Goal: Task Accomplishment & Management: Use online tool/utility

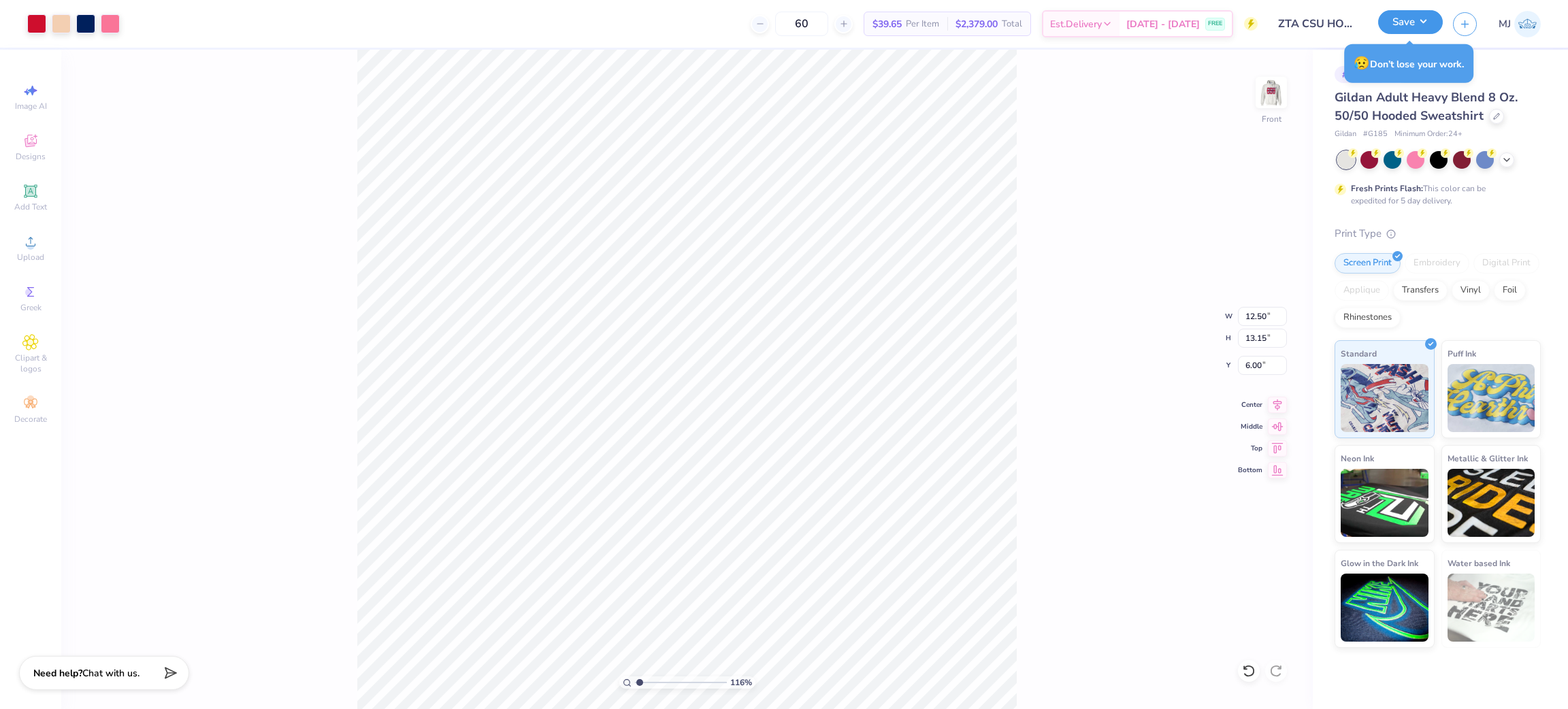
click at [1420, 32] on button "Save" at bounding box center [1411, 22] width 65 height 24
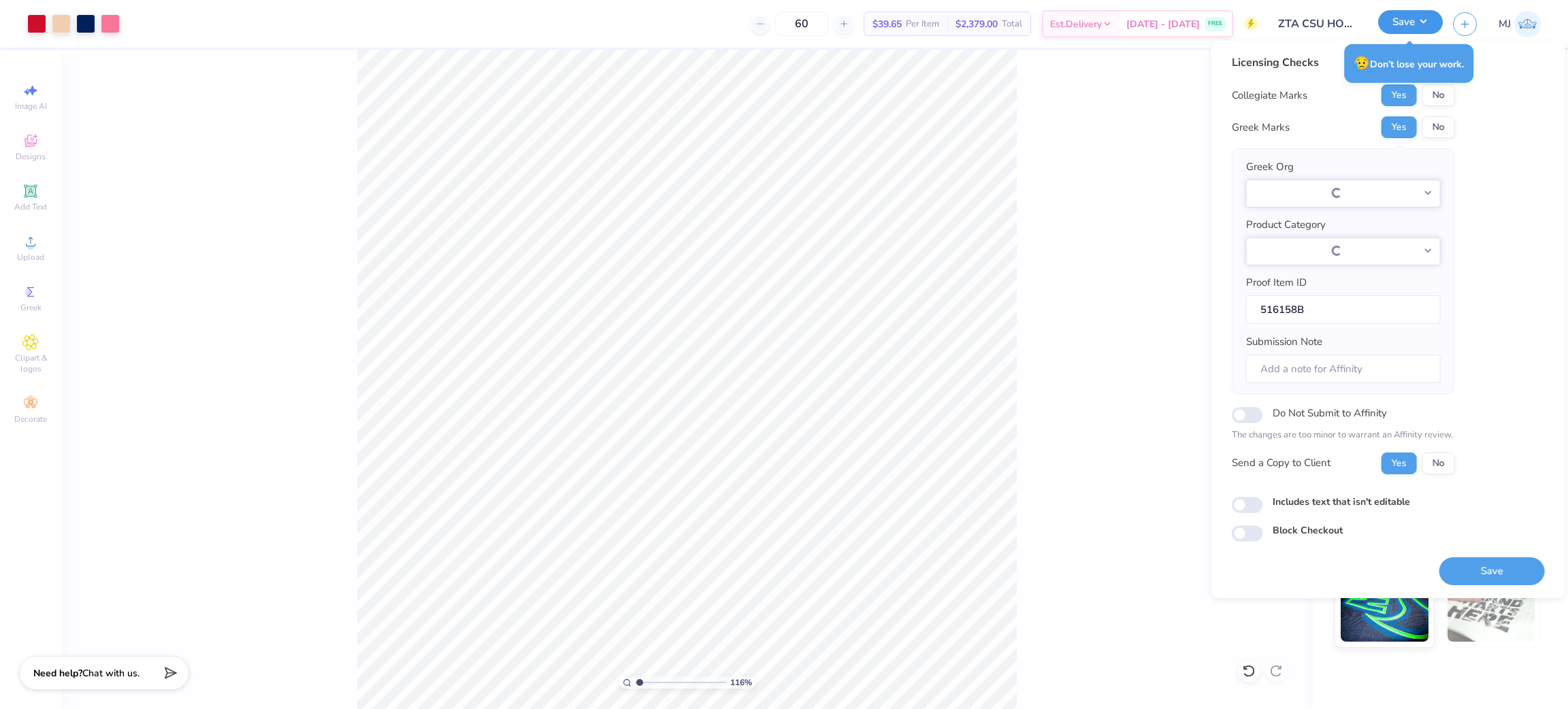
type input "1.16192143338904"
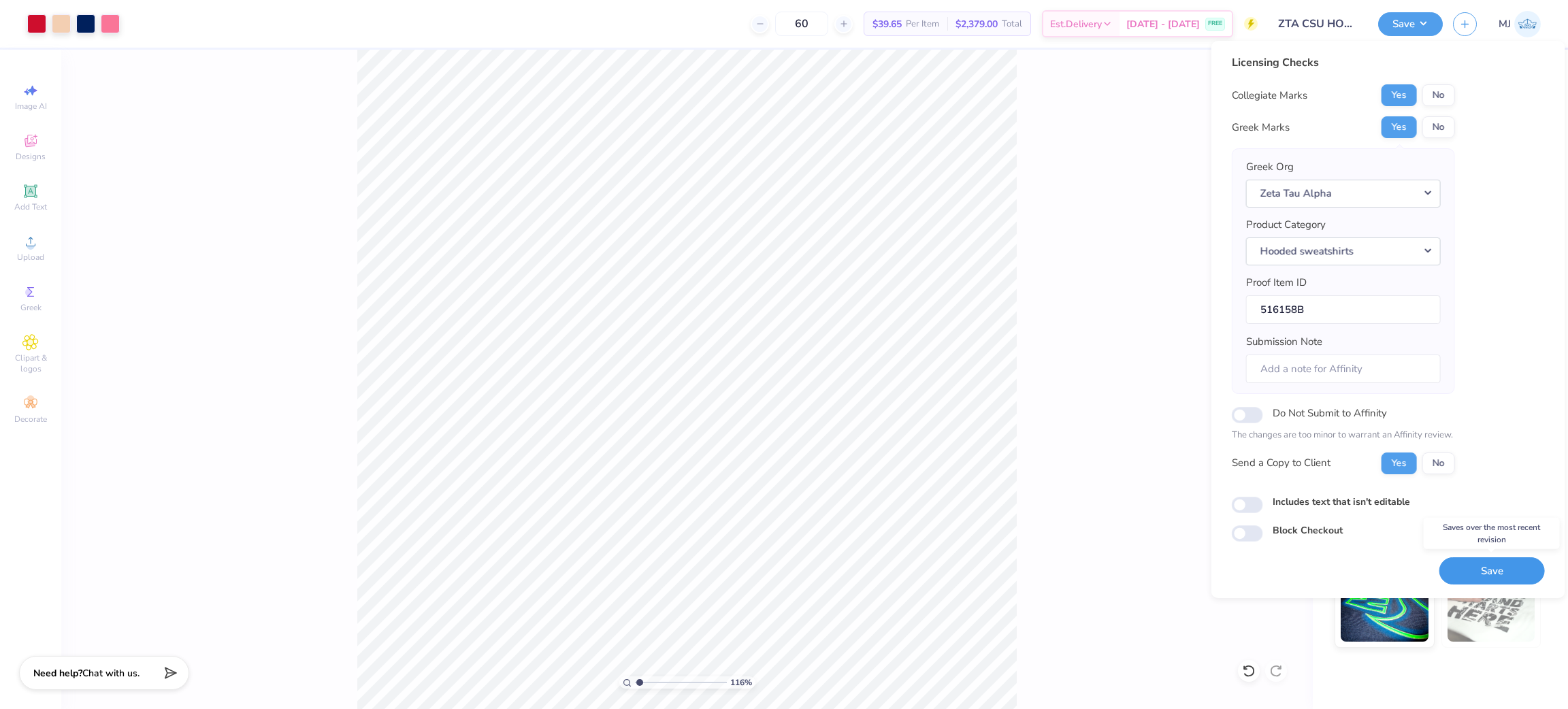
click at [1497, 578] on button "Save" at bounding box center [1493, 571] width 106 height 28
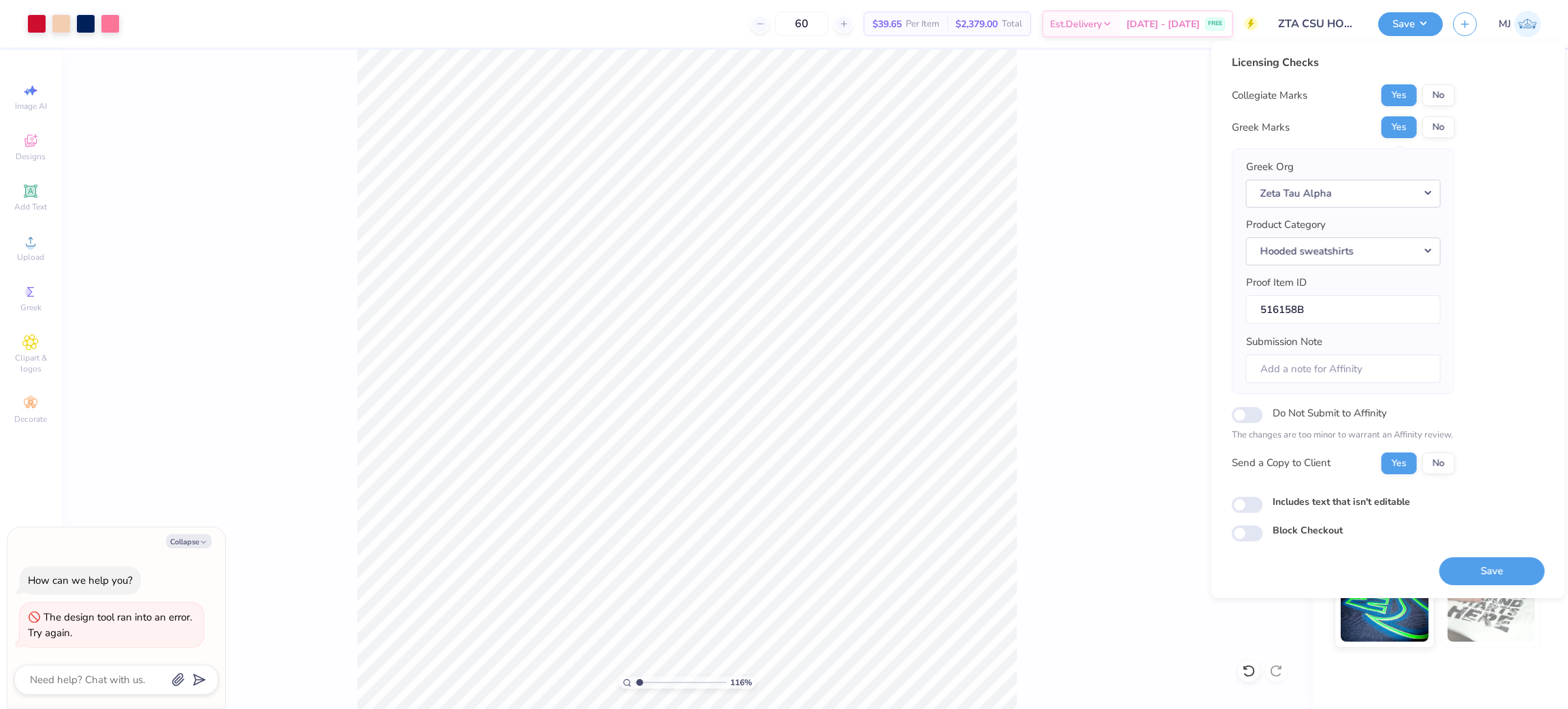
type textarea "x"
type input "1.16192143338904"
type textarea "x"
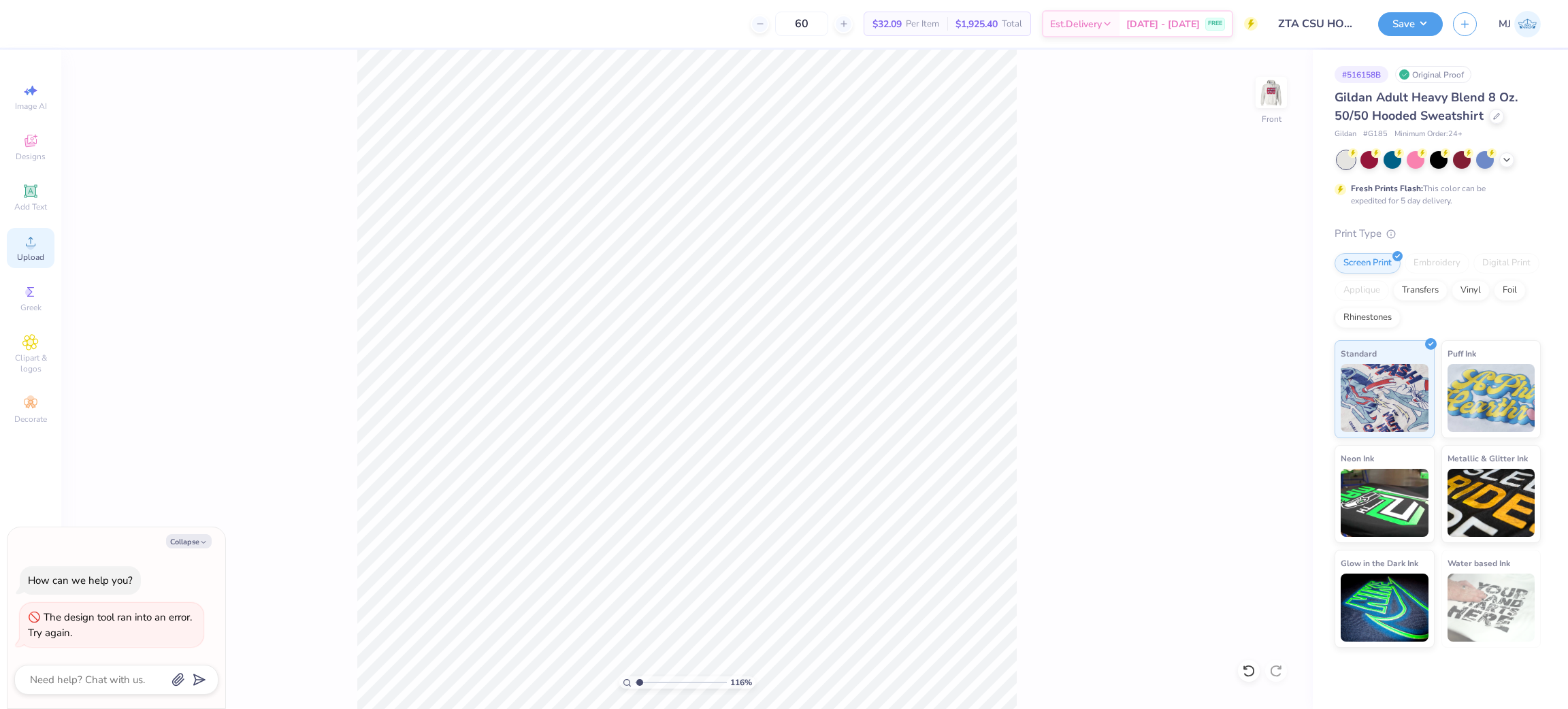
click at [31, 257] on span "Upload" at bounding box center [31, 256] width 28 height 11
type input "1.16192143338904"
type textarea "x"
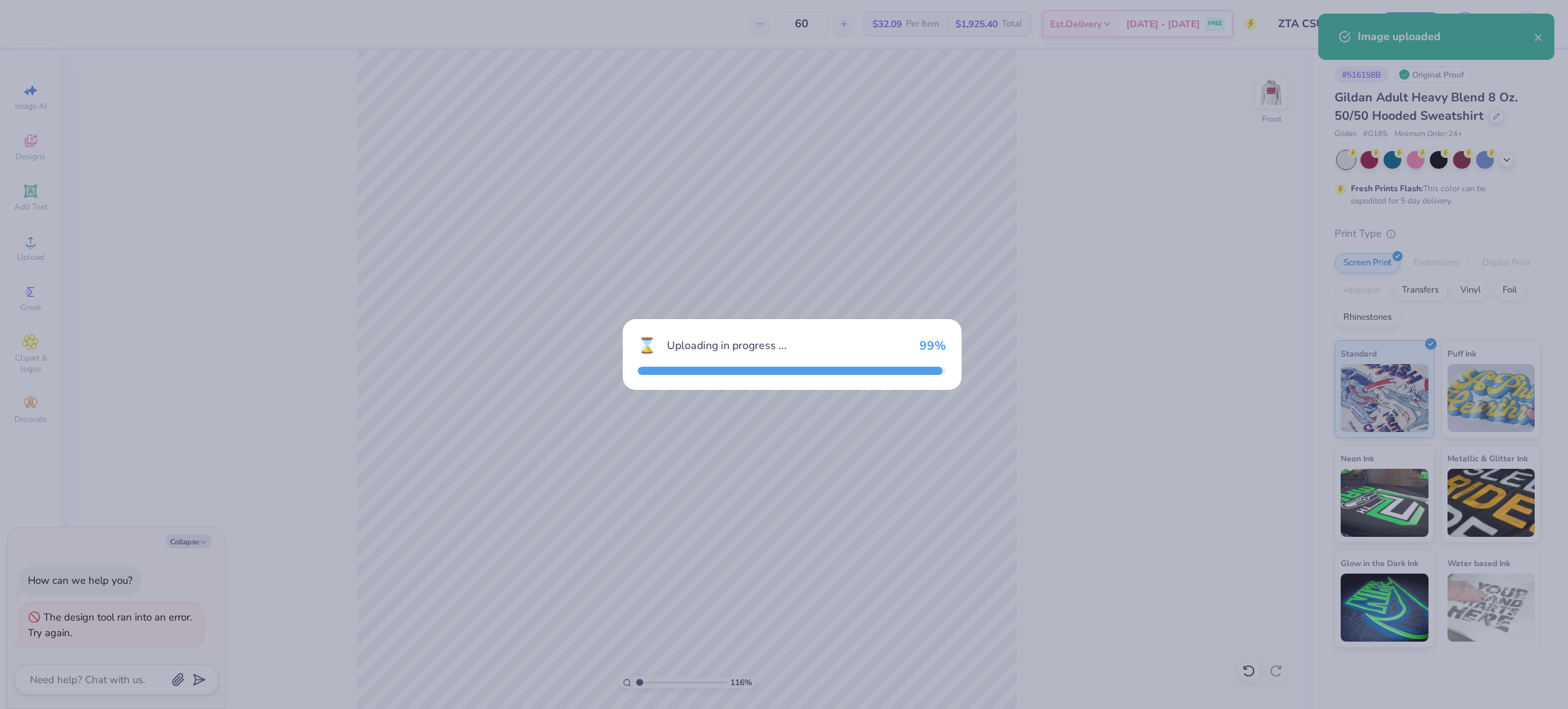
type input "1.16192143338904"
type textarea "x"
type input "1.16192143338904"
type textarea "x"
type input "1.16192143338904"
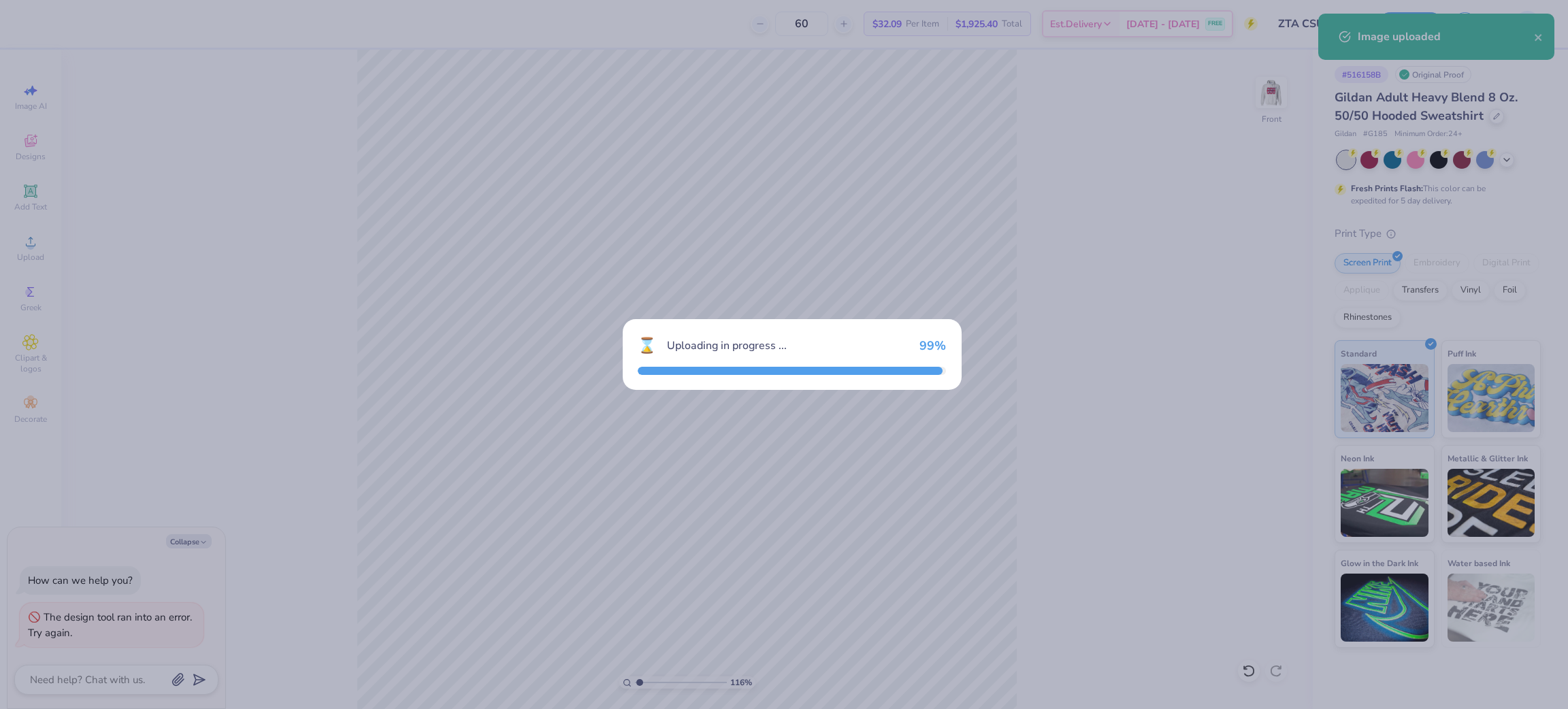
type textarea "x"
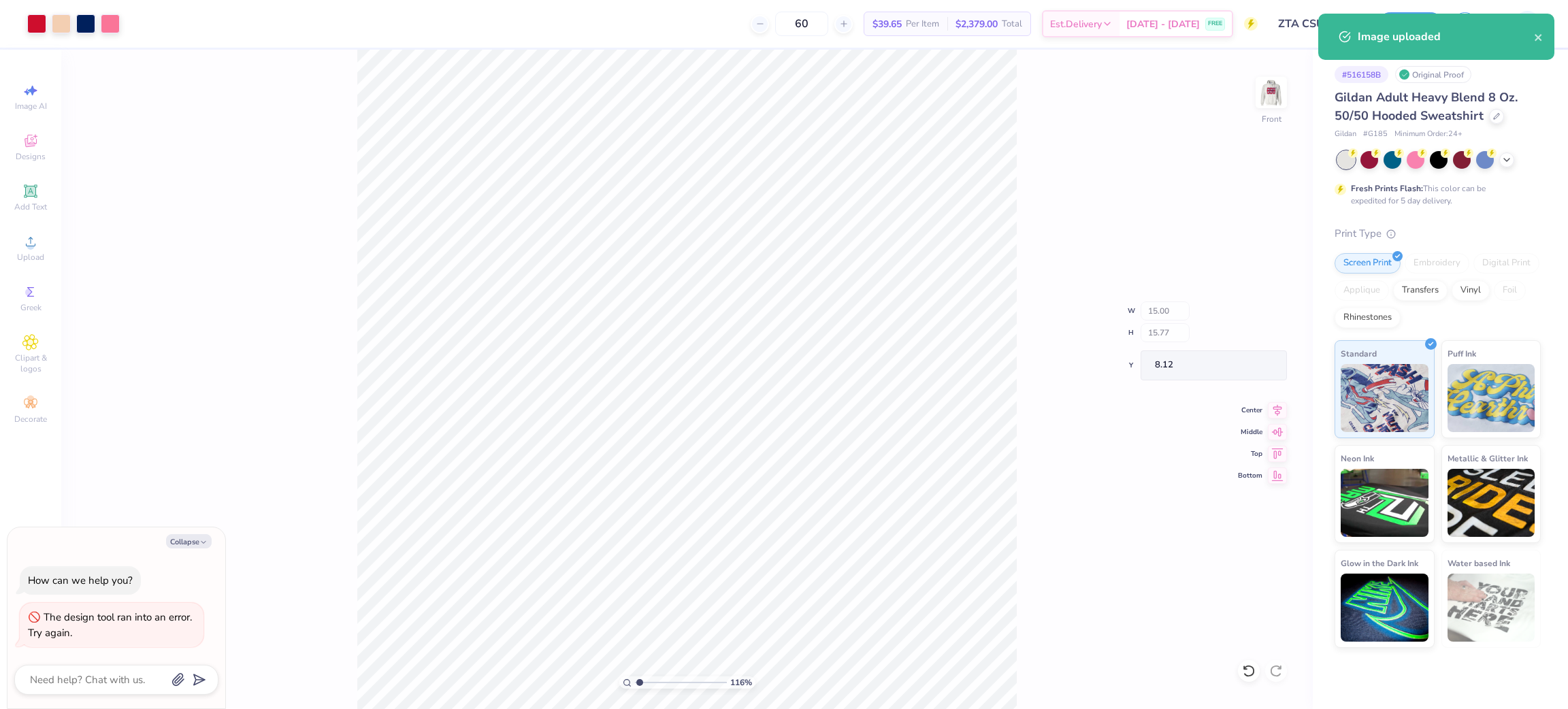
type input "1.16192143338904"
type textarea "x"
type input "1.16192143338904"
type textarea "x"
type input "1.16192143338904"
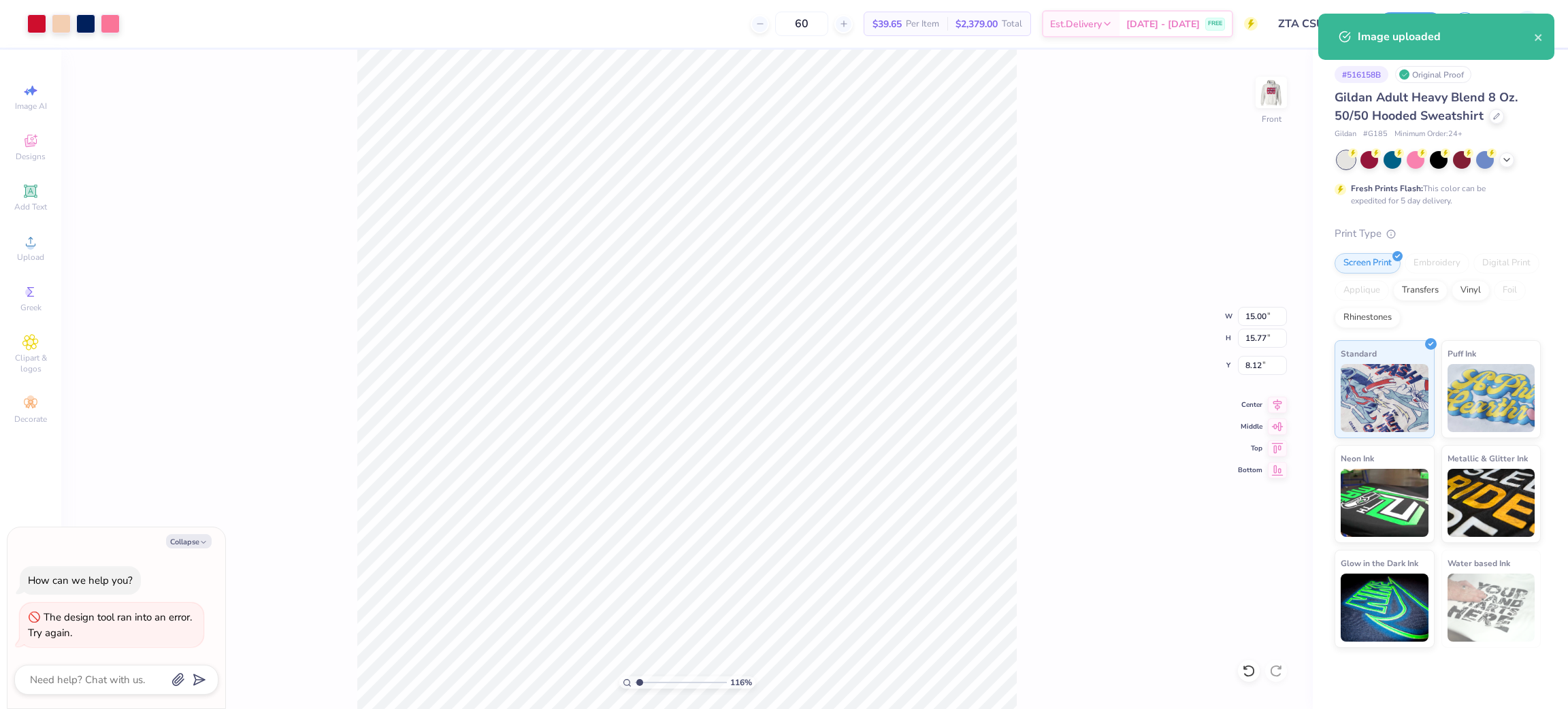
type textarea "x"
type input "1"
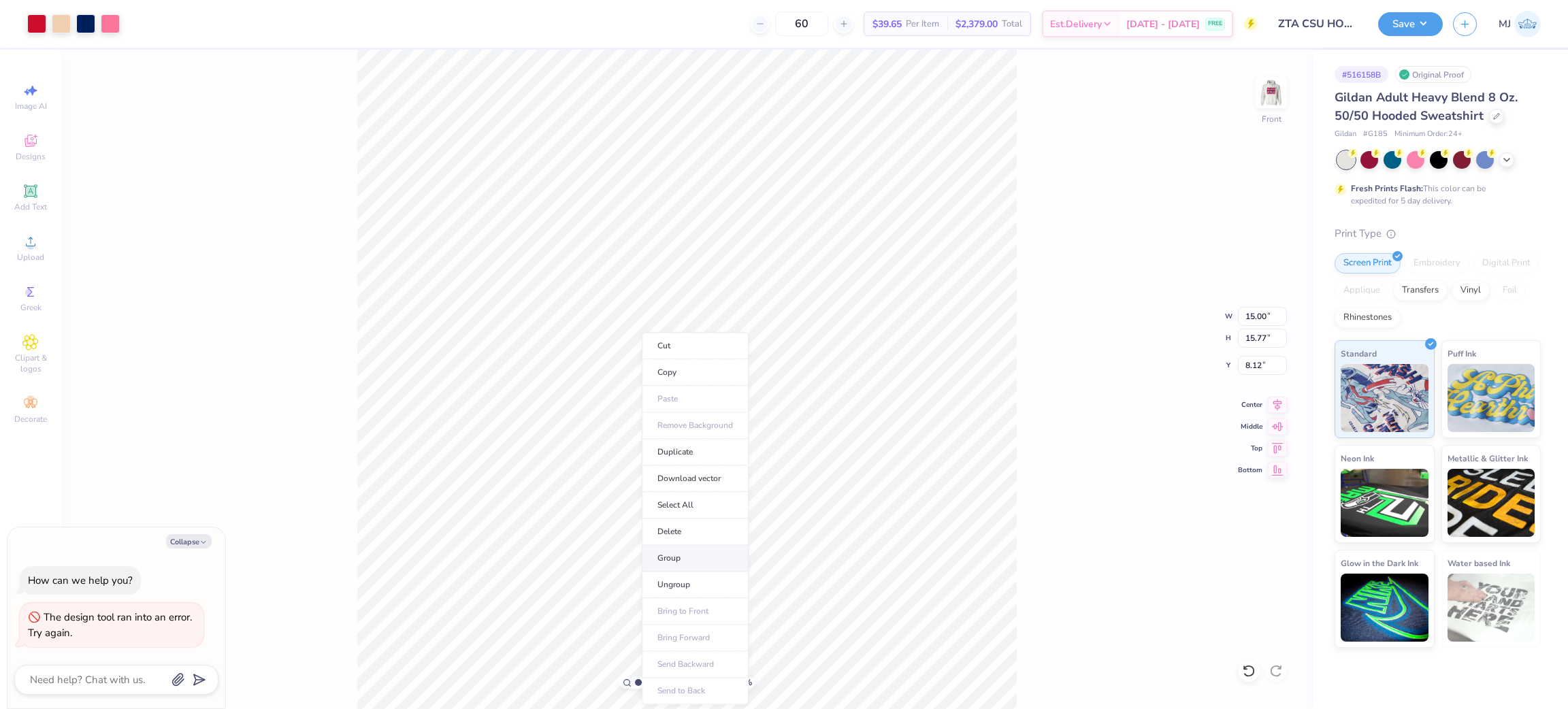
click at [695, 556] on li "Group" at bounding box center [696, 558] width 107 height 27
type textarea "x"
click at [1256, 319] on input "15.00" at bounding box center [1263, 316] width 49 height 19
type input "12.5"
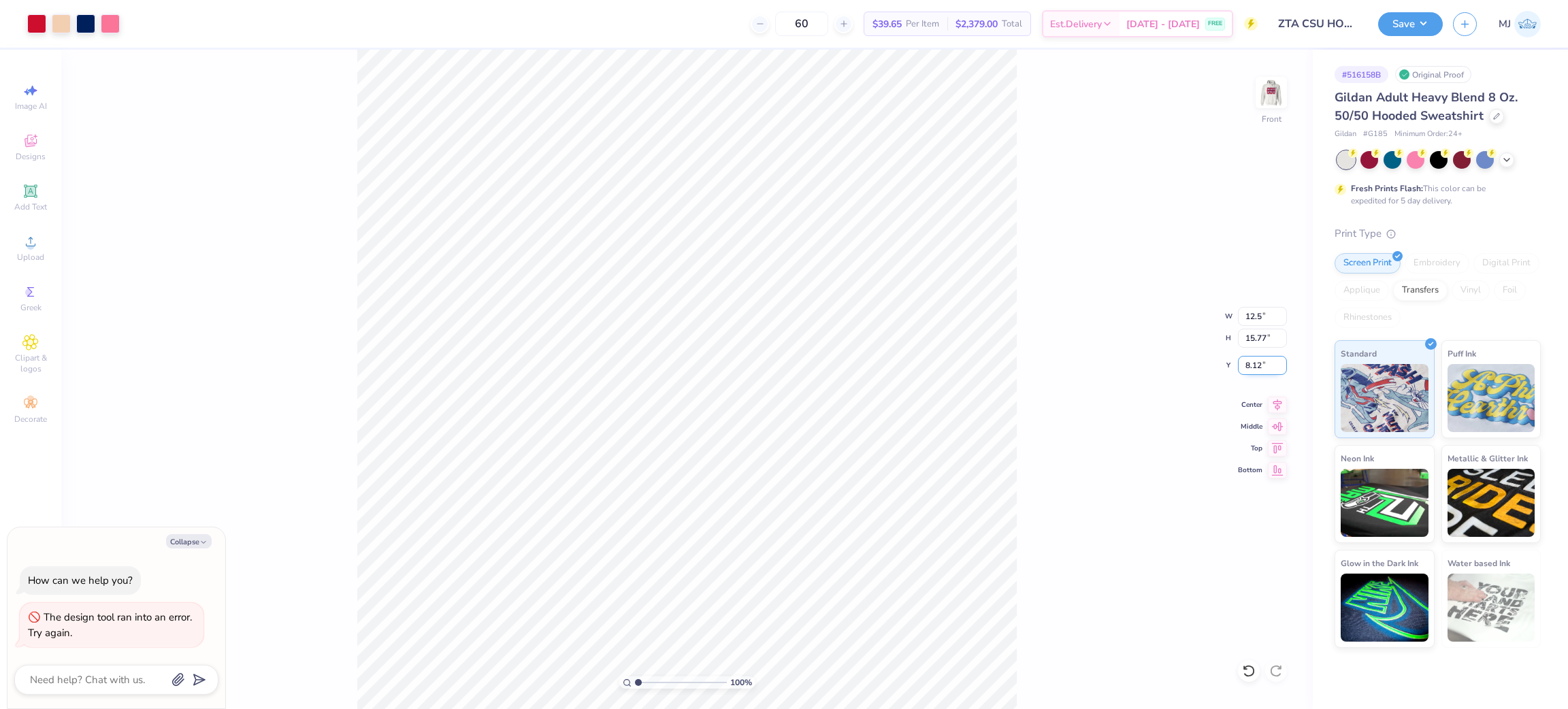
click at [1243, 363] on input "8.12" at bounding box center [1263, 365] width 49 height 19
click at [1251, 367] on input "8.12" at bounding box center [1263, 365] width 49 height 19
type textarea "x"
type input "12.50"
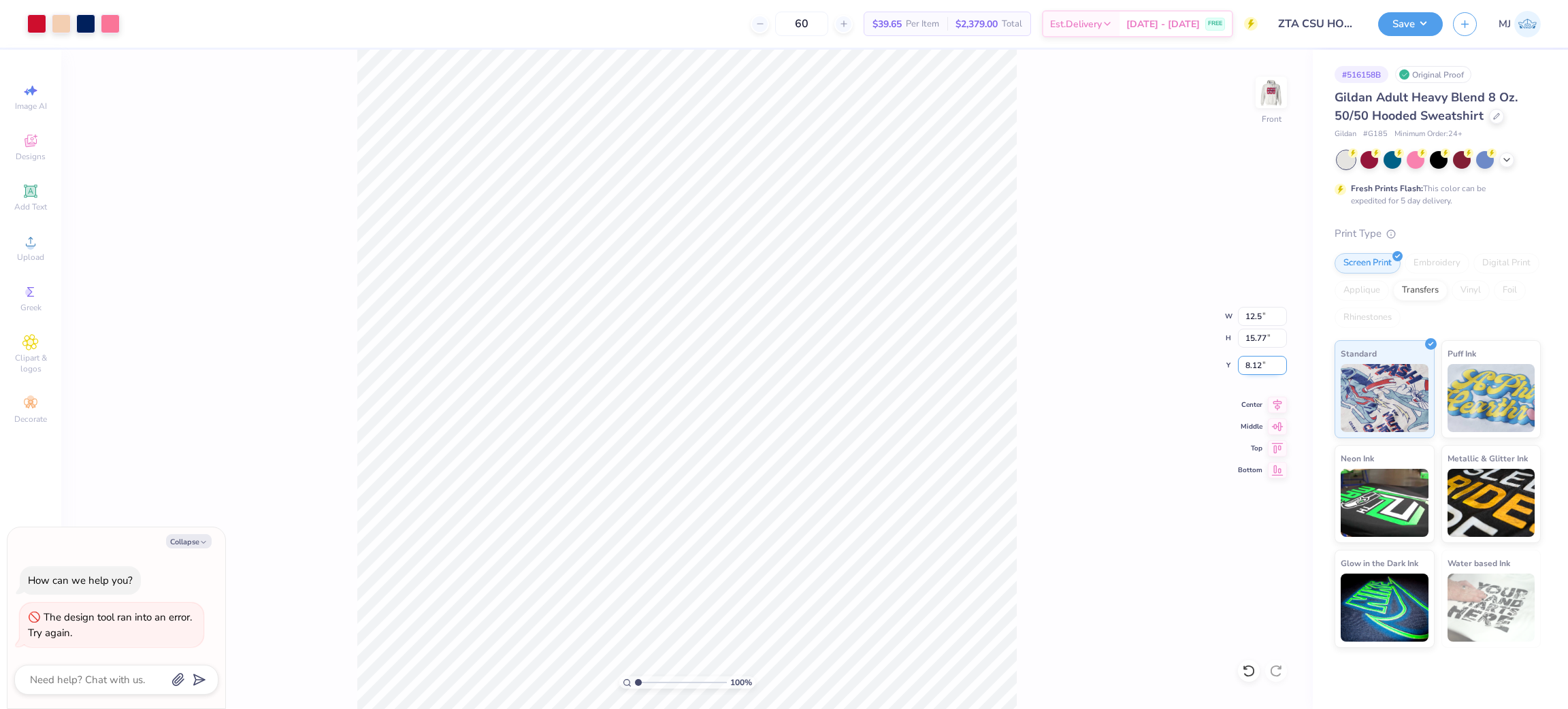
type input "13.15"
click at [1251, 367] on input "9.43" at bounding box center [1263, 365] width 49 height 19
type input "6"
type textarea "x"
type input "6.00"
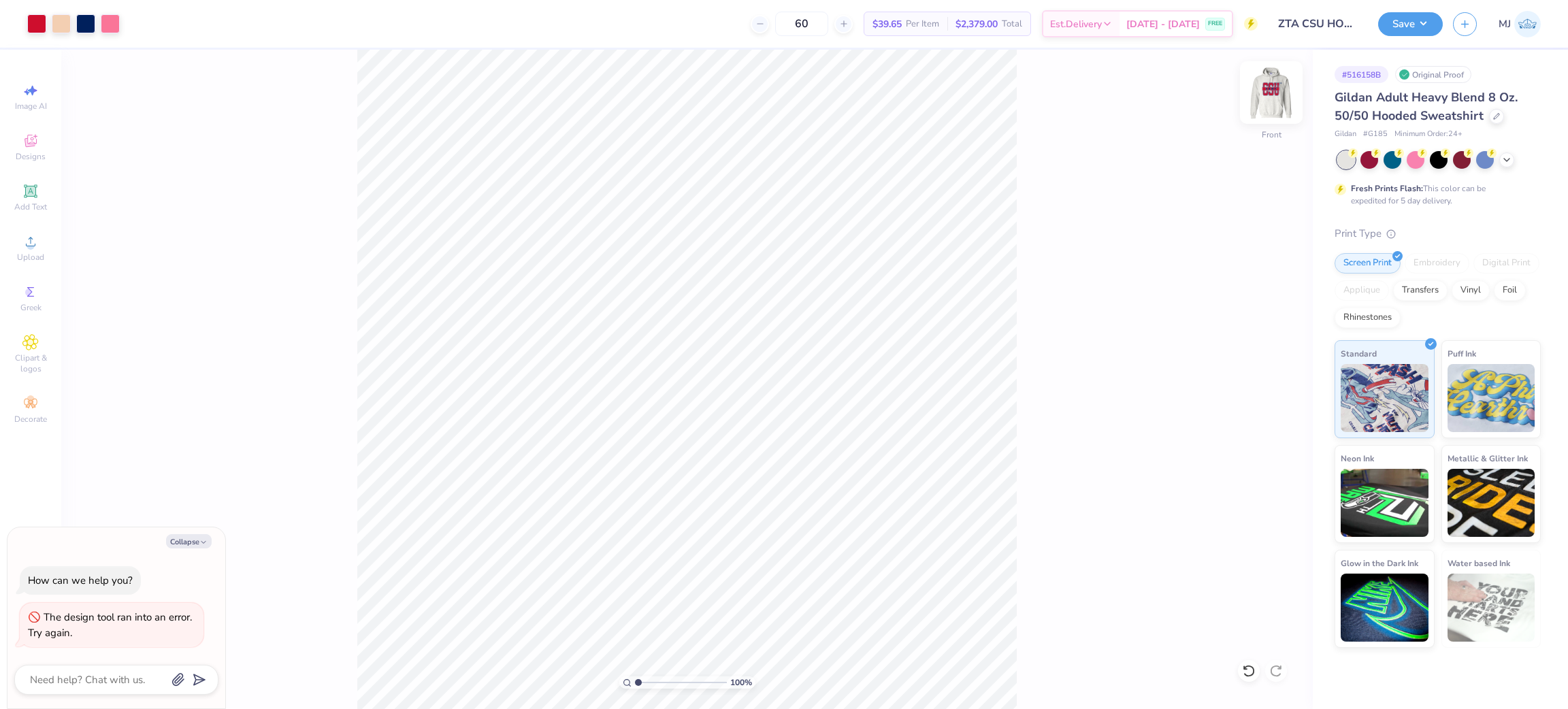
click at [1277, 92] on img at bounding box center [1271, 92] width 54 height 54
click at [1422, 20] on button "Save" at bounding box center [1411, 22] width 65 height 24
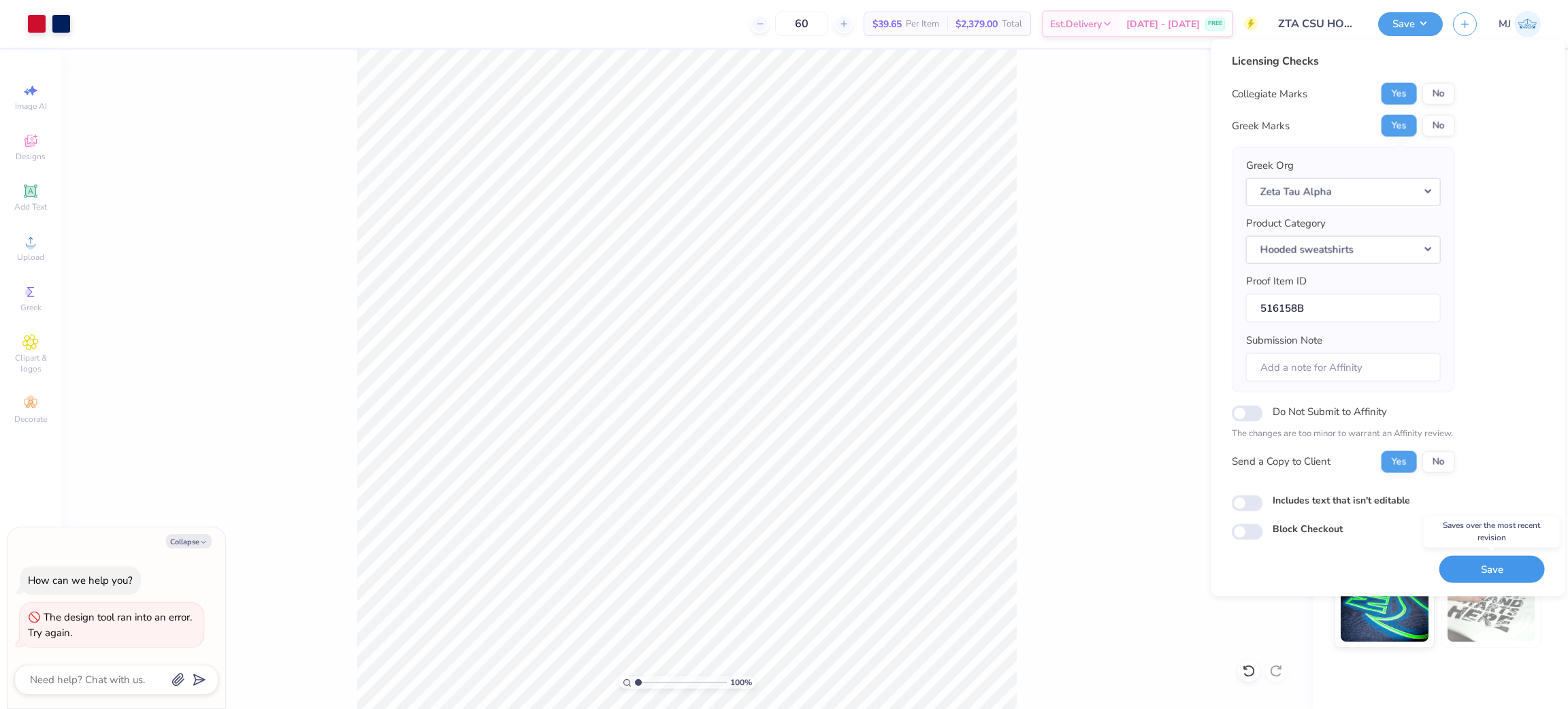
click at [1488, 566] on button "Save" at bounding box center [1493, 569] width 106 height 28
click at [195, 540] on button "Collapse" at bounding box center [189, 541] width 45 height 15
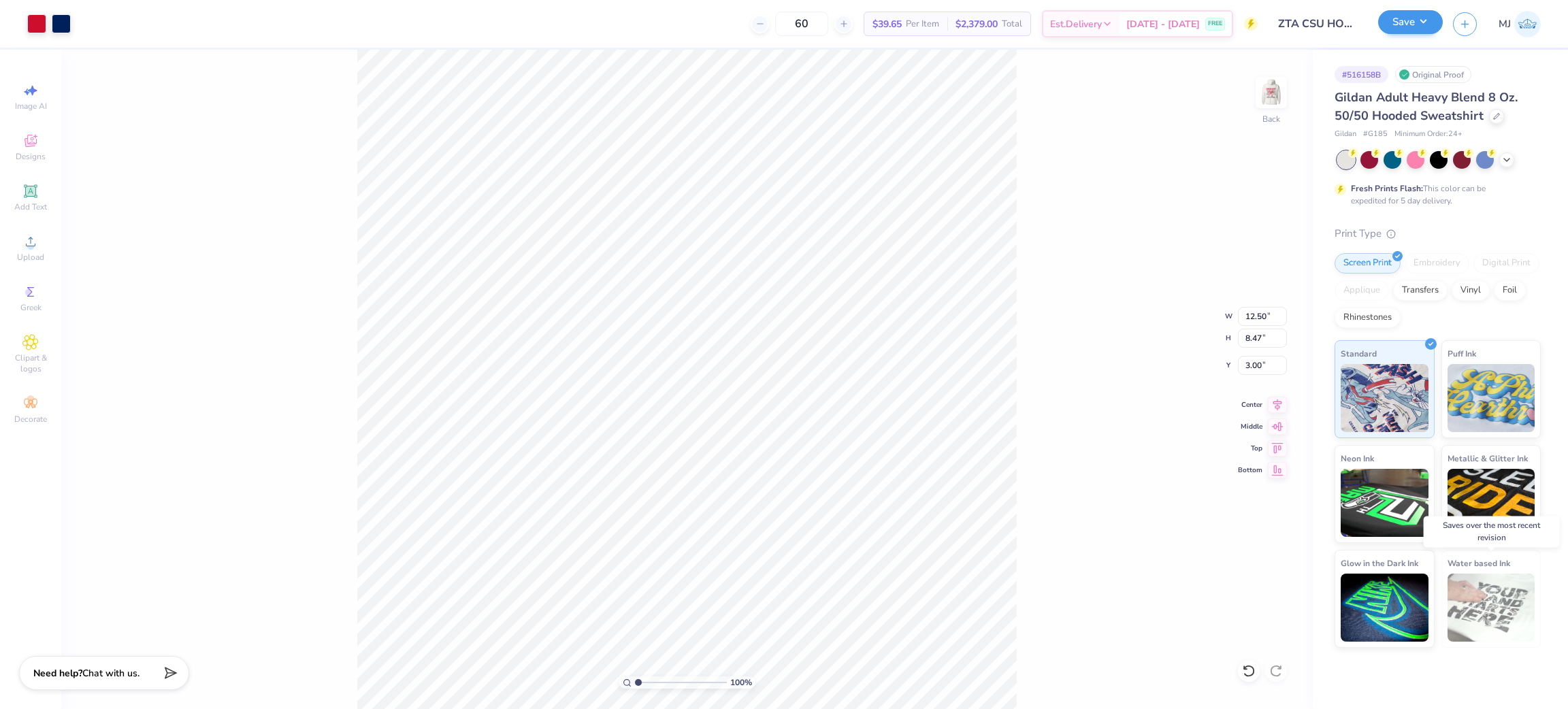
click at [1433, 27] on button "Save" at bounding box center [1411, 22] width 65 height 24
click at [1424, 27] on button "Save" at bounding box center [1411, 22] width 65 height 24
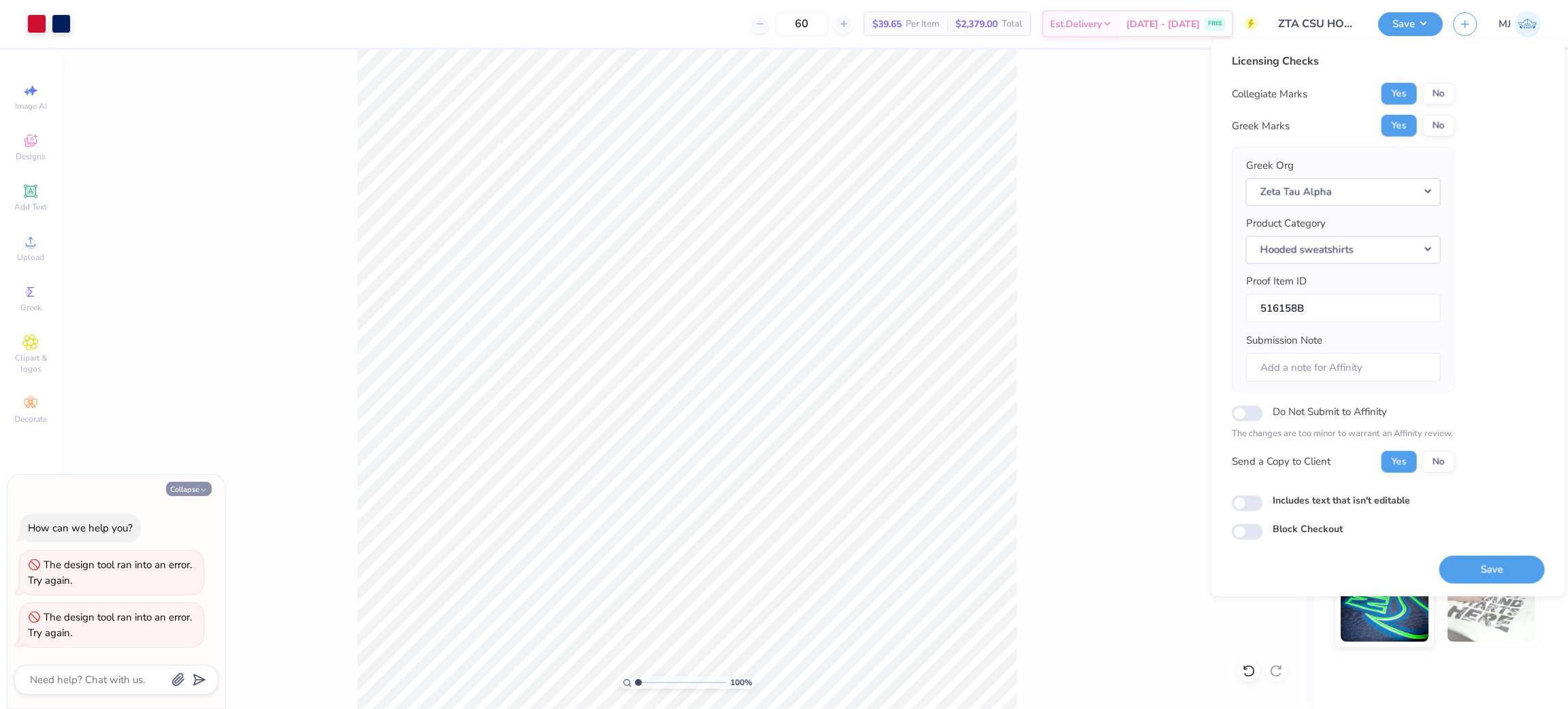
click at [185, 490] on button "Collapse" at bounding box center [189, 489] width 45 height 15
type textarea "x"
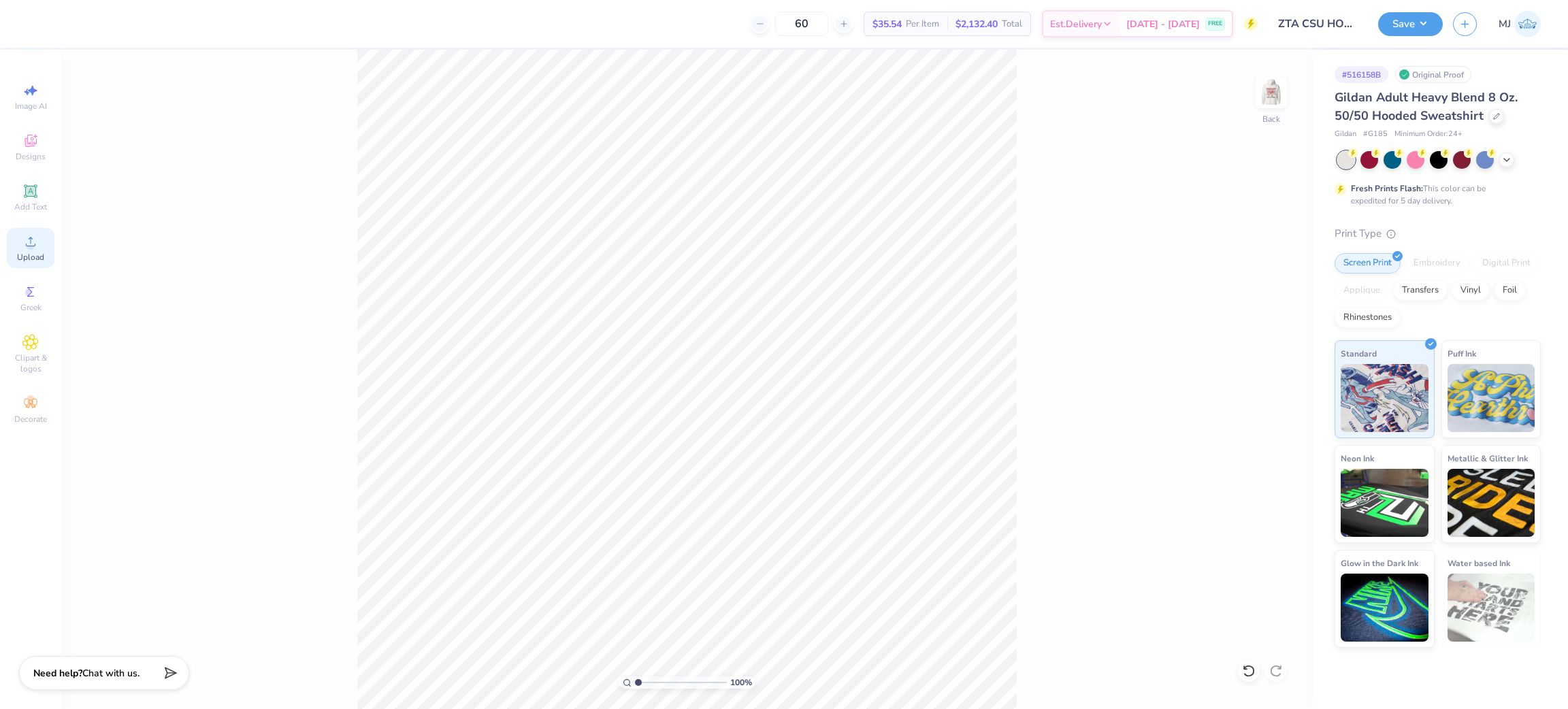
click at [27, 250] on icon at bounding box center [31, 242] width 16 height 16
click at [18, 249] on div "Upload" at bounding box center [30, 247] width 48 height 40
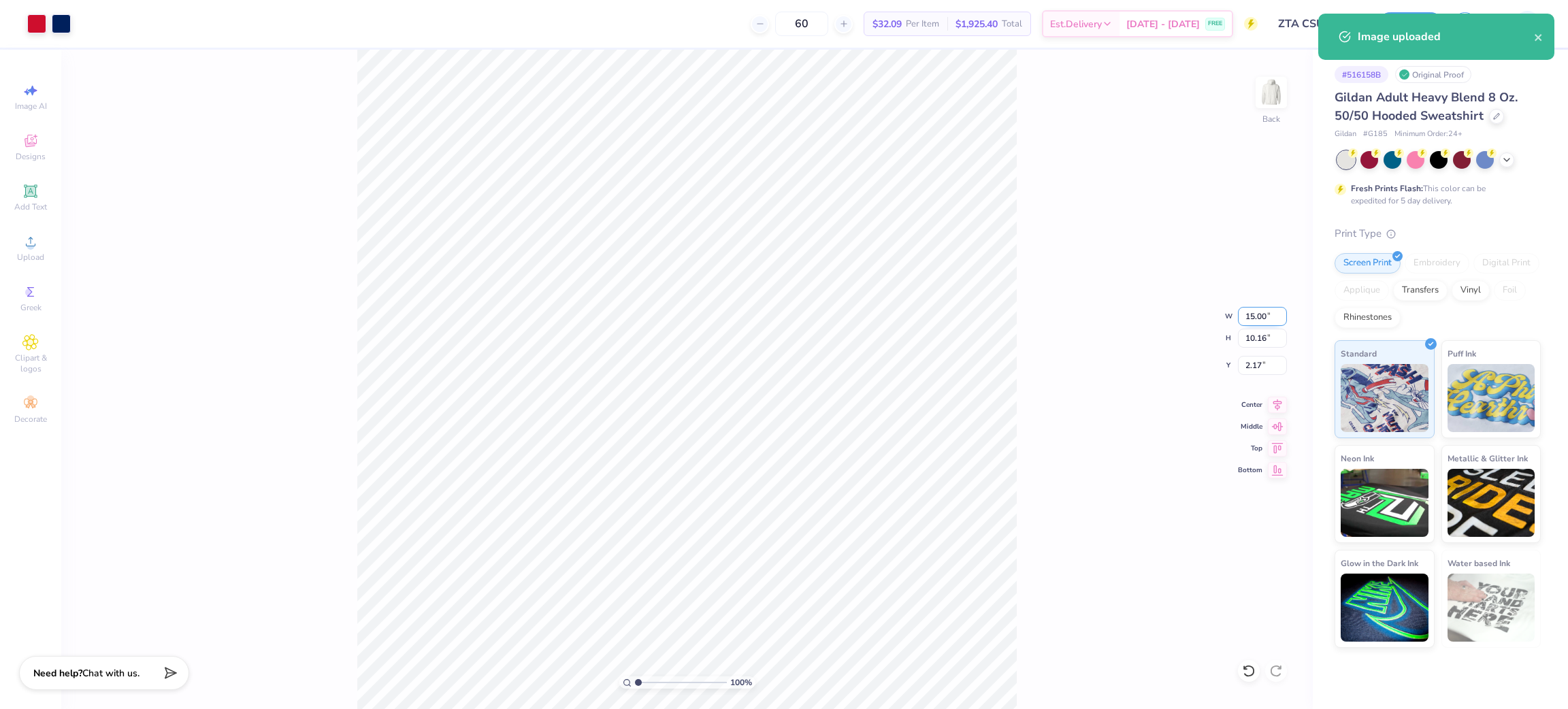
click at [1255, 309] on input "15.00" at bounding box center [1263, 316] width 49 height 19
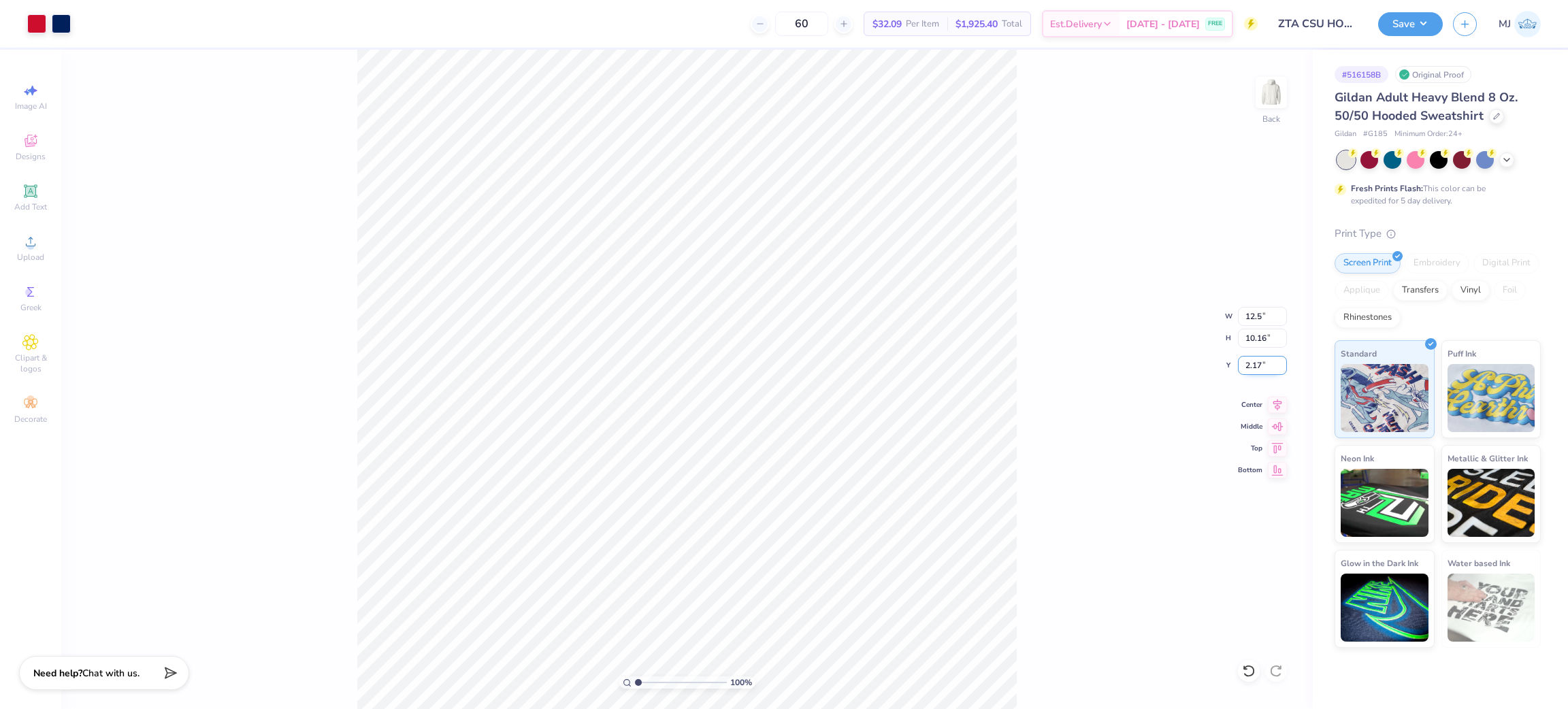
type input "12.50"
type input "8.47"
click at [1249, 371] on input "3.02" at bounding box center [1263, 365] width 49 height 19
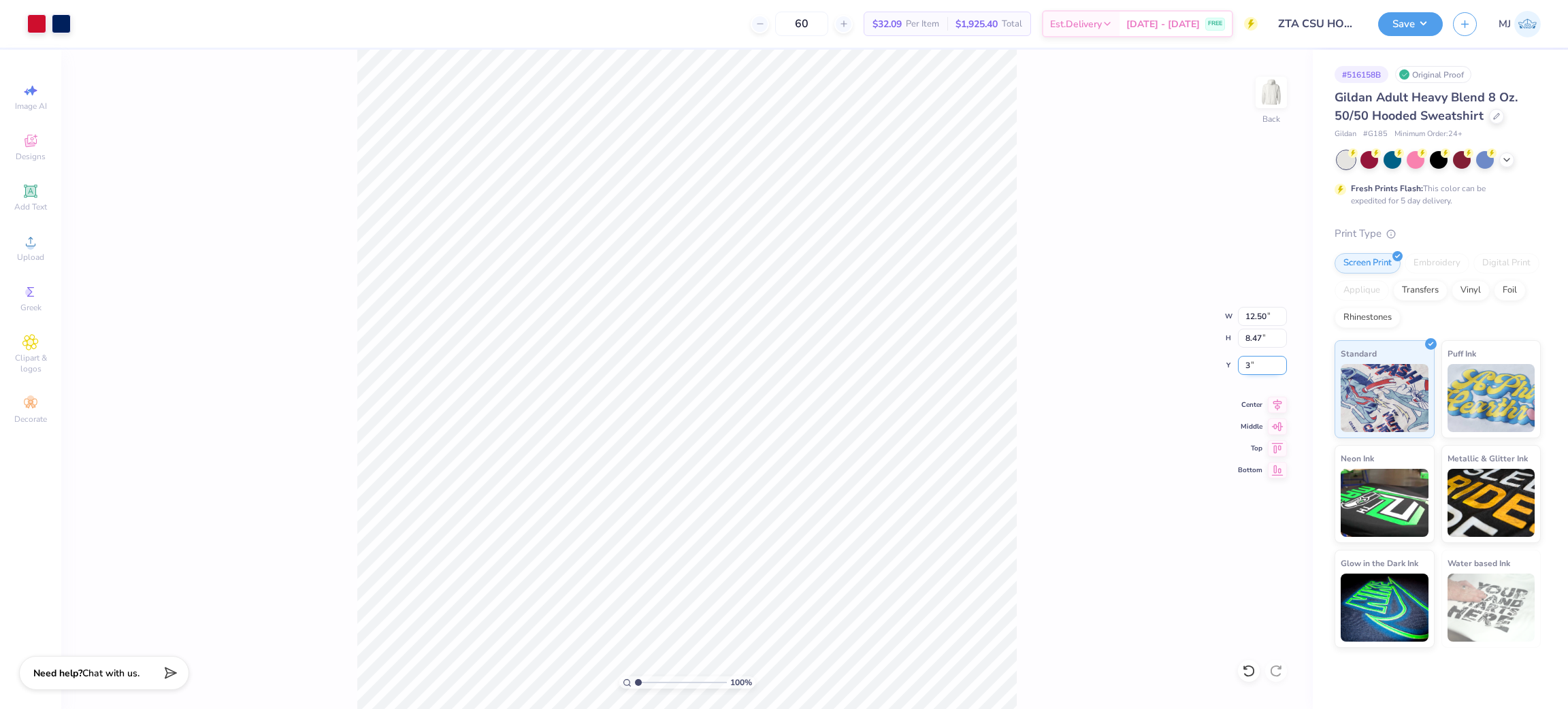
type input "3.00"
click at [1277, 103] on img at bounding box center [1271, 92] width 54 height 54
click at [33, 253] on span "Upload" at bounding box center [31, 256] width 28 height 11
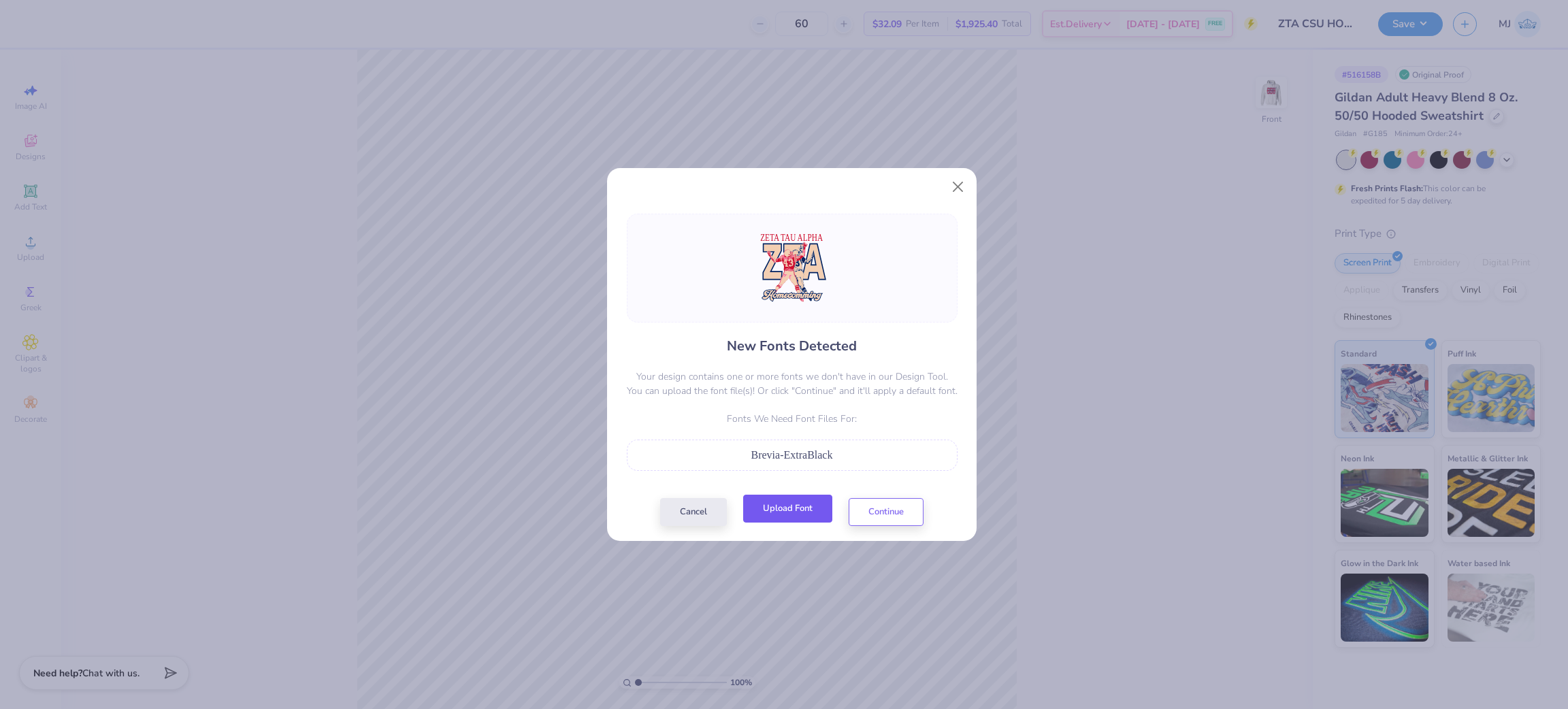
click at [771, 512] on button "Upload Font" at bounding box center [788, 509] width 89 height 28
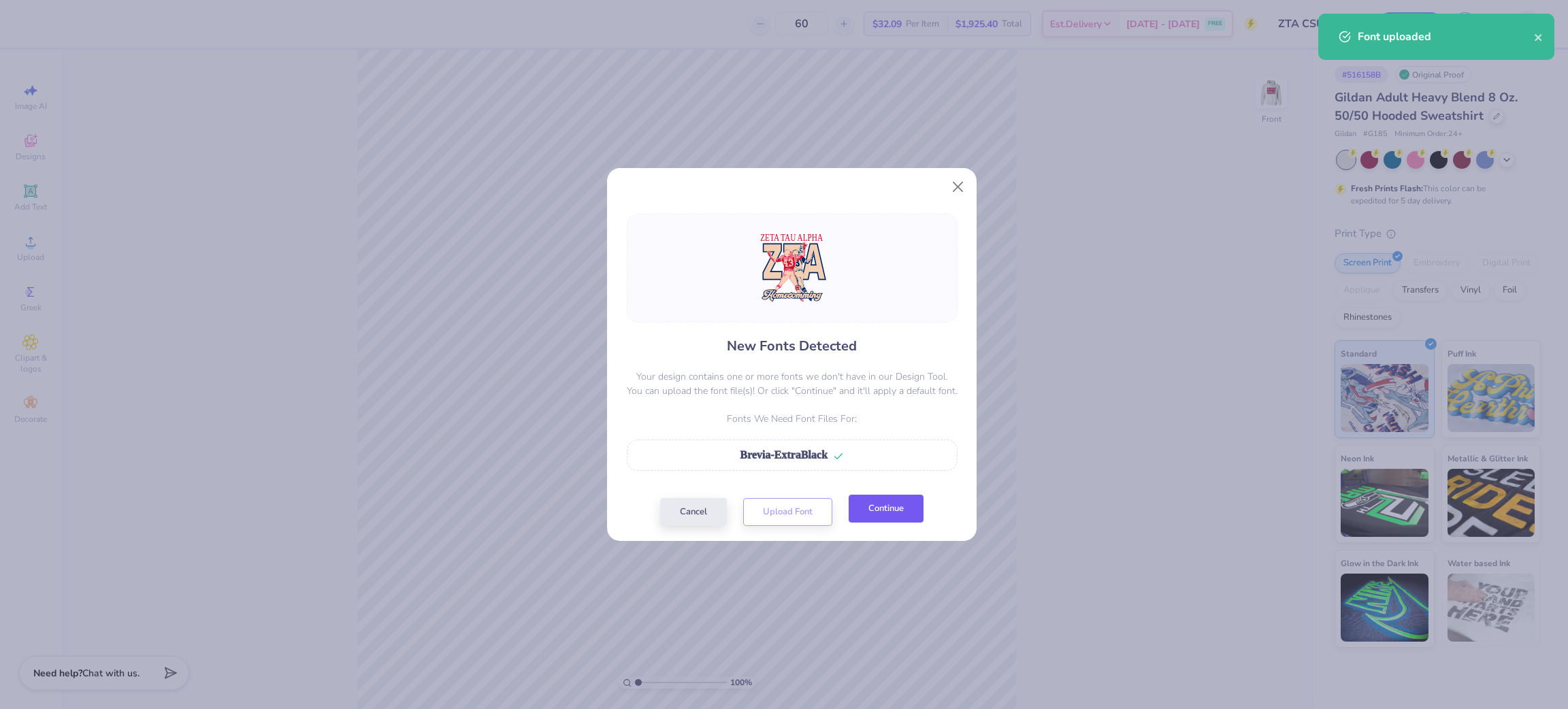
click at [875, 513] on button "Continue" at bounding box center [886, 509] width 75 height 28
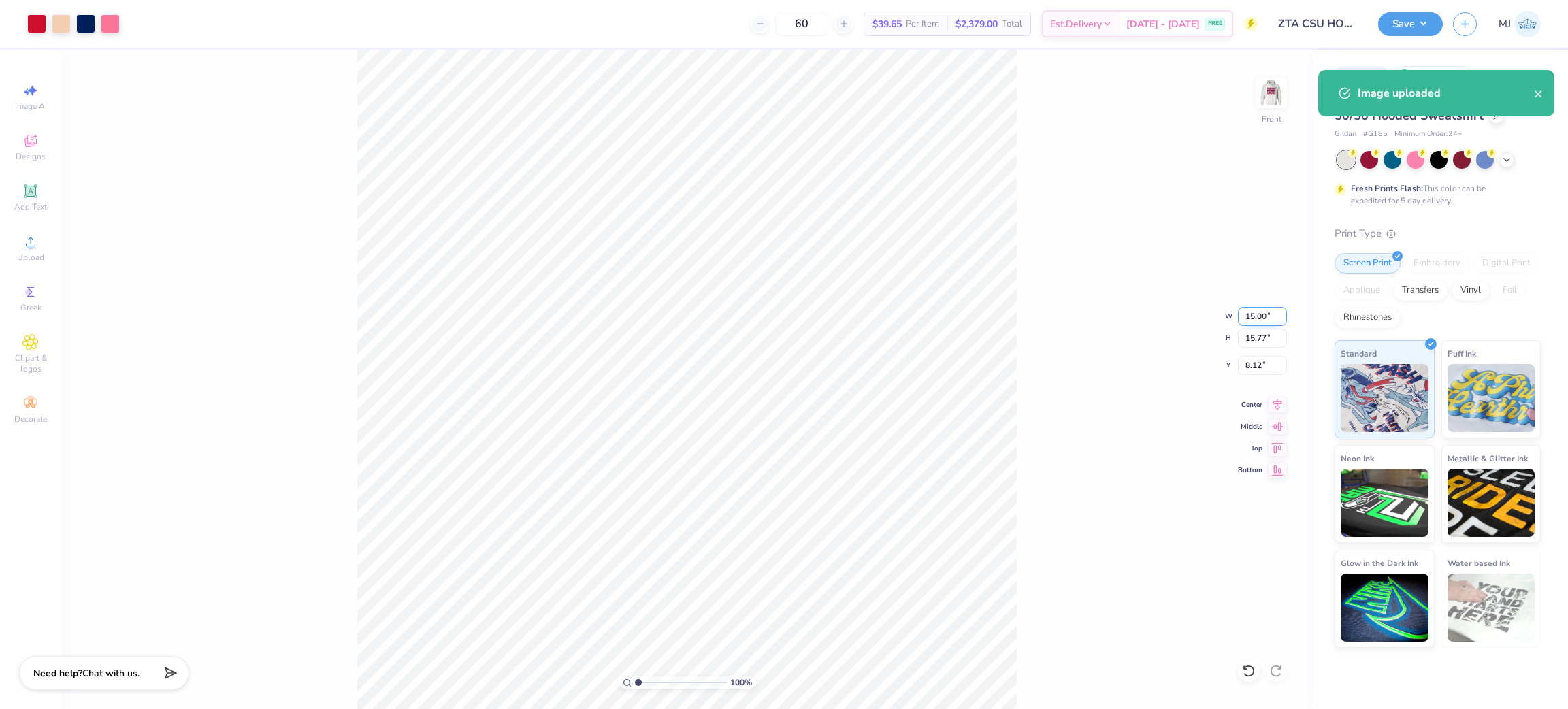
click at [1251, 312] on input "15.00" at bounding box center [1263, 316] width 49 height 19
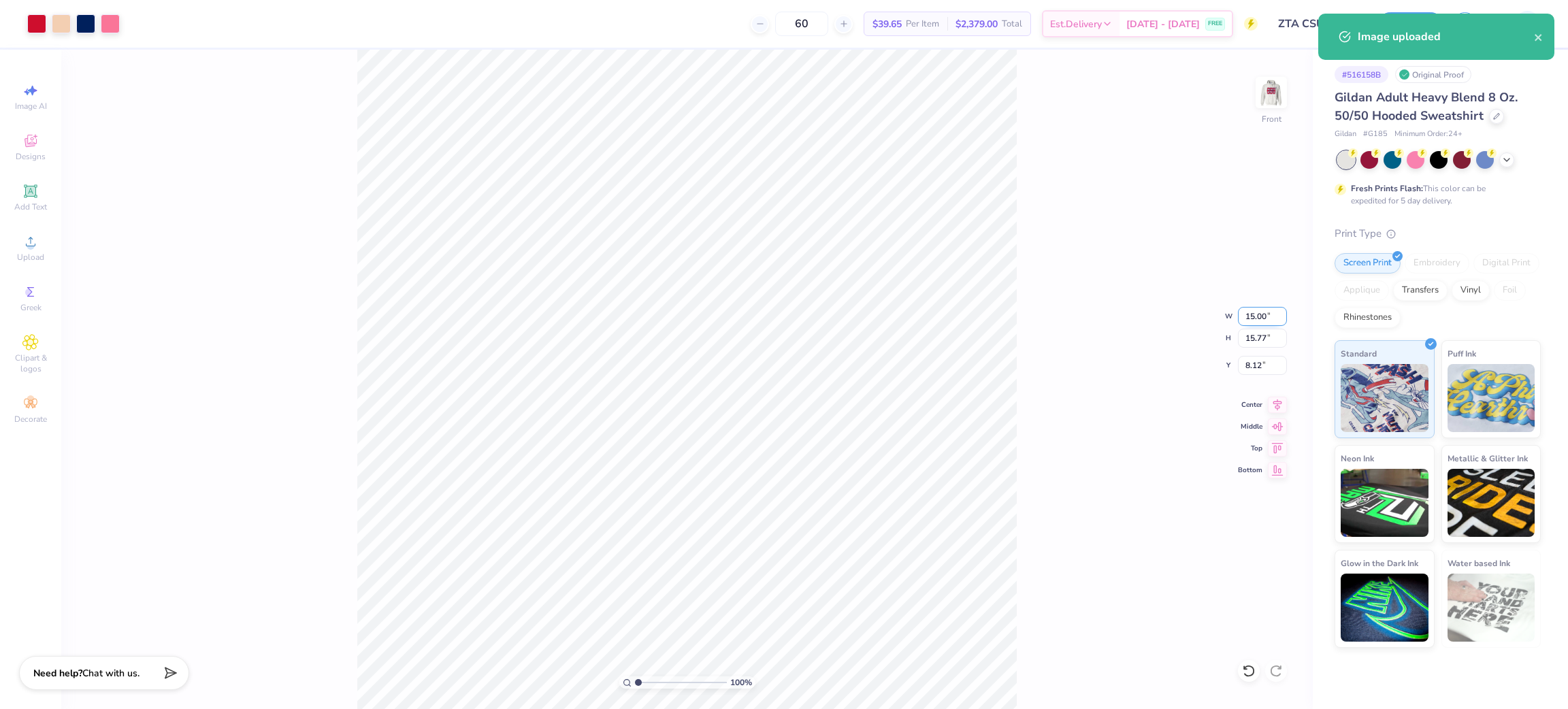
click at [1251, 312] on input "15.00" at bounding box center [1263, 316] width 49 height 19
click at [296, 219] on div "100 % Front W 15.00 15.00 " H 15.77 15.77 " Y 8.12 8.12 " Center Middle Top Bot…" at bounding box center [687, 379] width 1251 height 660
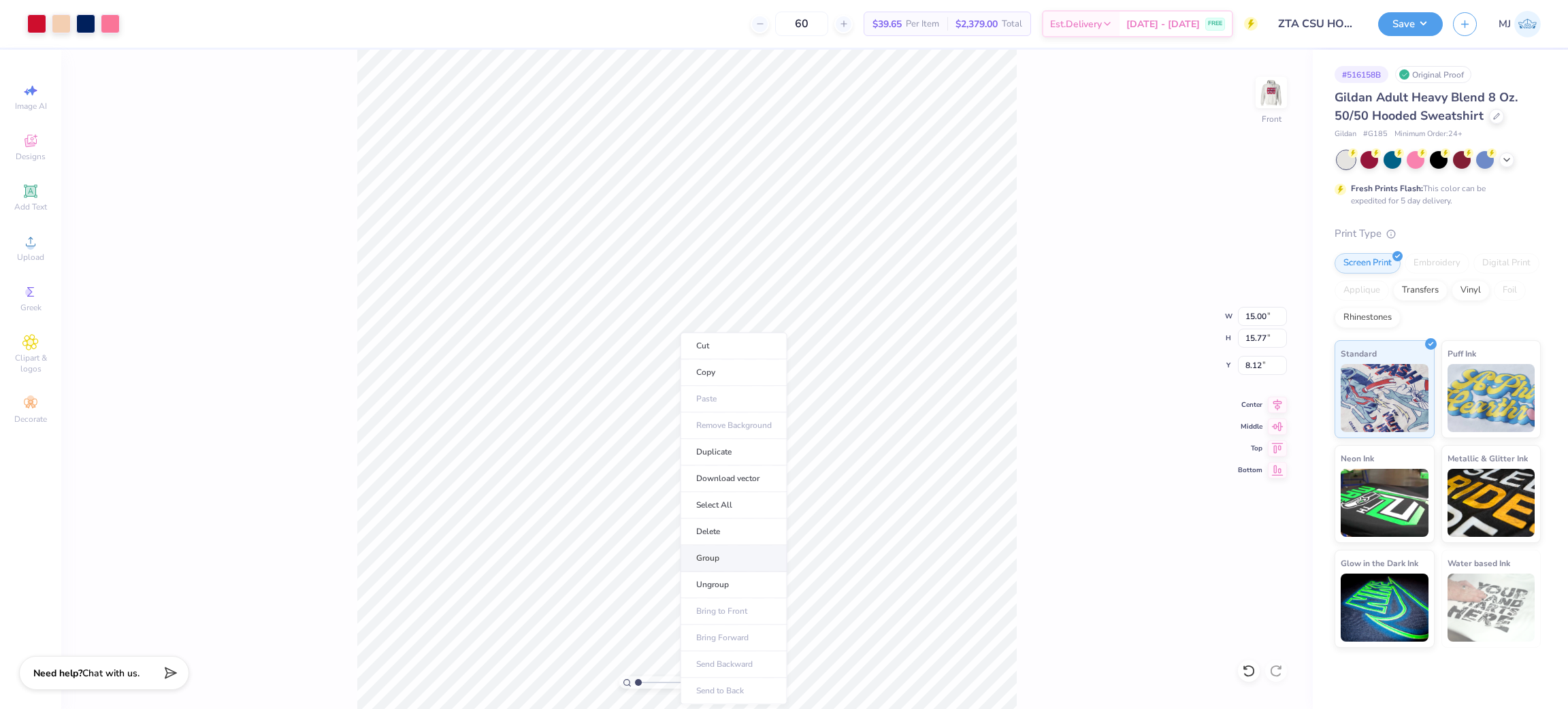
click at [721, 555] on li "Group" at bounding box center [734, 558] width 107 height 27
click at [1252, 316] on input "15.00" at bounding box center [1263, 316] width 49 height 19
type input "12.5"
click at [1243, 367] on input "8.12" at bounding box center [1263, 365] width 49 height 19
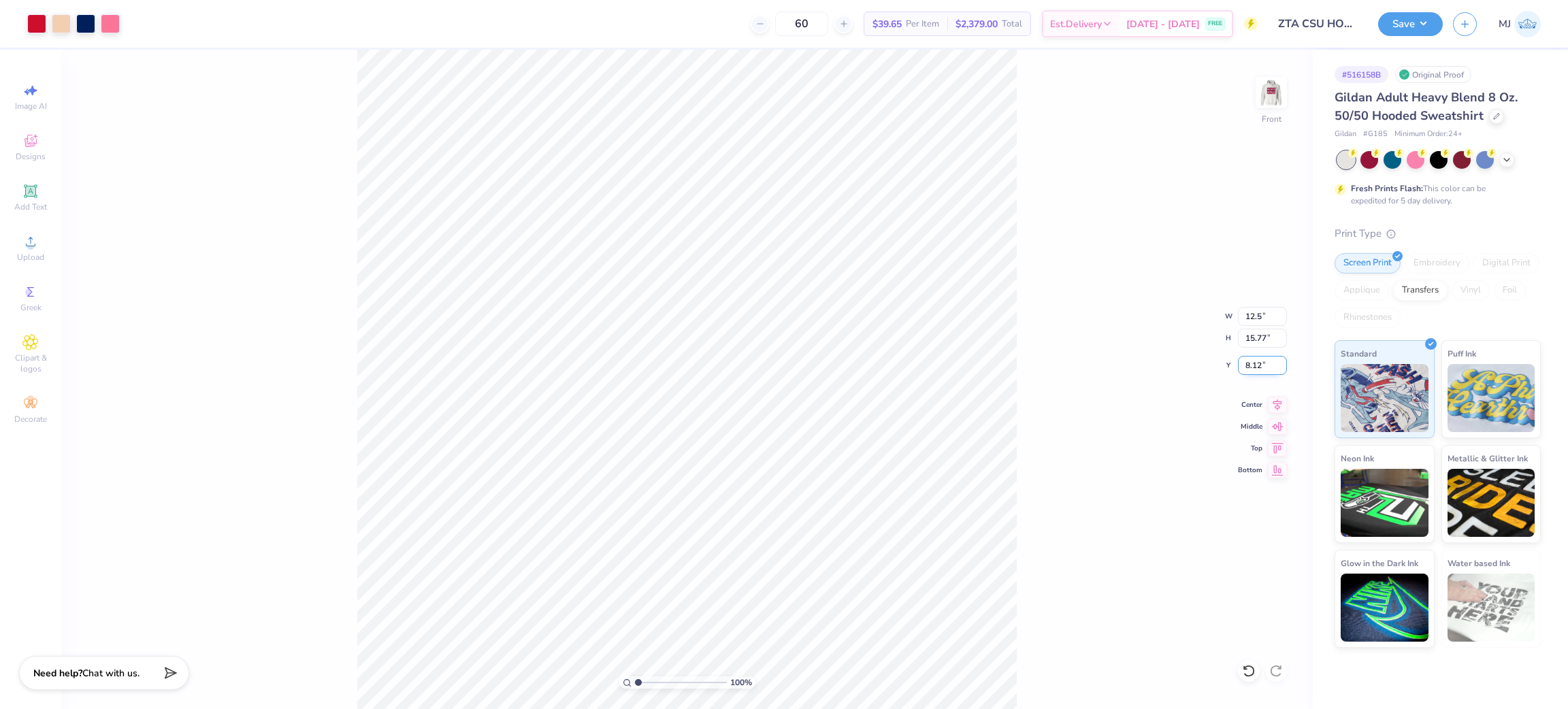
click at [1243, 367] on input "8.12" at bounding box center [1263, 365] width 49 height 19
type input "6"
click at [1019, 488] on div "100 % Front W 12.5 12.5 " H 15.77 15.77 " Y 6 6 " Center Middle Top Bottom" at bounding box center [687, 379] width 1251 height 660
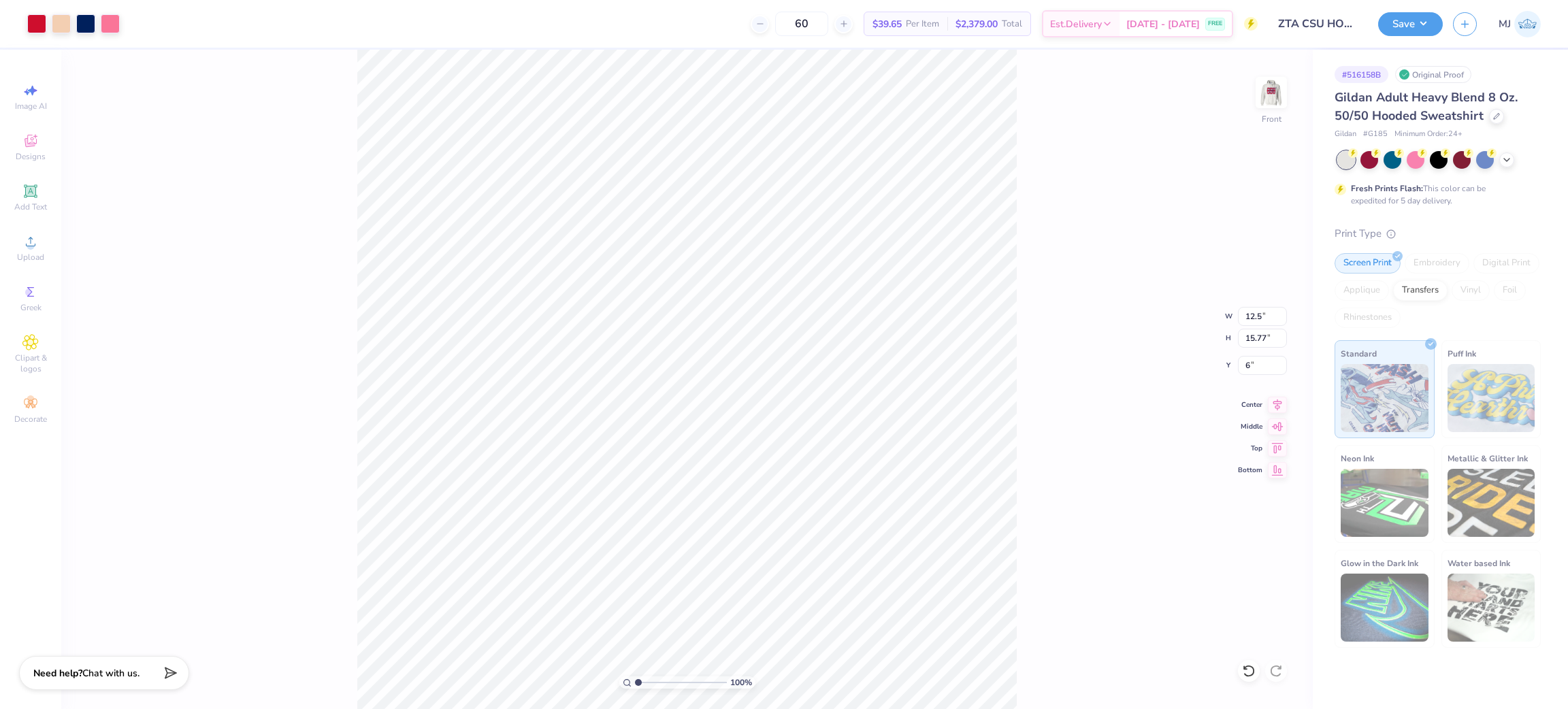
type input "15.67"
type input "18.89"
type input "6.04"
click at [1240, 676] on div at bounding box center [1249, 671] width 22 height 22
click at [1247, 672] on icon at bounding box center [1249, 671] width 14 height 14
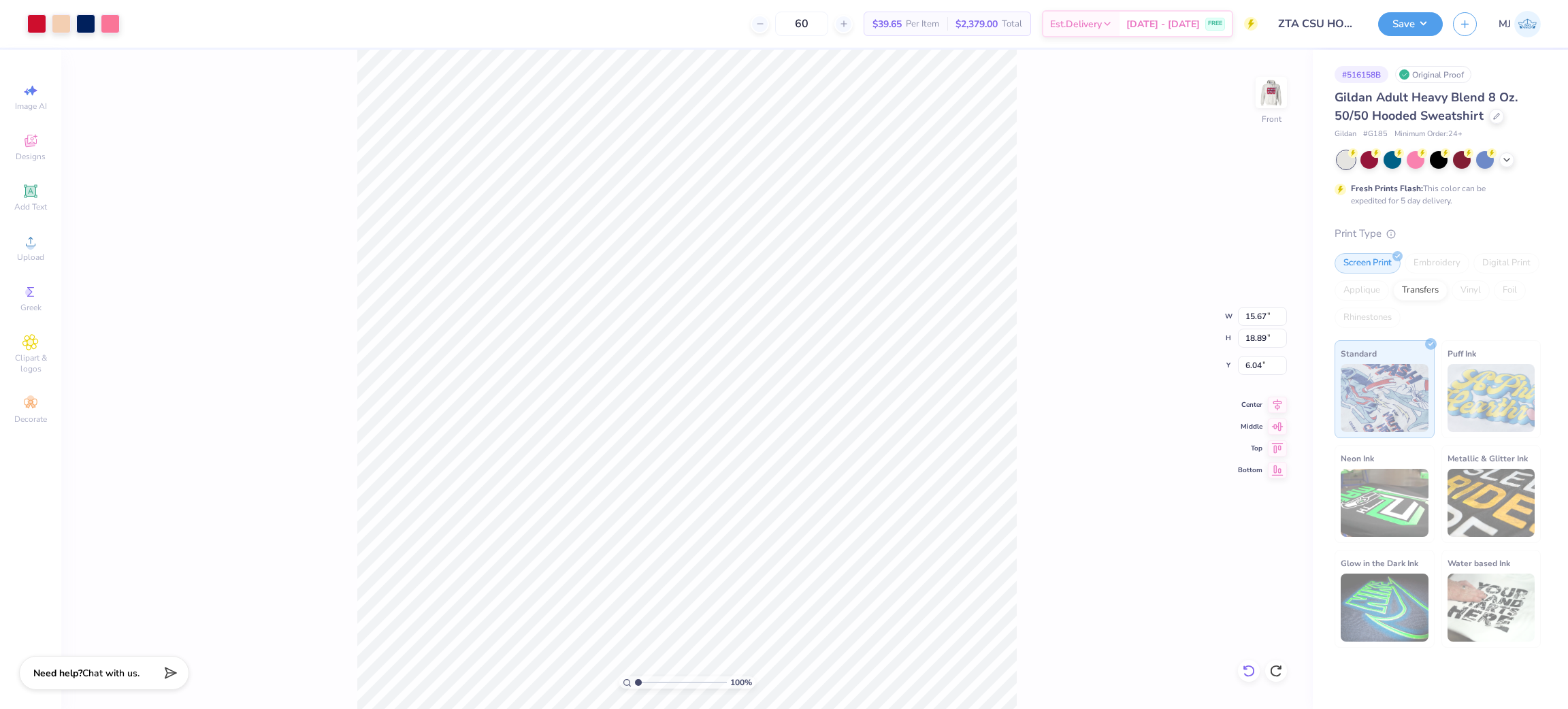
click at [1245, 667] on icon at bounding box center [1249, 671] width 14 height 14
type input "15.00"
type input "15.77"
type input "8.12"
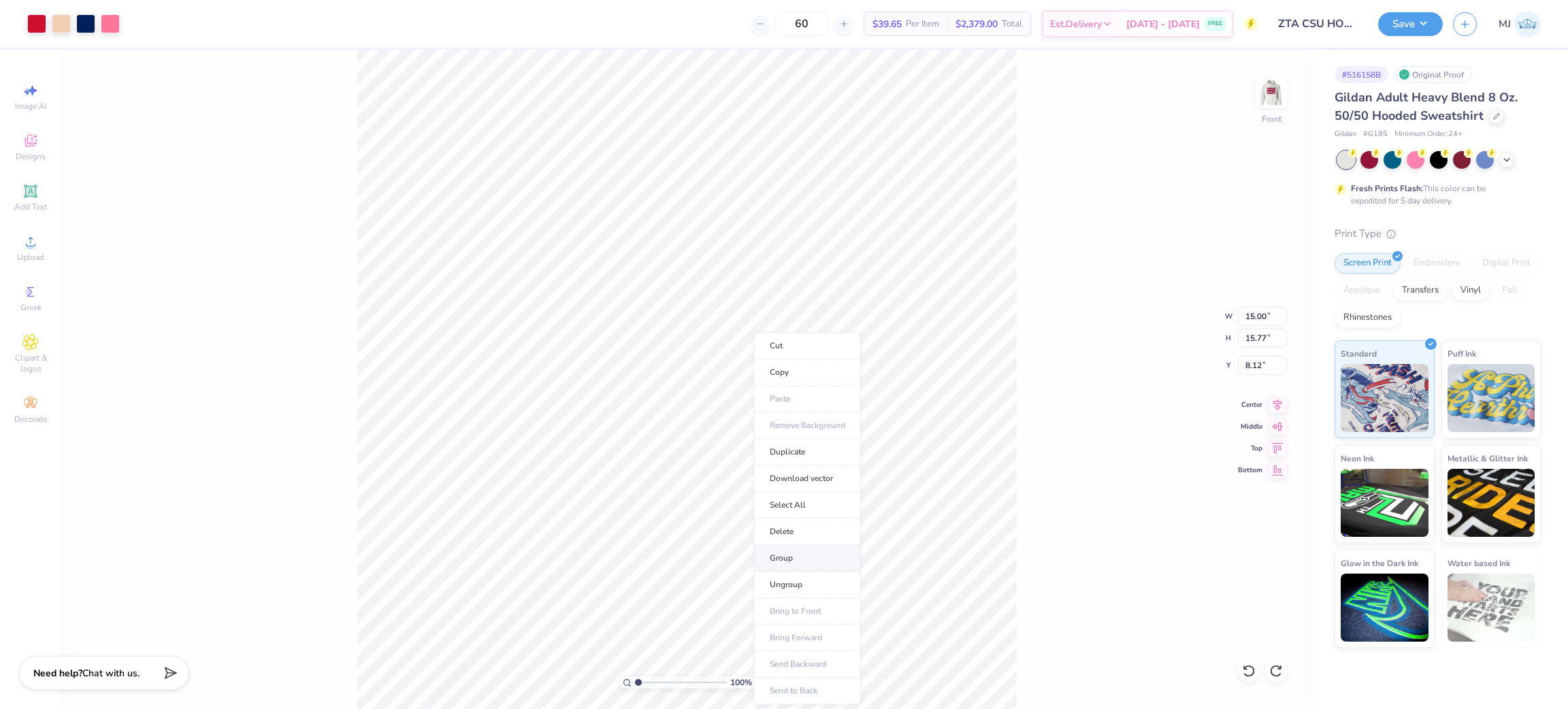
click at [813, 559] on li "Group" at bounding box center [808, 558] width 107 height 27
click at [1259, 314] on input "15.00" at bounding box center [1263, 316] width 49 height 19
click at [1255, 362] on input "8.12" at bounding box center [1263, 365] width 49 height 19
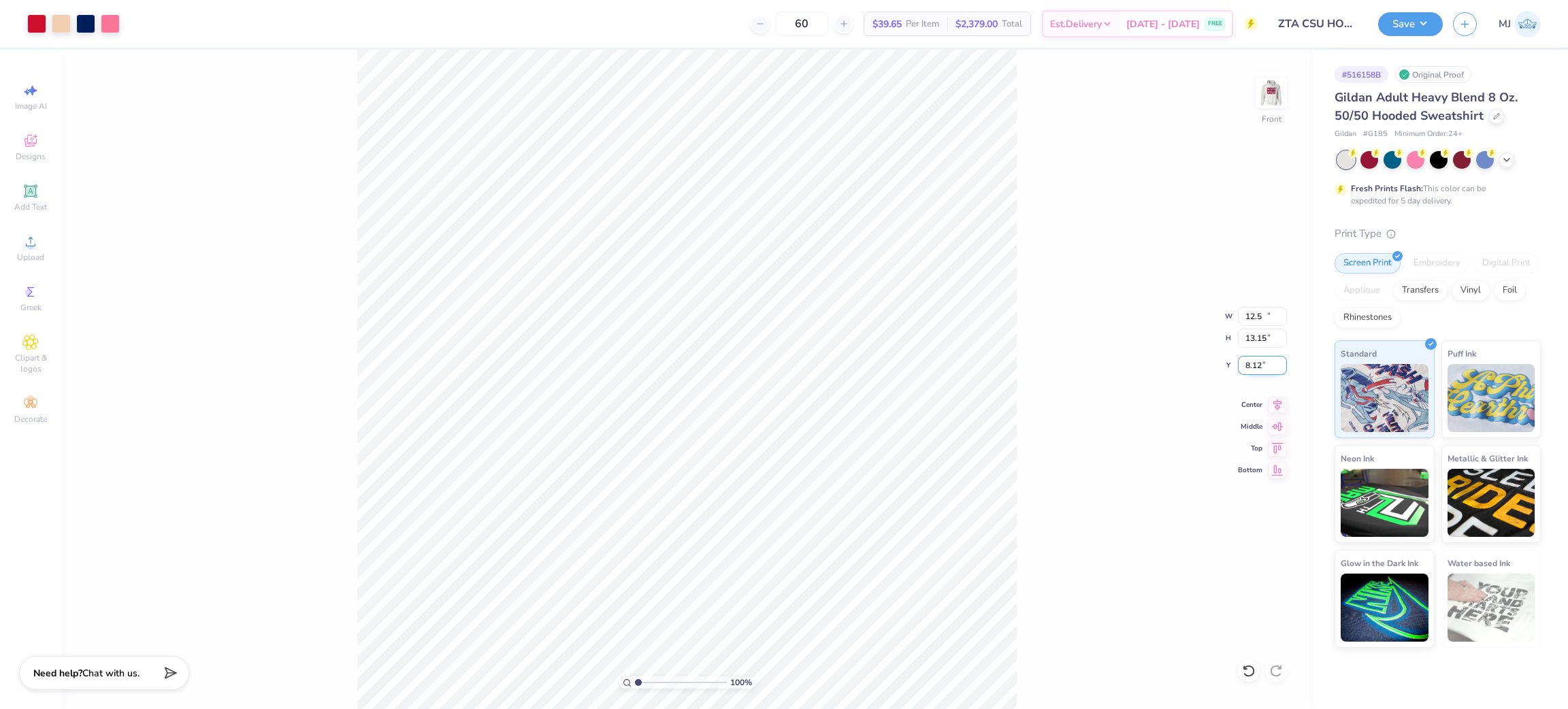
type input "12.50"
type input "13.15"
click at [1255, 362] on input "9.43" at bounding box center [1263, 365] width 49 height 19
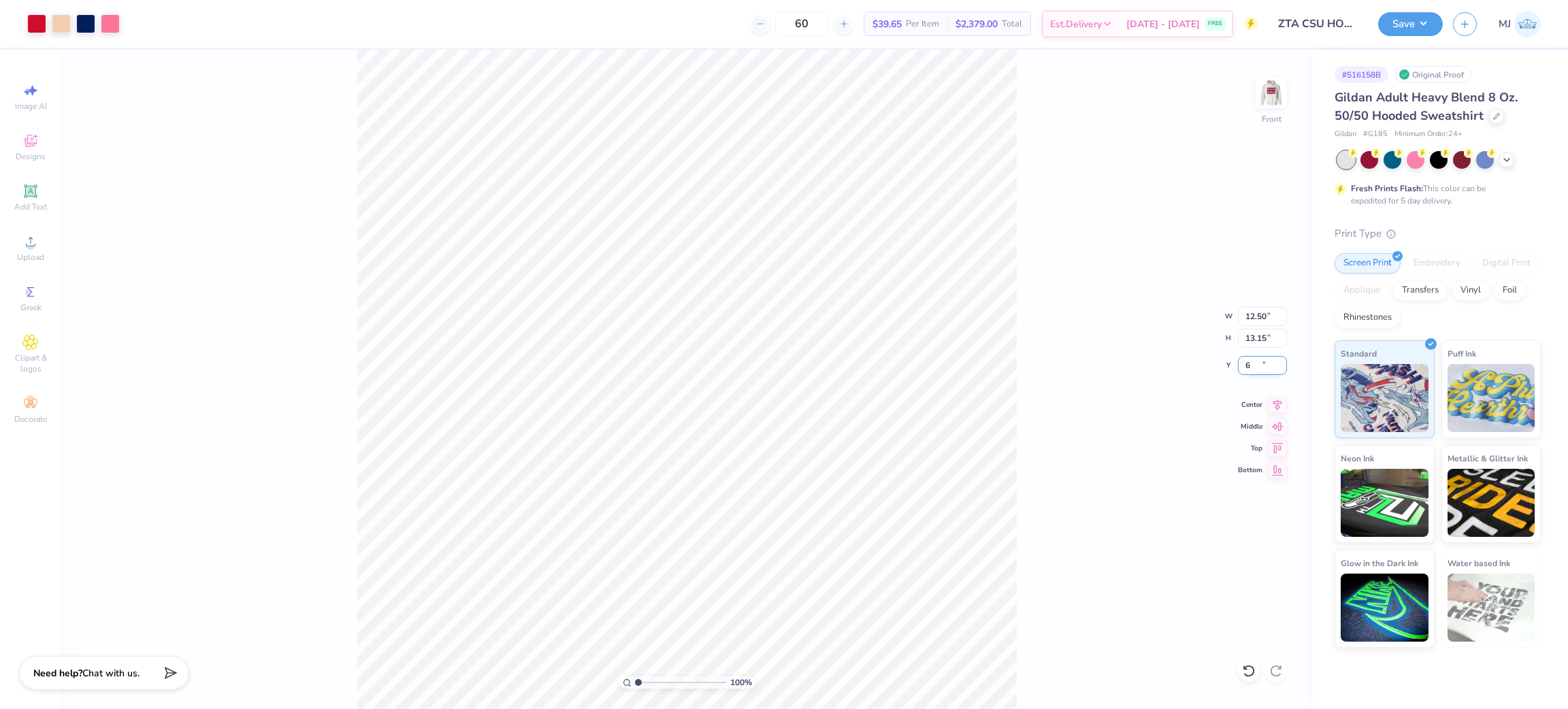
type input "6.00"
click at [1430, 27] on button "Save" at bounding box center [1411, 22] width 65 height 24
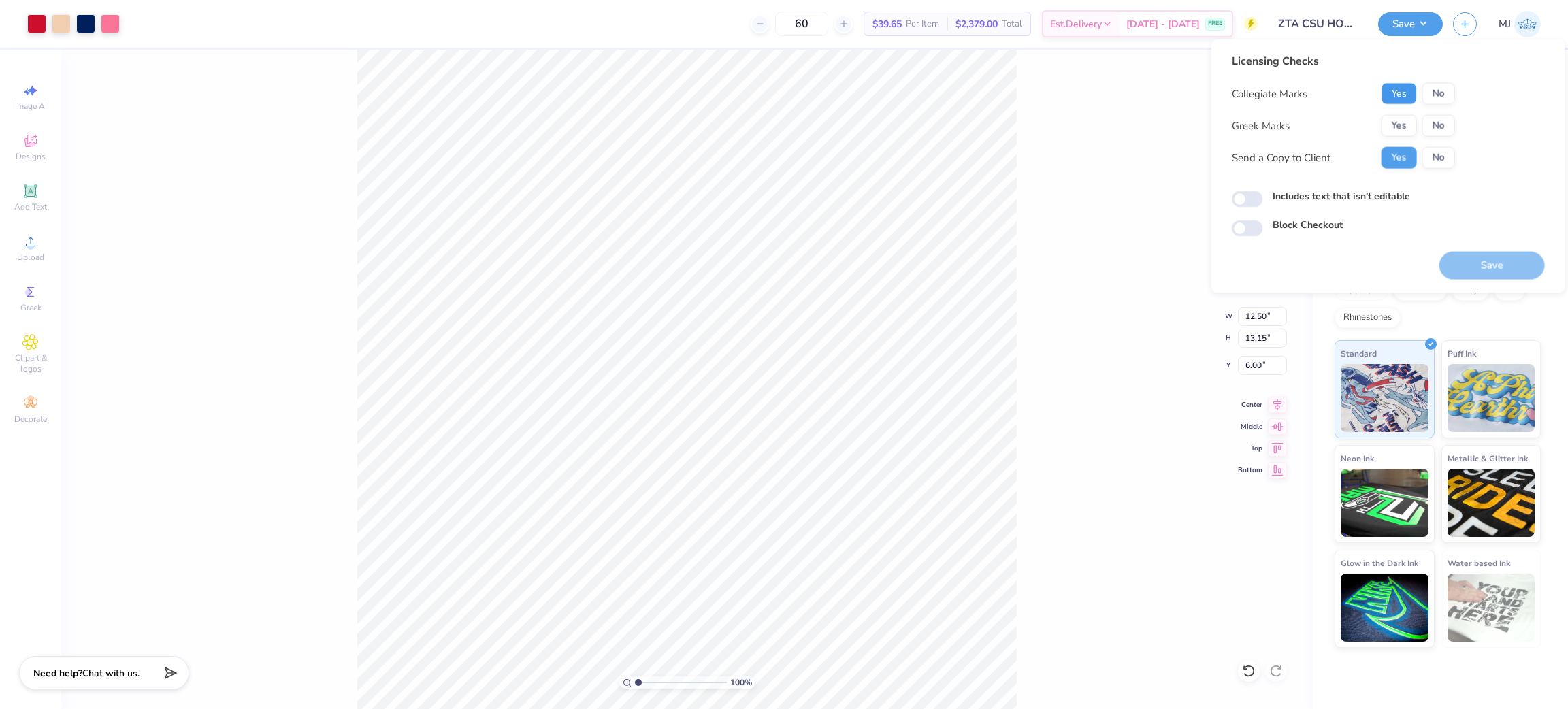
click at [1403, 86] on button "Yes" at bounding box center [1400, 93] width 36 height 22
click at [1400, 132] on button "Yes" at bounding box center [1400, 126] width 36 height 22
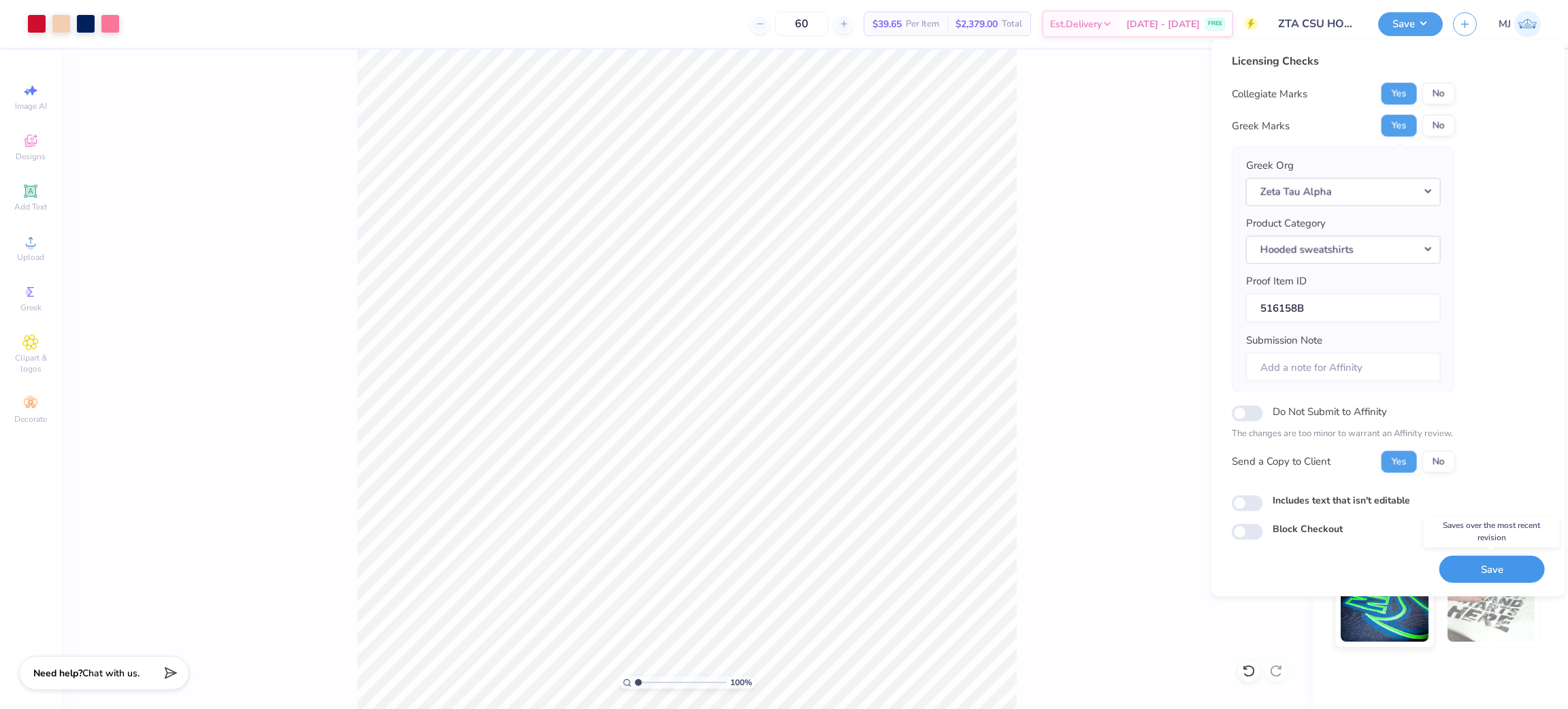
click at [1475, 571] on button "Save" at bounding box center [1493, 569] width 106 height 28
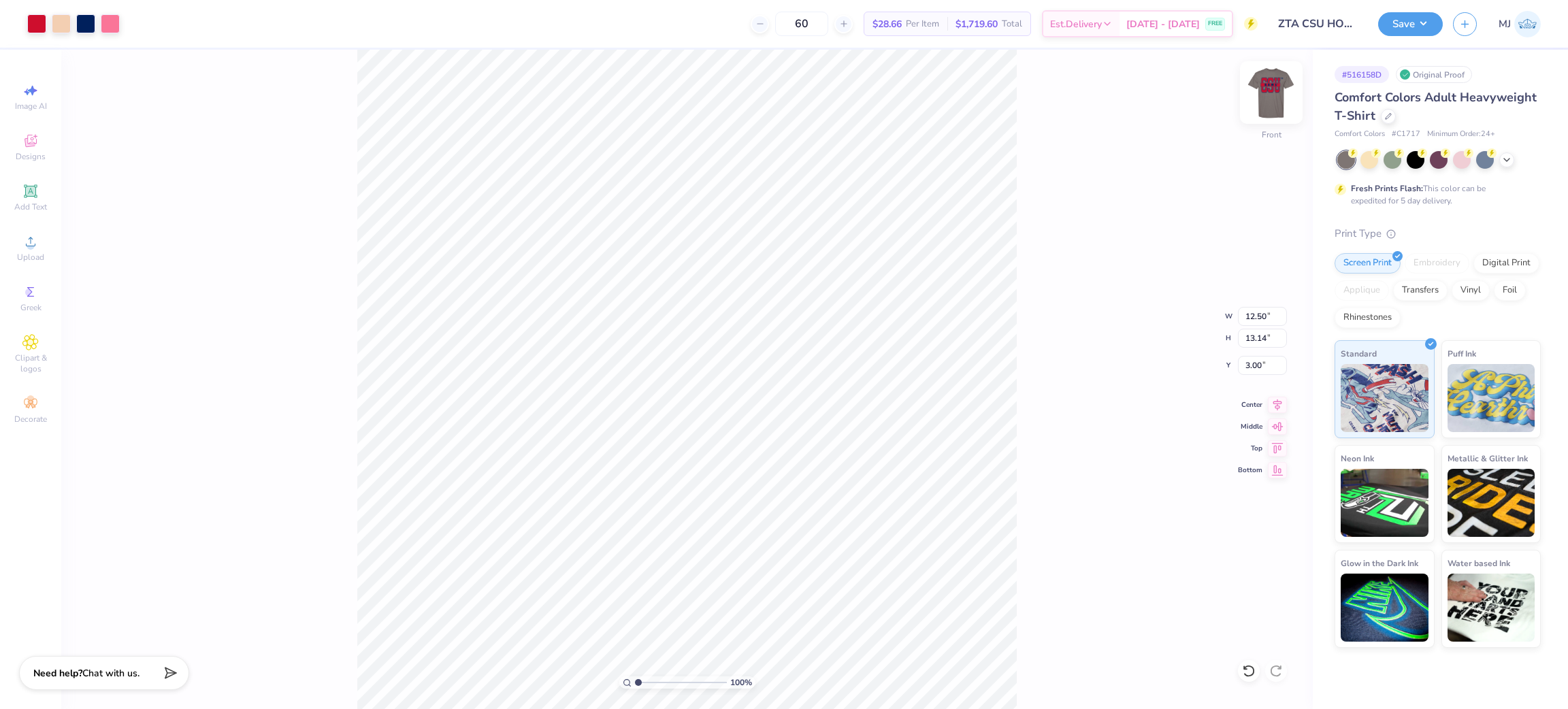
click at [1277, 93] on img at bounding box center [1271, 92] width 54 height 54
click at [1256, 97] on img at bounding box center [1271, 92] width 54 height 54
click at [1395, 28] on button "Save" at bounding box center [1411, 22] width 65 height 24
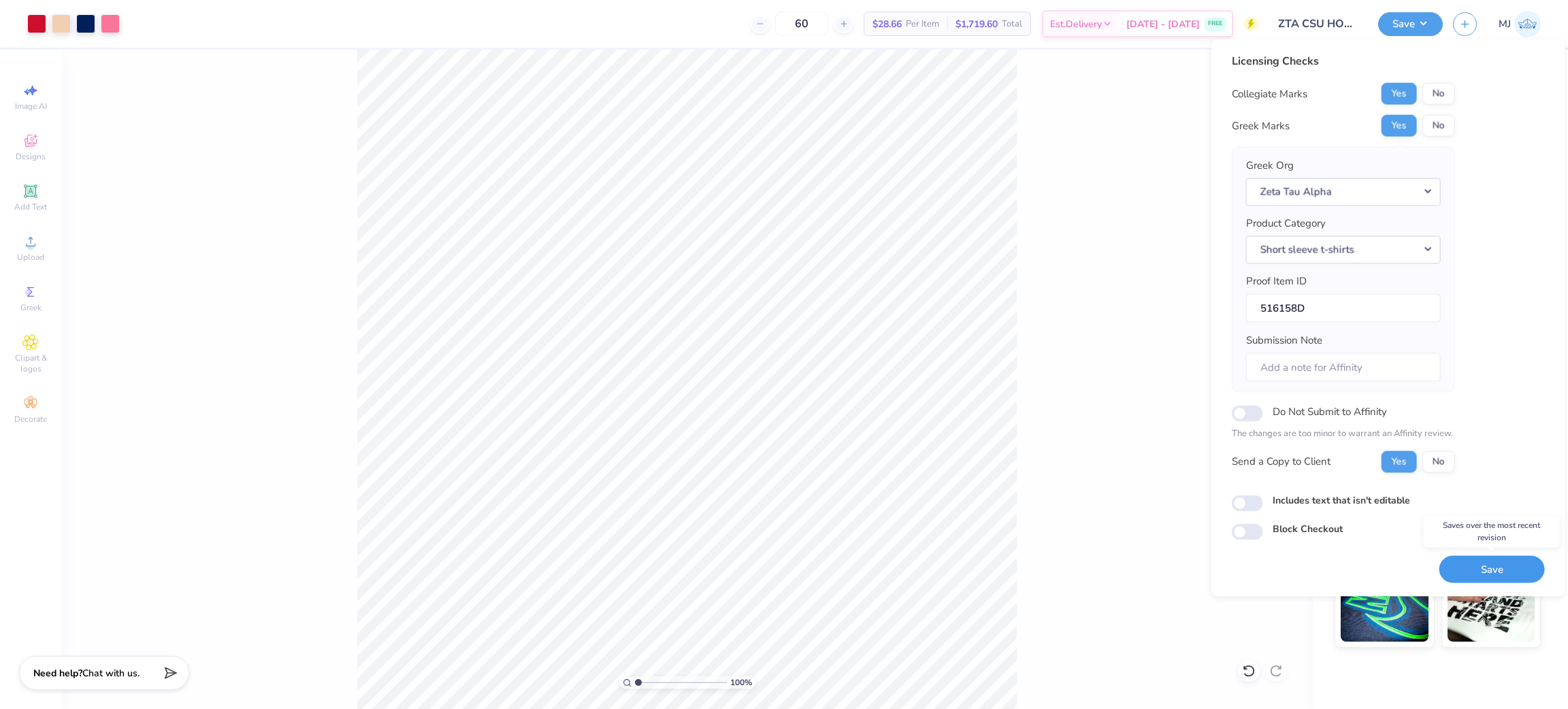
click at [1467, 556] on button "Save" at bounding box center [1493, 569] width 106 height 28
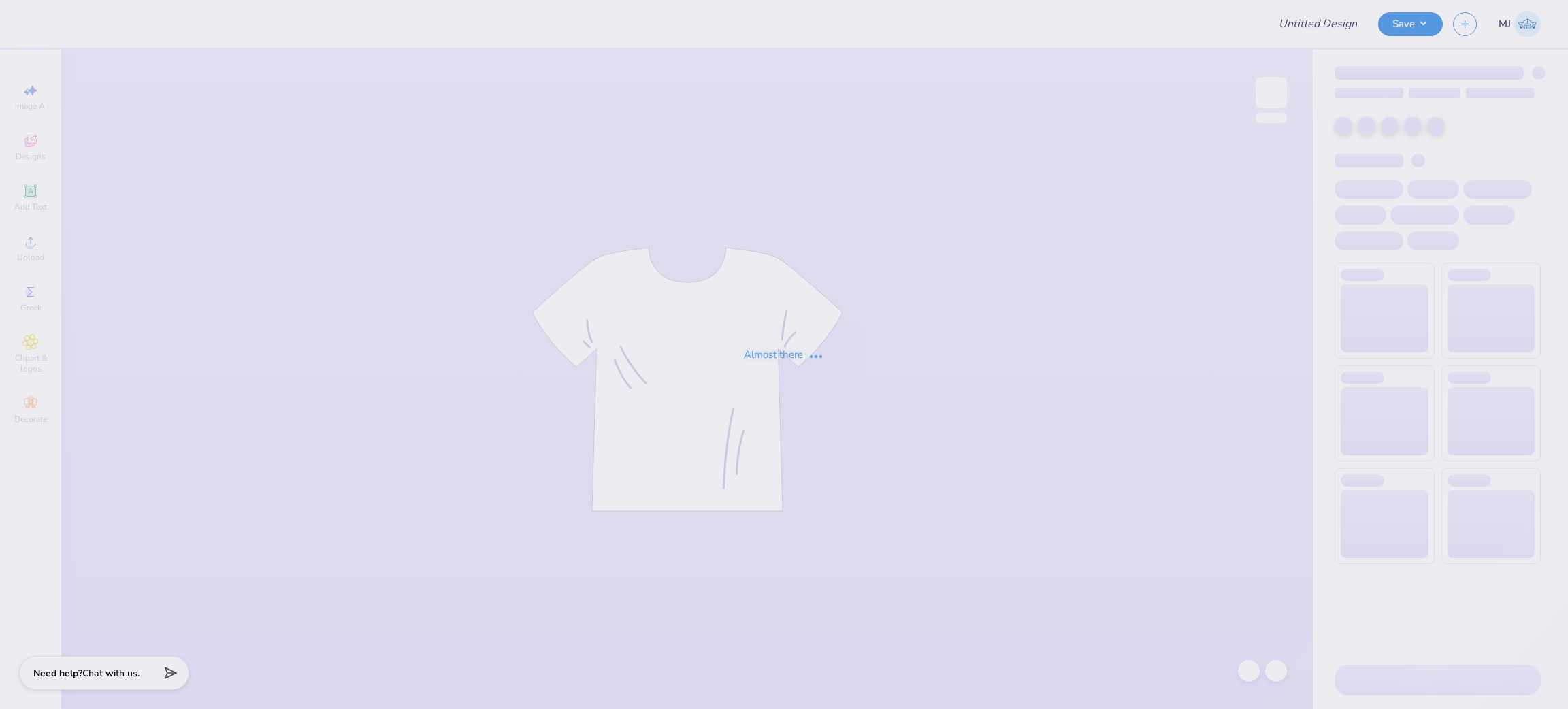
type input "ZTA CSU HOCO Weekend"
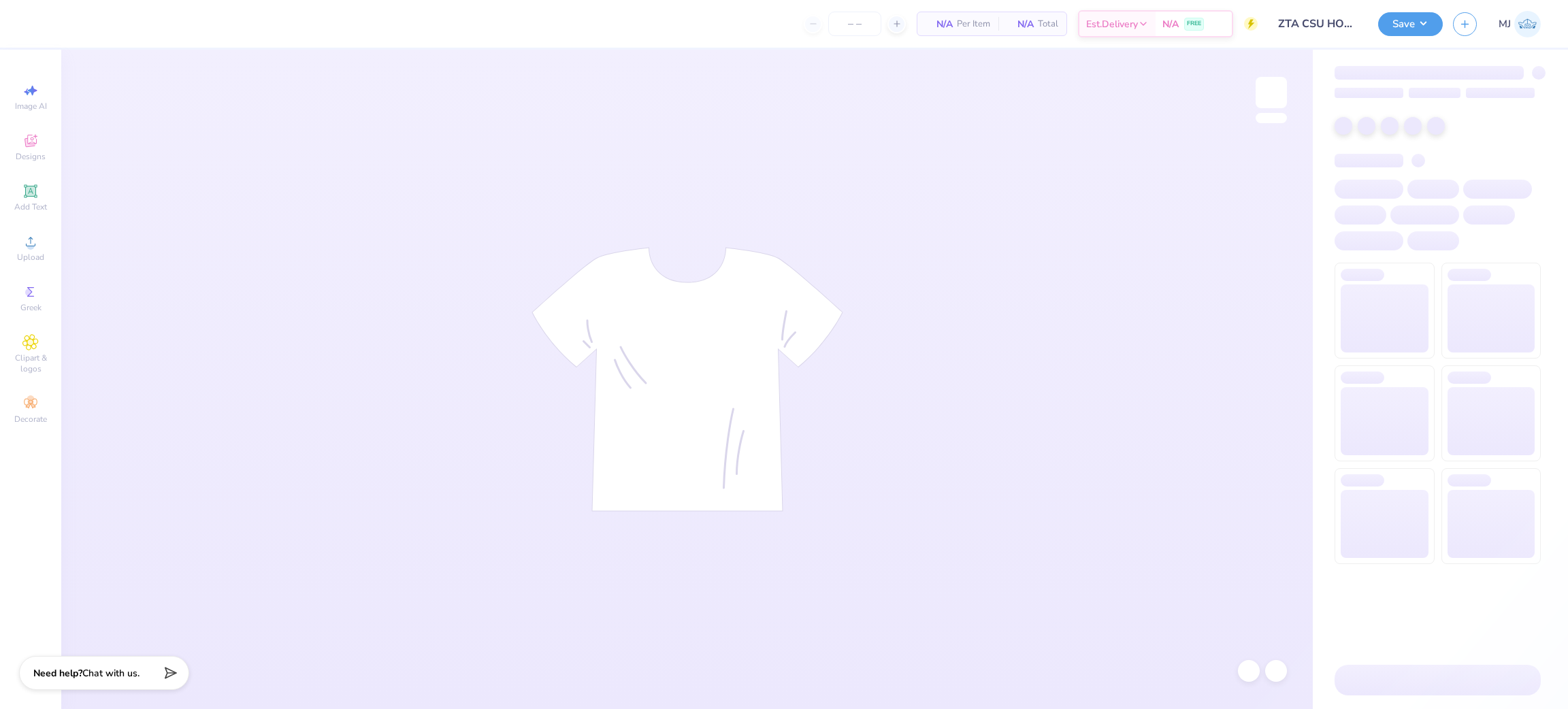
type input "60"
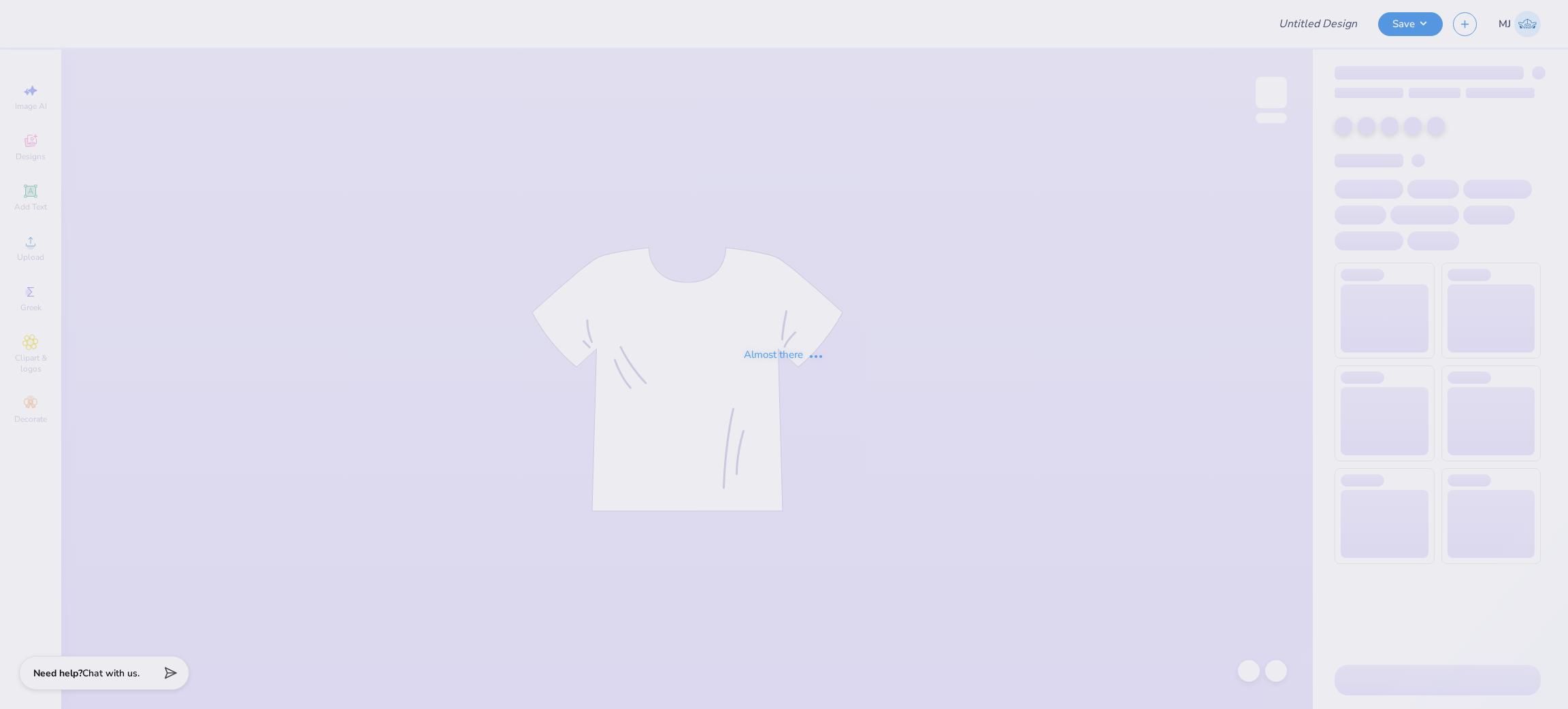
type input "ZTA CSU HOCO Weekend"
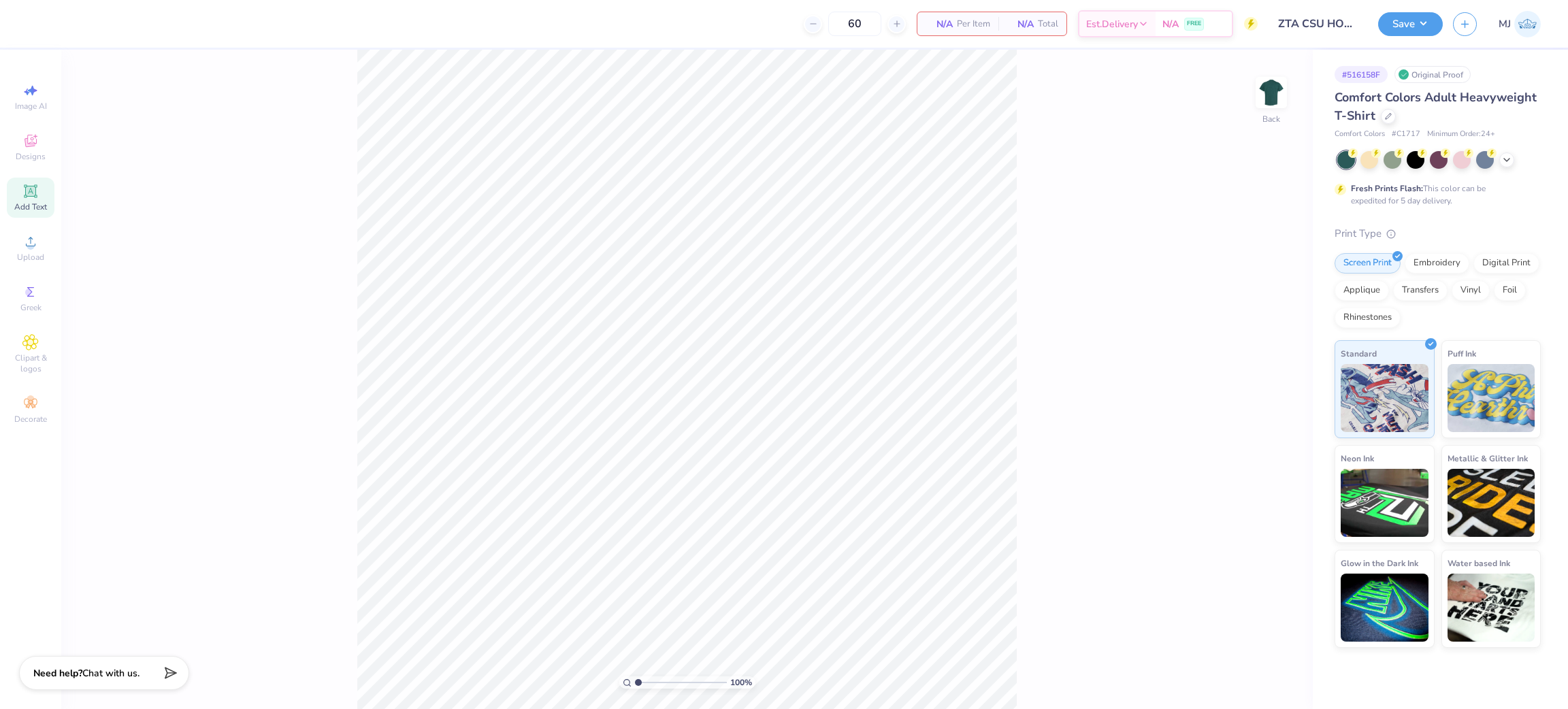
click at [29, 196] on icon at bounding box center [30, 191] width 11 height 11
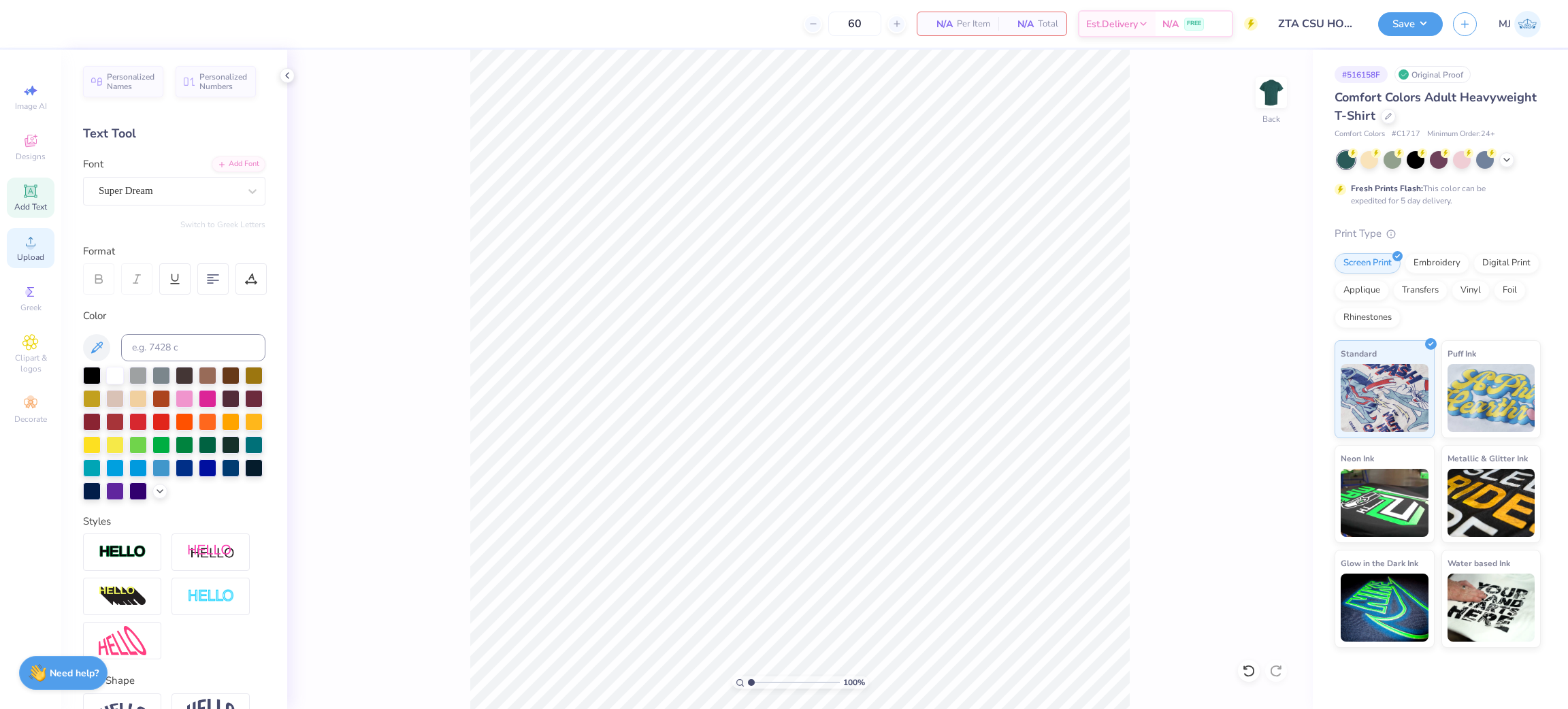
click at [26, 243] on icon at bounding box center [31, 242] width 16 height 16
click at [24, 249] on icon at bounding box center [31, 242] width 16 height 16
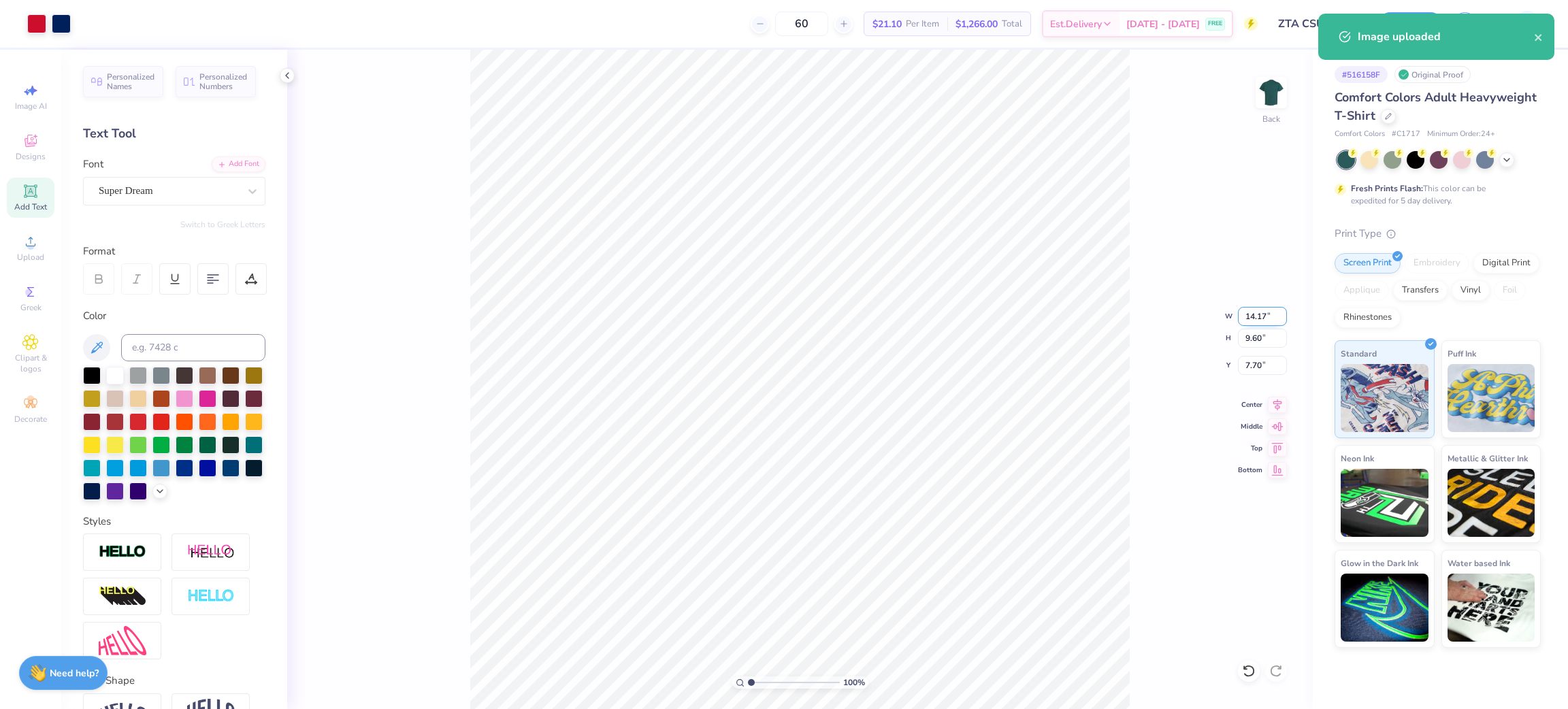
click at [1256, 313] on input "14.17" at bounding box center [1263, 316] width 49 height 19
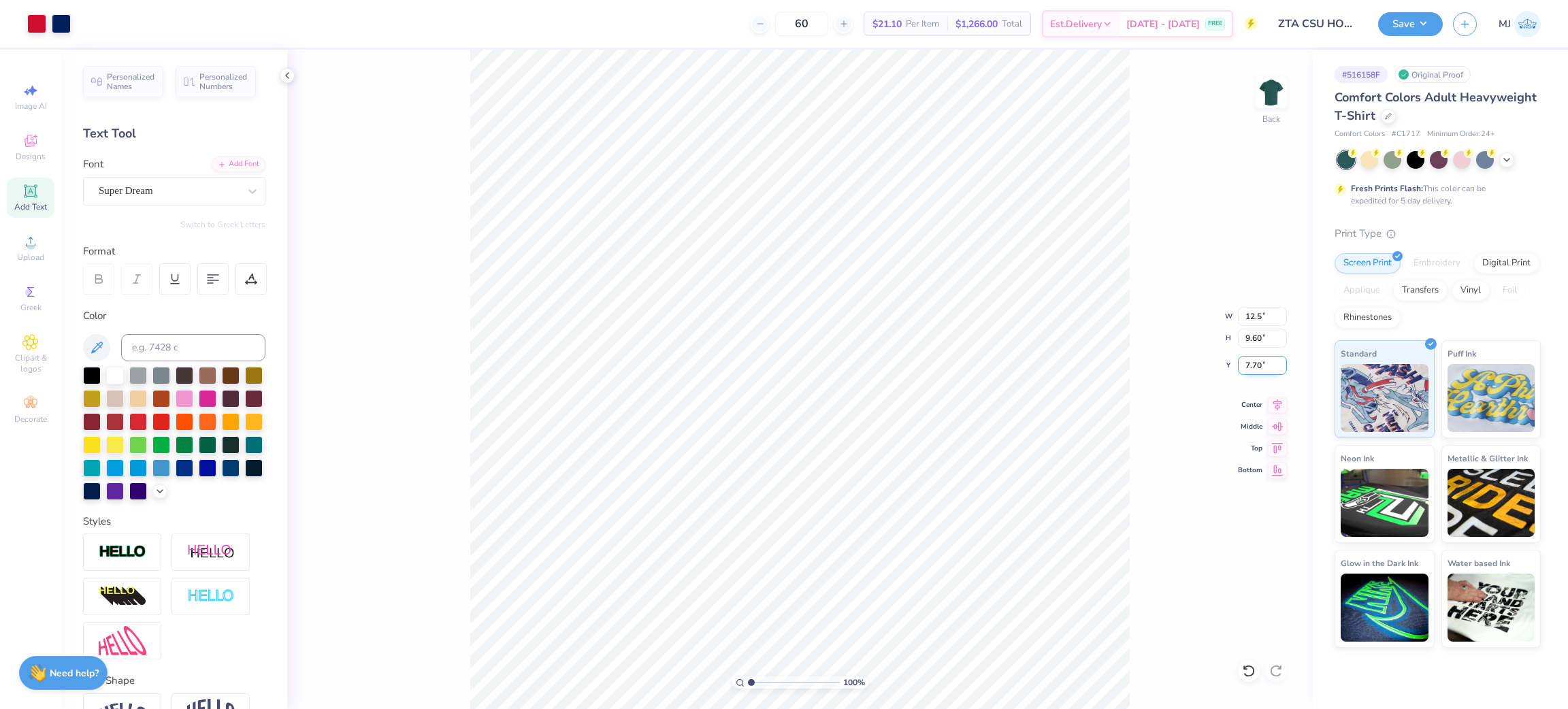
click at [1256, 365] on input "7.70" at bounding box center [1263, 365] width 49 height 19
type input "12.50"
type input "8.47"
click at [1256, 365] on input "8.27" at bounding box center [1263, 365] width 49 height 19
type input "3.00"
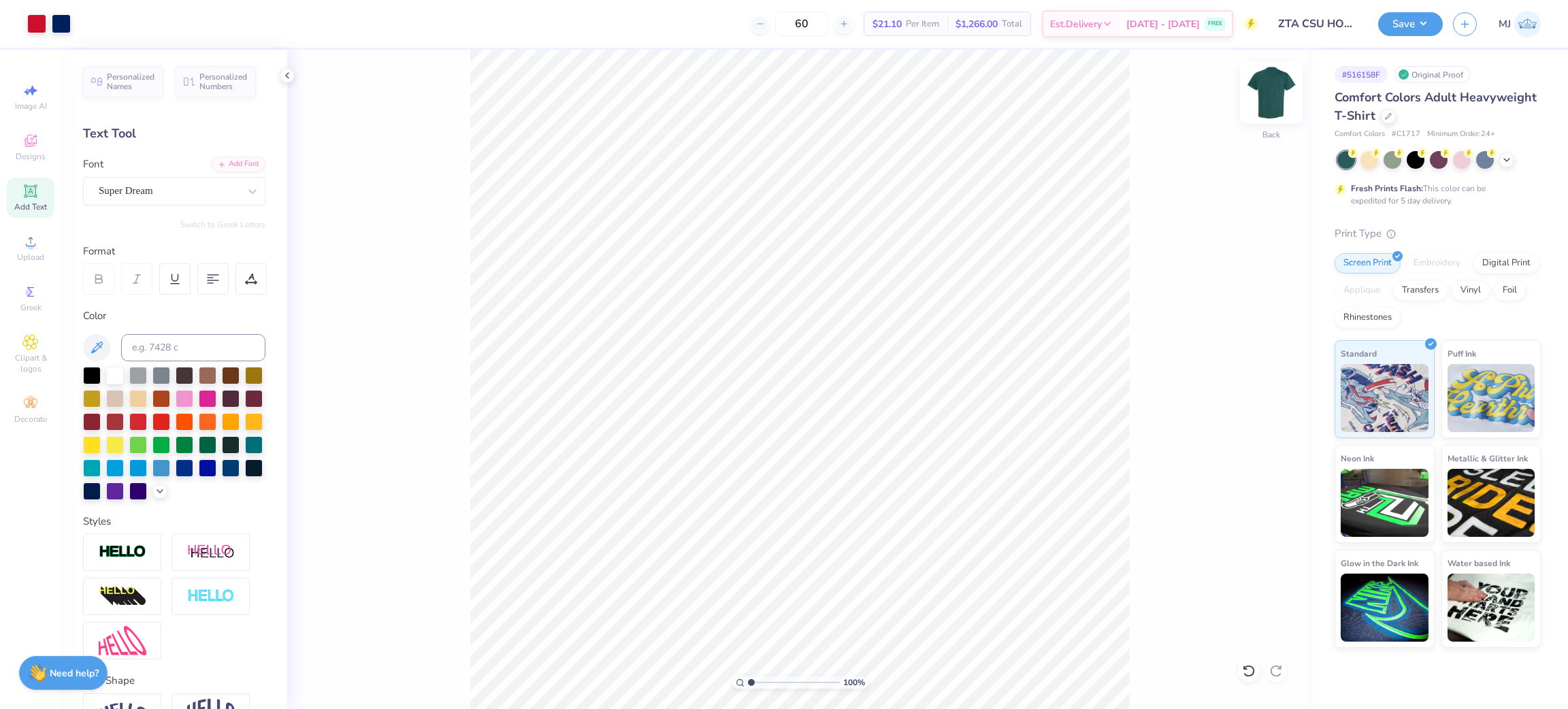
click at [1264, 102] on img at bounding box center [1271, 92] width 54 height 54
click at [19, 243] on div "Upload" at bounding box center [30, 247] width 48 height 40
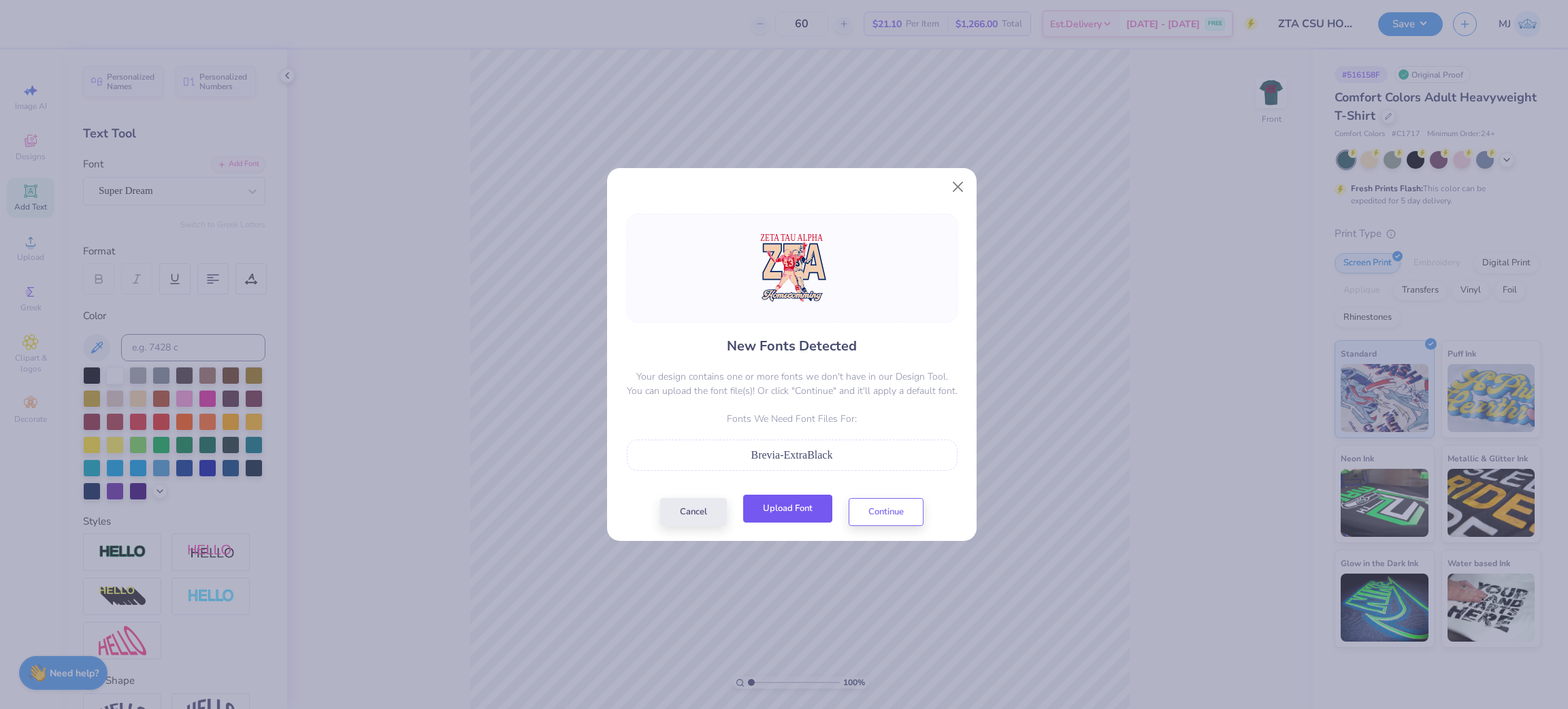
click at [781, 509] on button "Upload Font" at bounding box center [788, 509] width 89 height 28
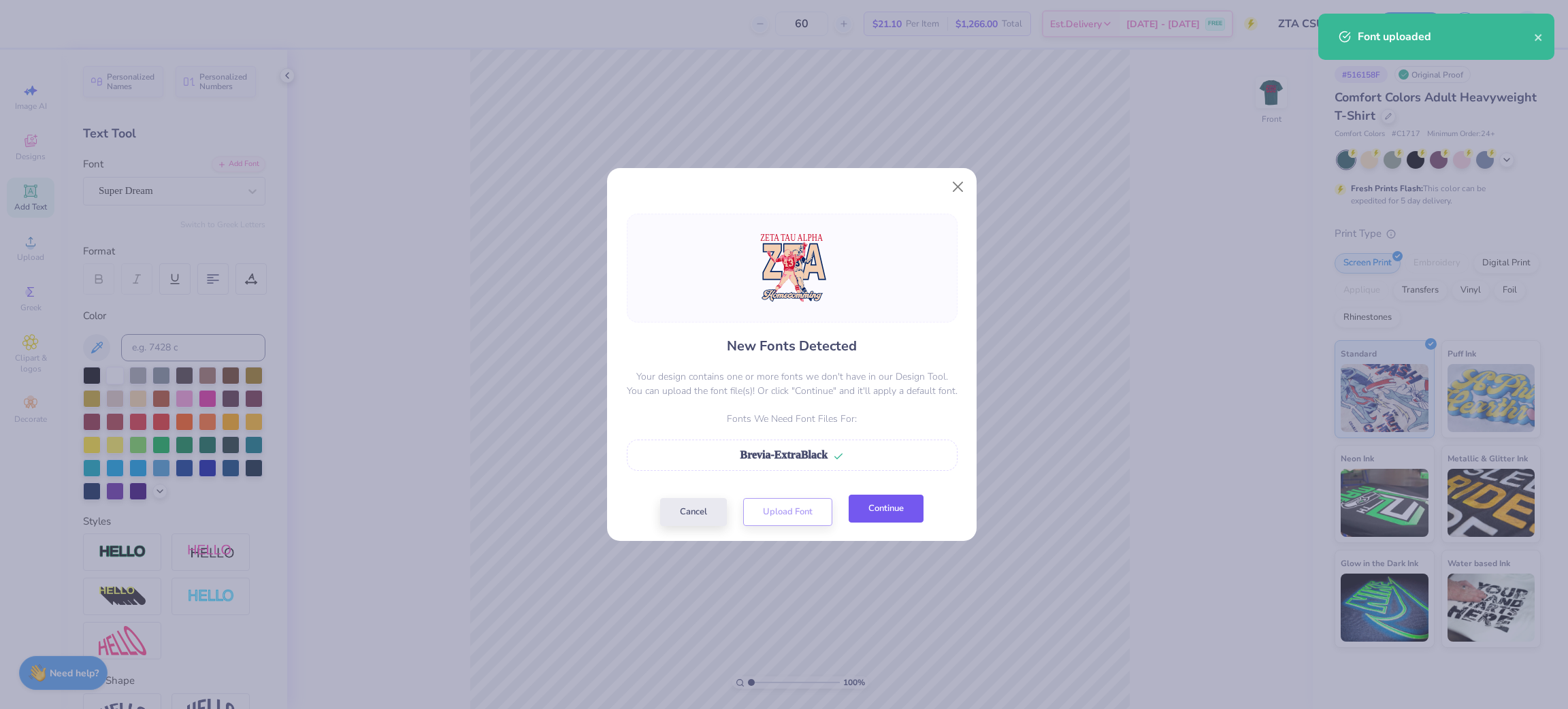
click at [872, 513] on button "Continue" at bounding box center [886, 509] width 75 height 28
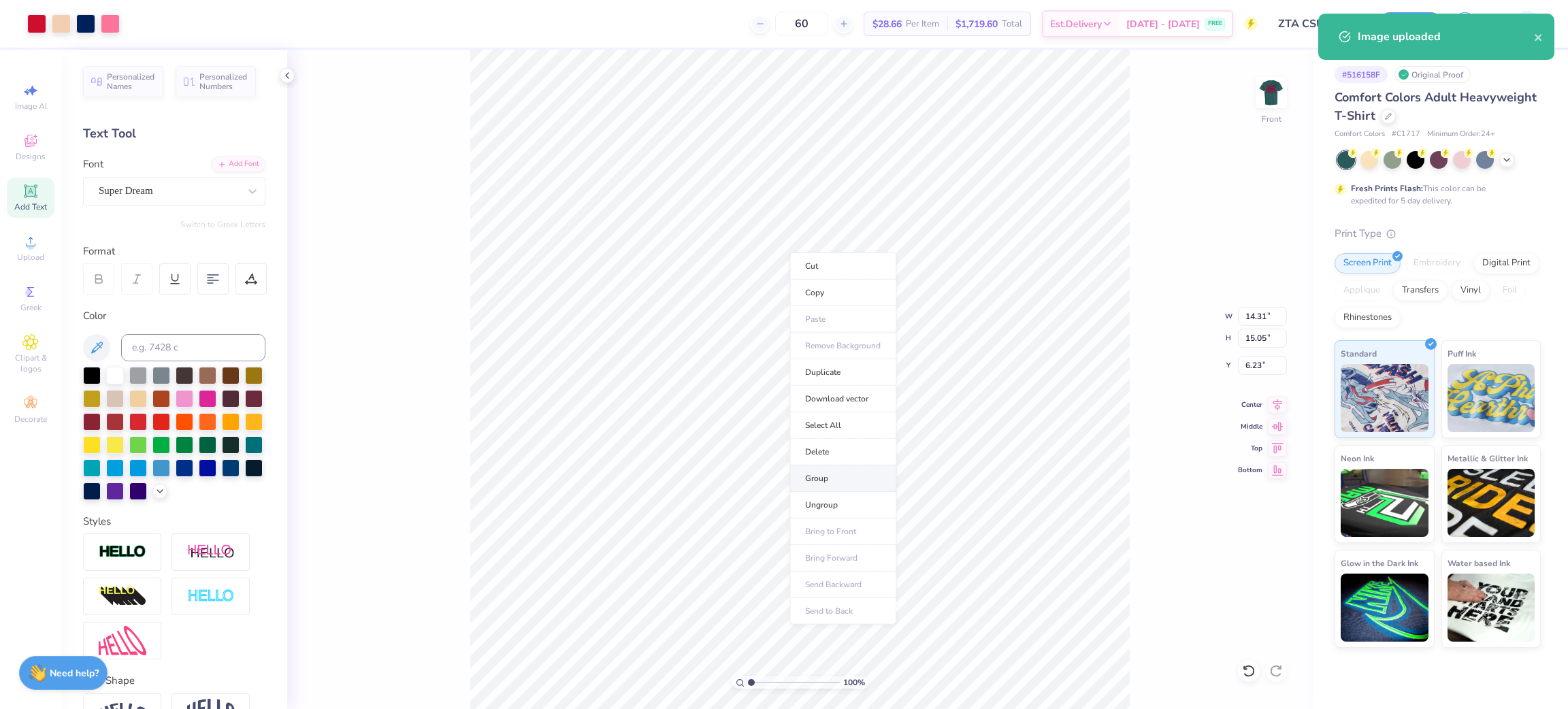
click at [838, 475] on li "Group" at bounding box center [843, 479] width 107 height 27
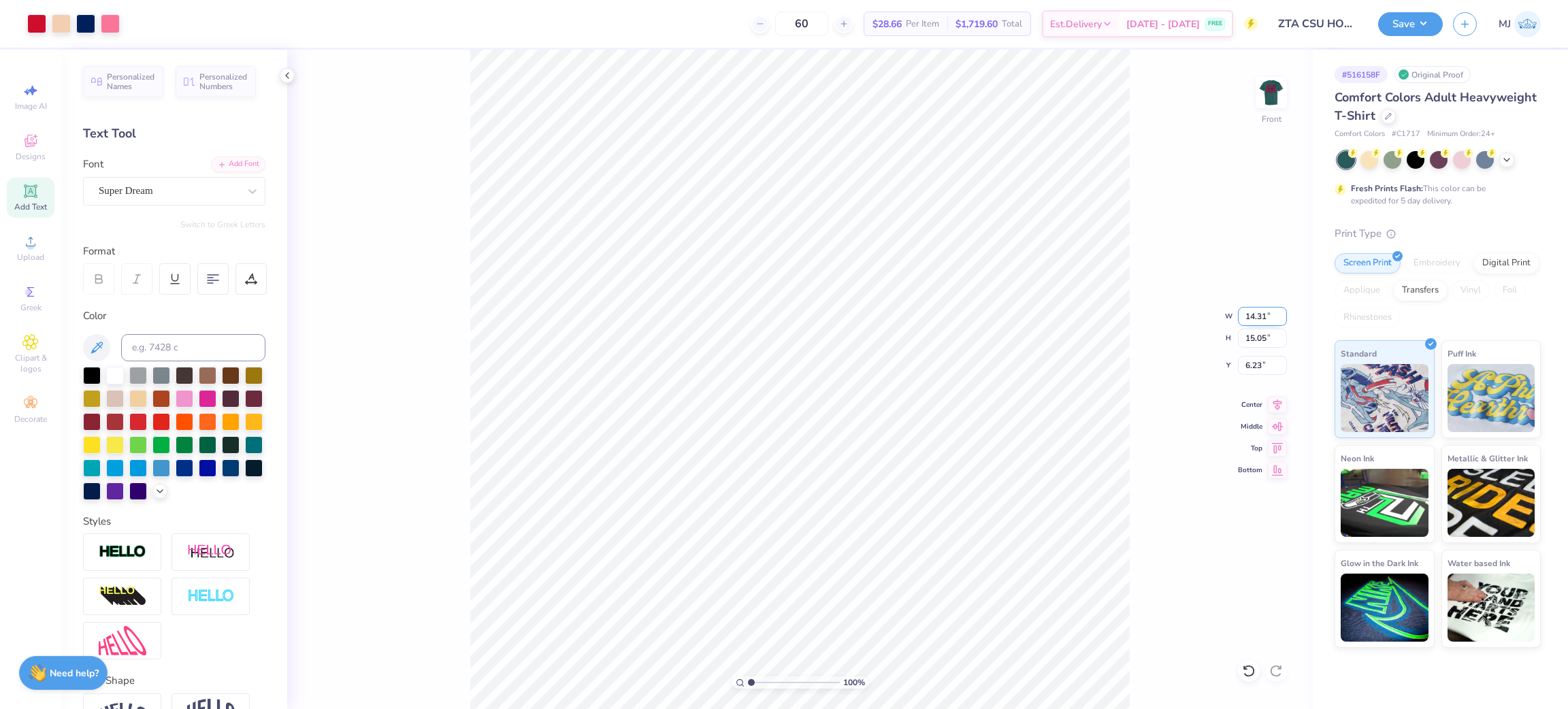
click at [1251, 318] on input "14.31" at bounding box center [1263, 316] width 49 height 19
click at [1251, 319] on input "14.31" at bounding box center [1263, 316] width 49 height 19
click at [1256, 370] on input "6.23" at bounding box center [1263, 365] width 49 height 19
type input "12.50"
type input "13.14"
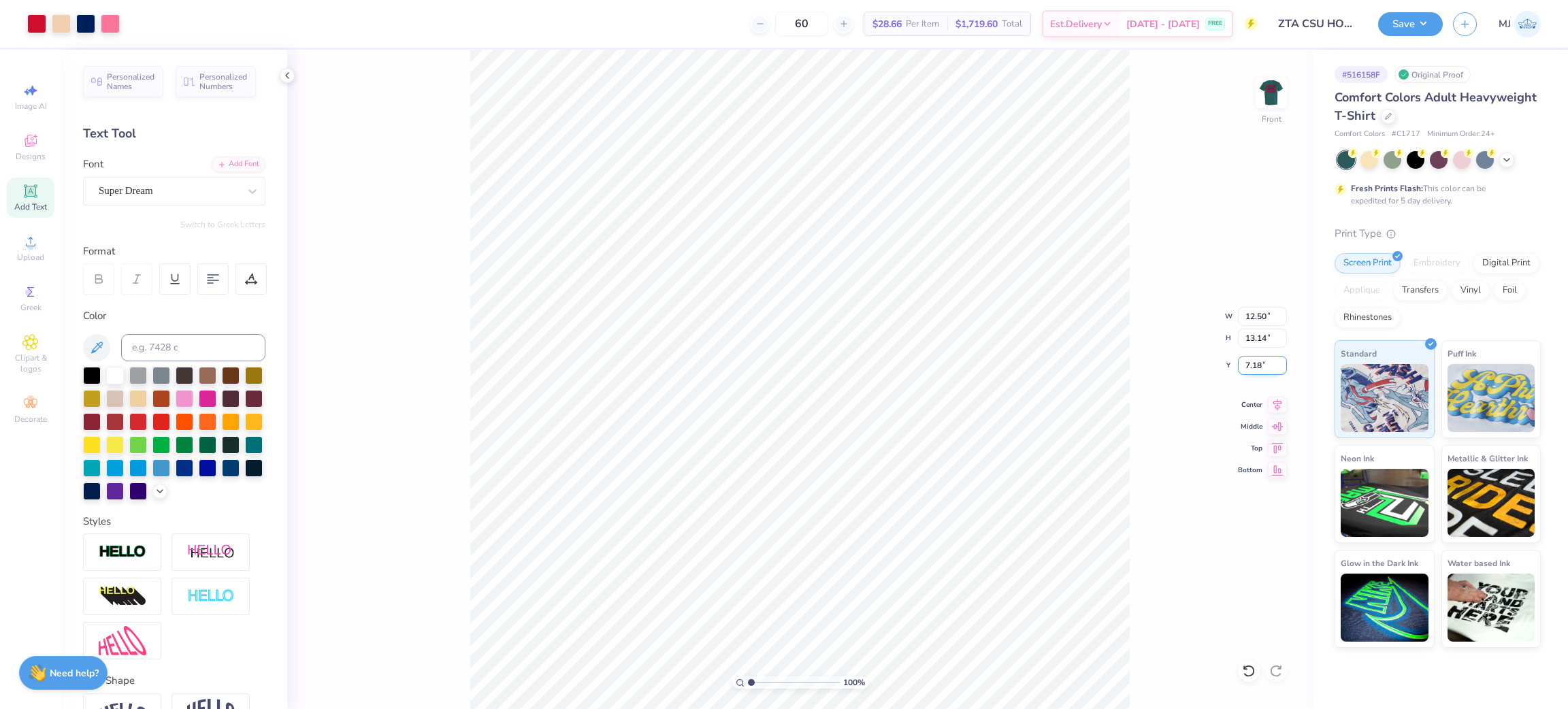
click at [1249, 367] on input "7.18" at bounding box center [1263, 365] width 49 height 19
type input "3.00"
drag, startPoint x: 1424, startPoint y: 6, endPoint x: 1420, endPoint y: 24, distance: 18.4
click at [1424, 8] on div "Save MJ" at bounding box center [1473, 24] width 190 height 48
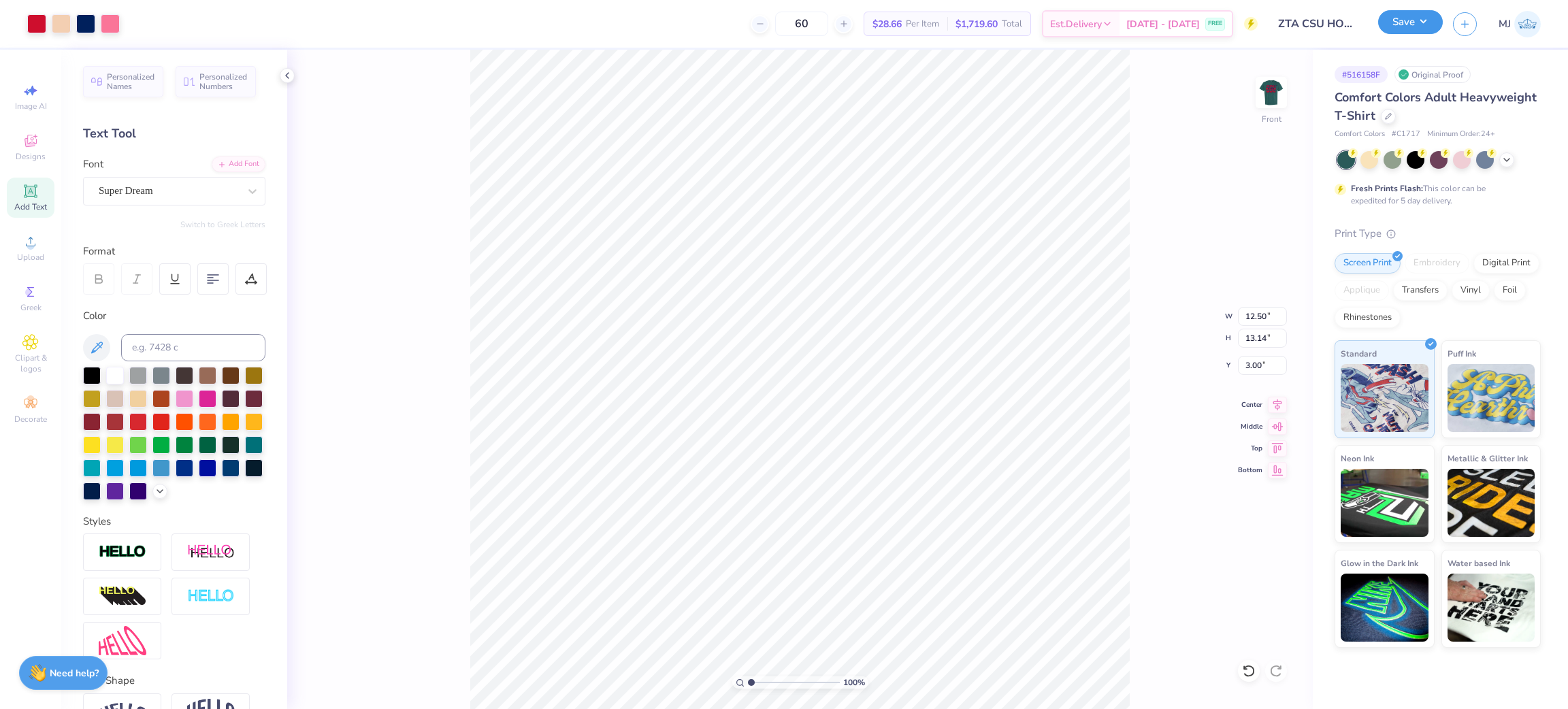
click at [1420, 24] on button "Save" at bounding box center [1411, 22] width 65 height 24
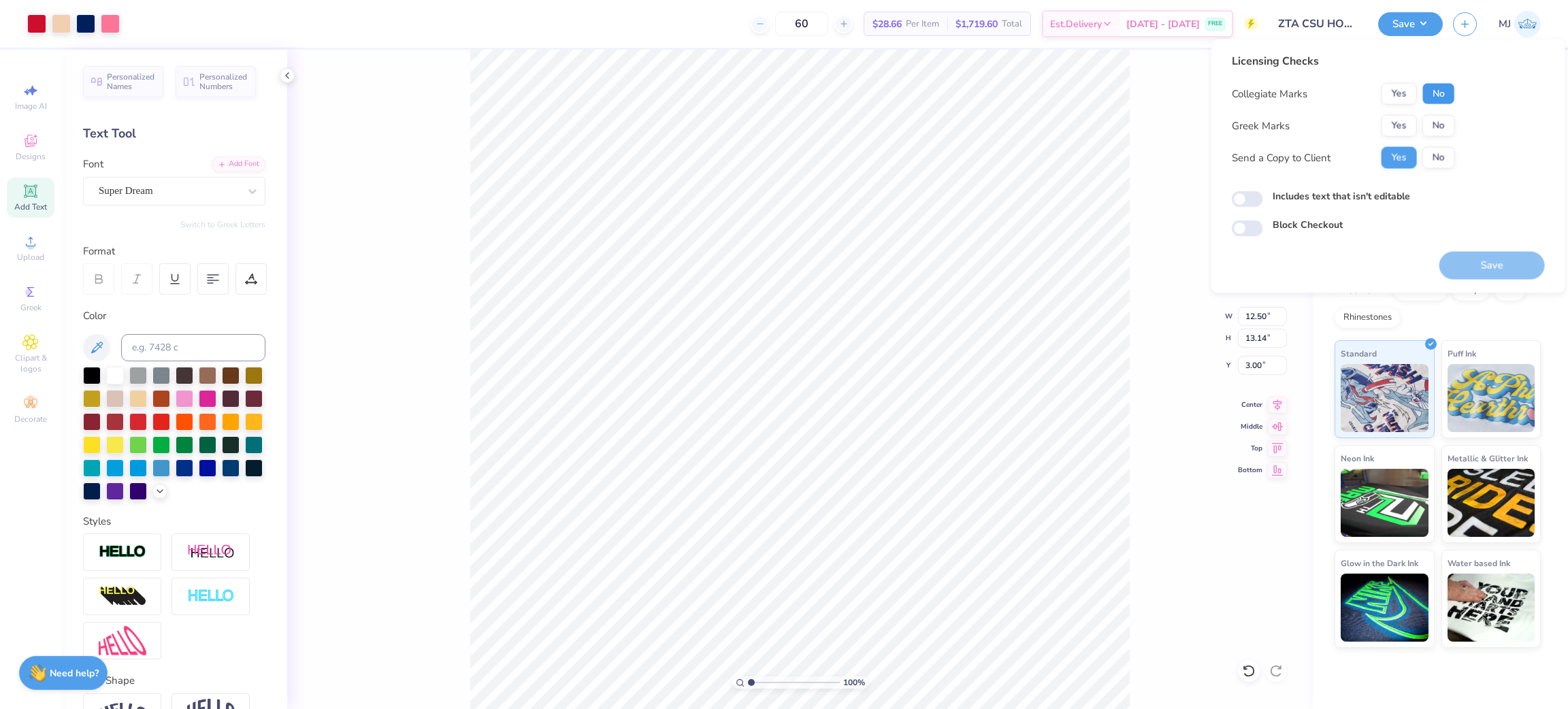
click at [1428, 85] on button "No" at bounding box center [1439, 93] width 32 height 22
click at [1407, 94] on button "Yes" at bounding box center [1400, 93] width 36 height 22
click at [1399, 127] on button "Yes" at bounding box center [1400, 126] width 36 height 22
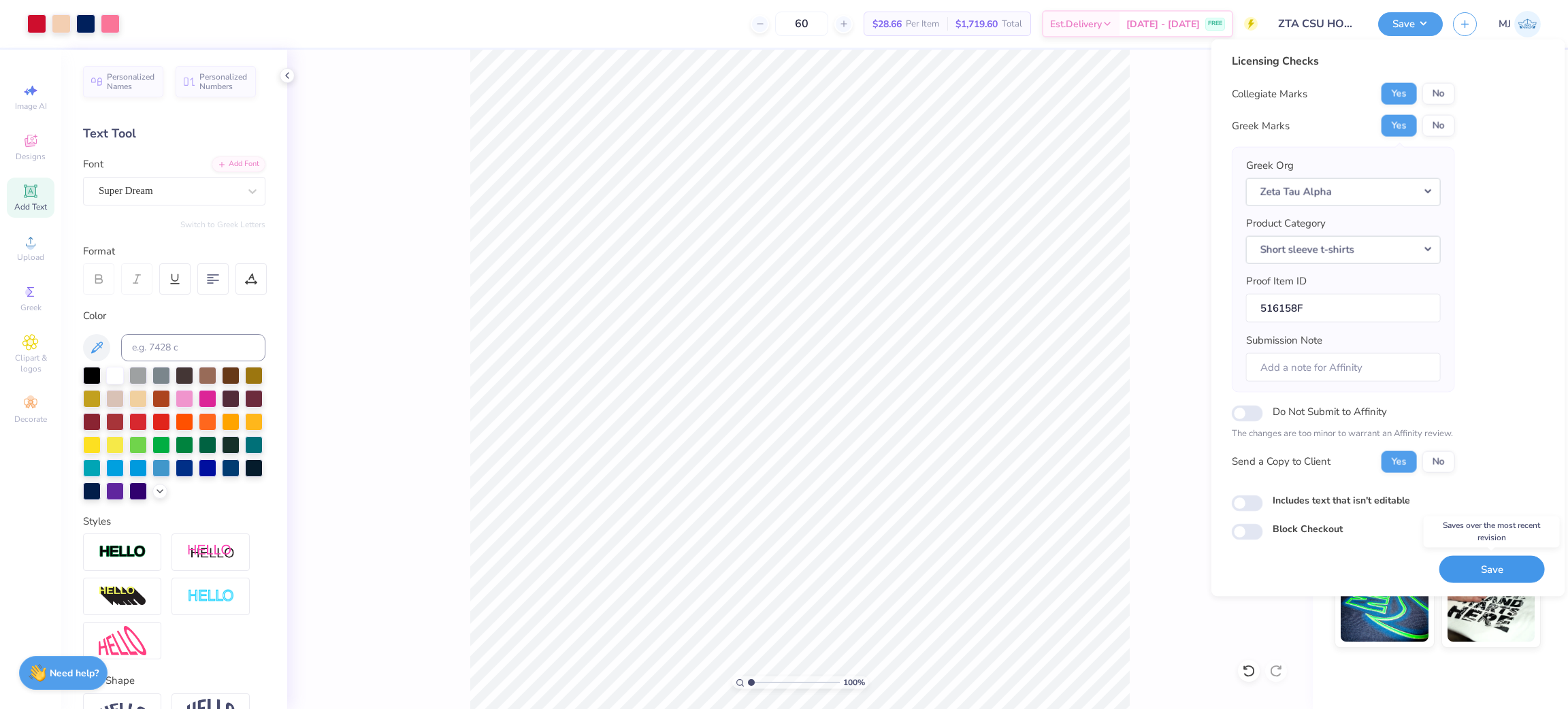
click at [1480, 567] on button "Save" at bounding box center [1493, 569] width 106 height 28
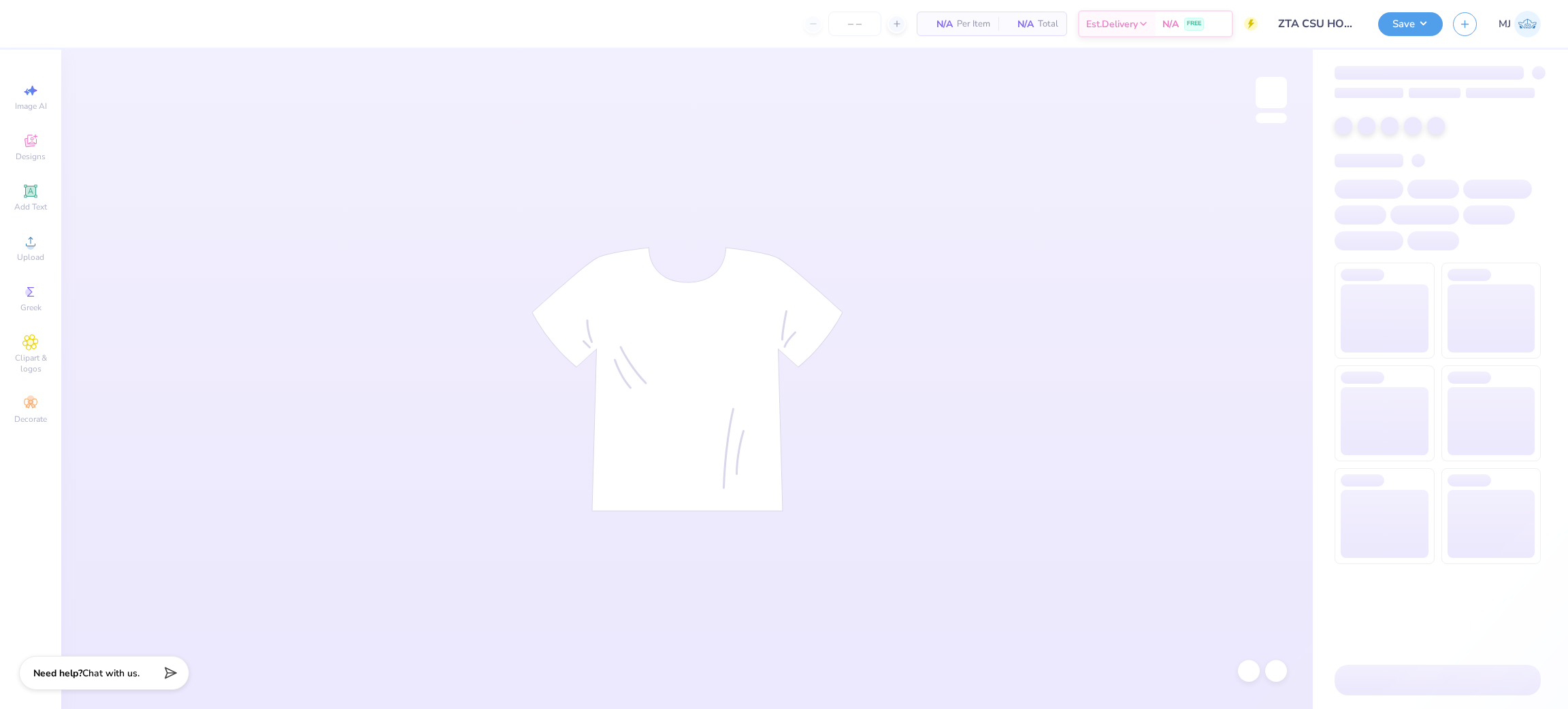
type input "60"
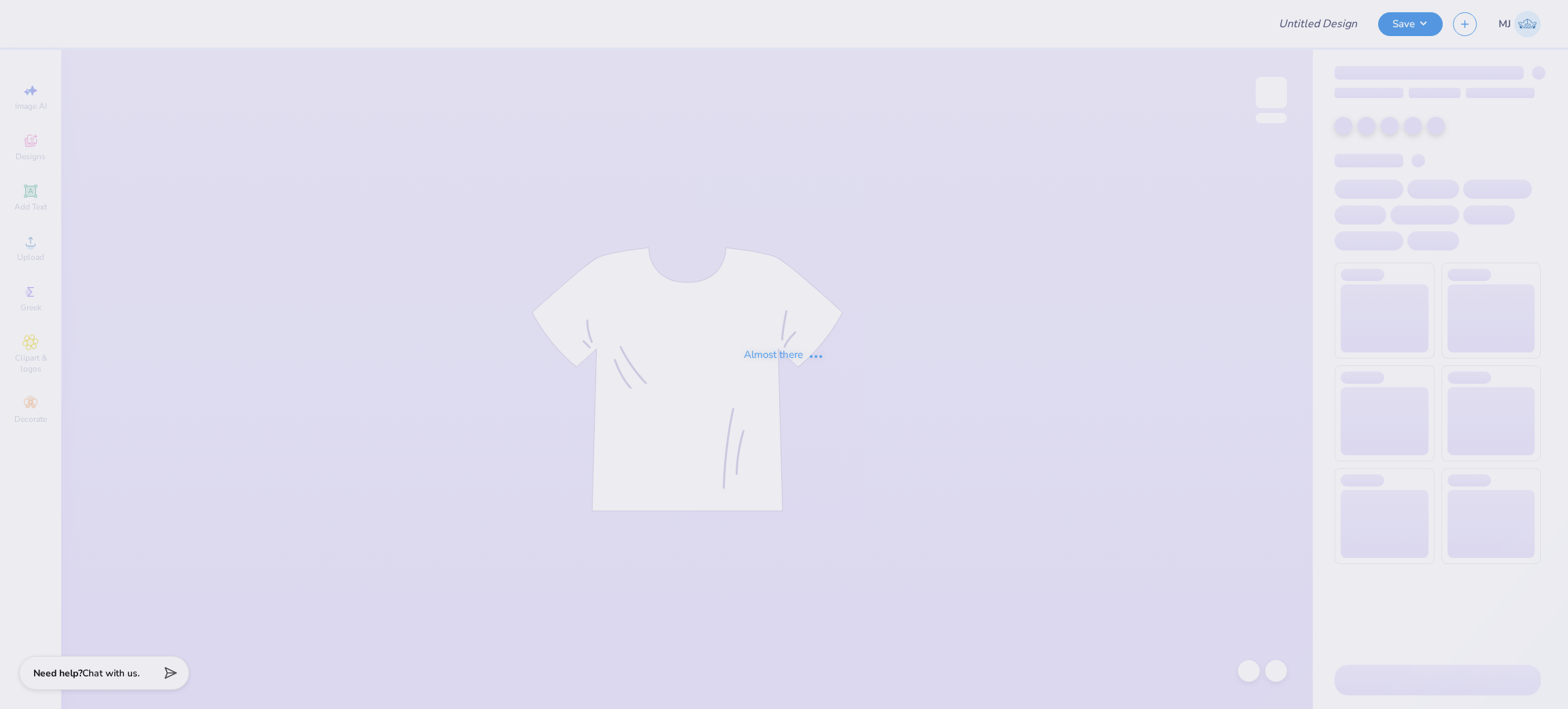
type input "ZTA CSU HOCO Weekend"
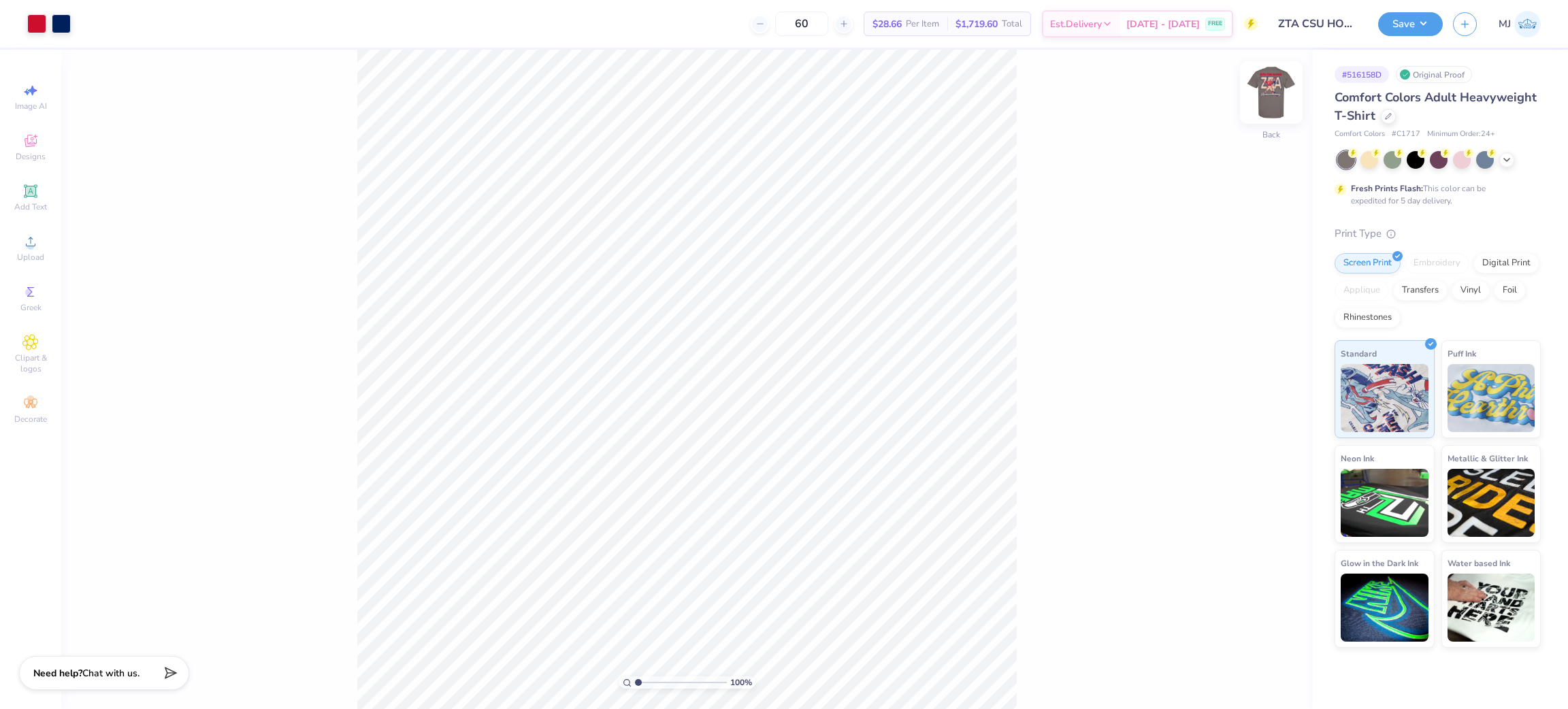
click at [1287, 86] on img at bounding box center [1271, 92] width 54 height 54
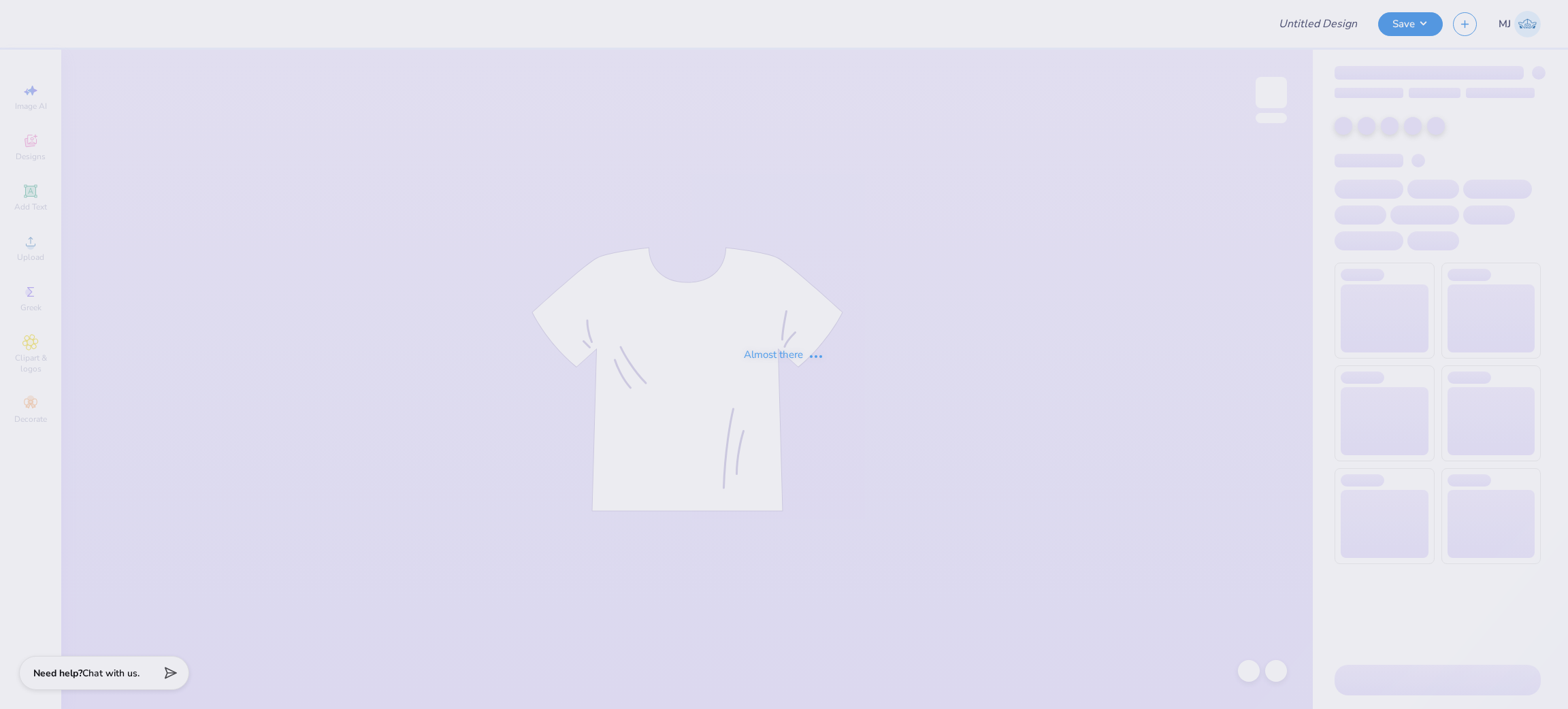
type input "ZTA CSU HOCO Weekend"
type input "60"
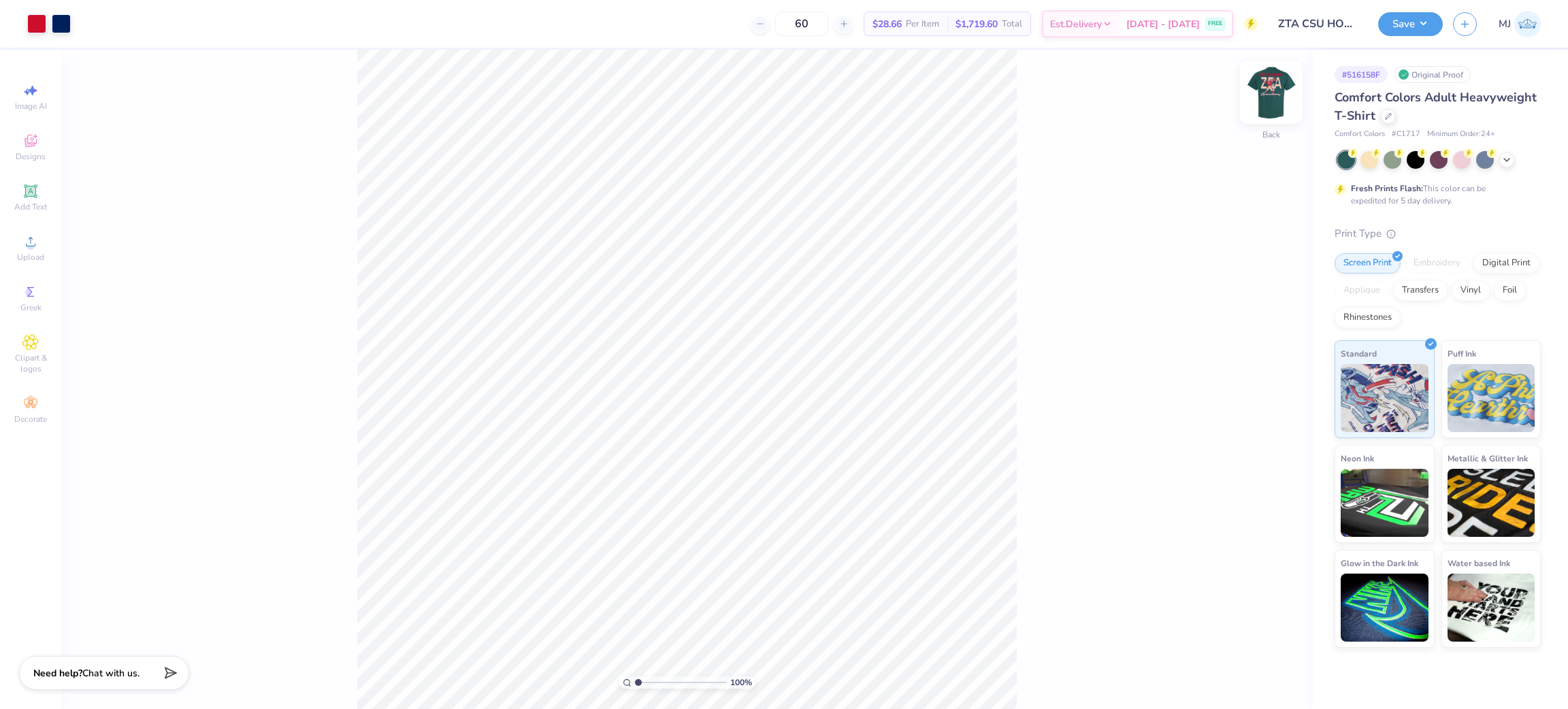
click at [1272, 88] on img at bounding box center [1271, 92] width 54 height 54
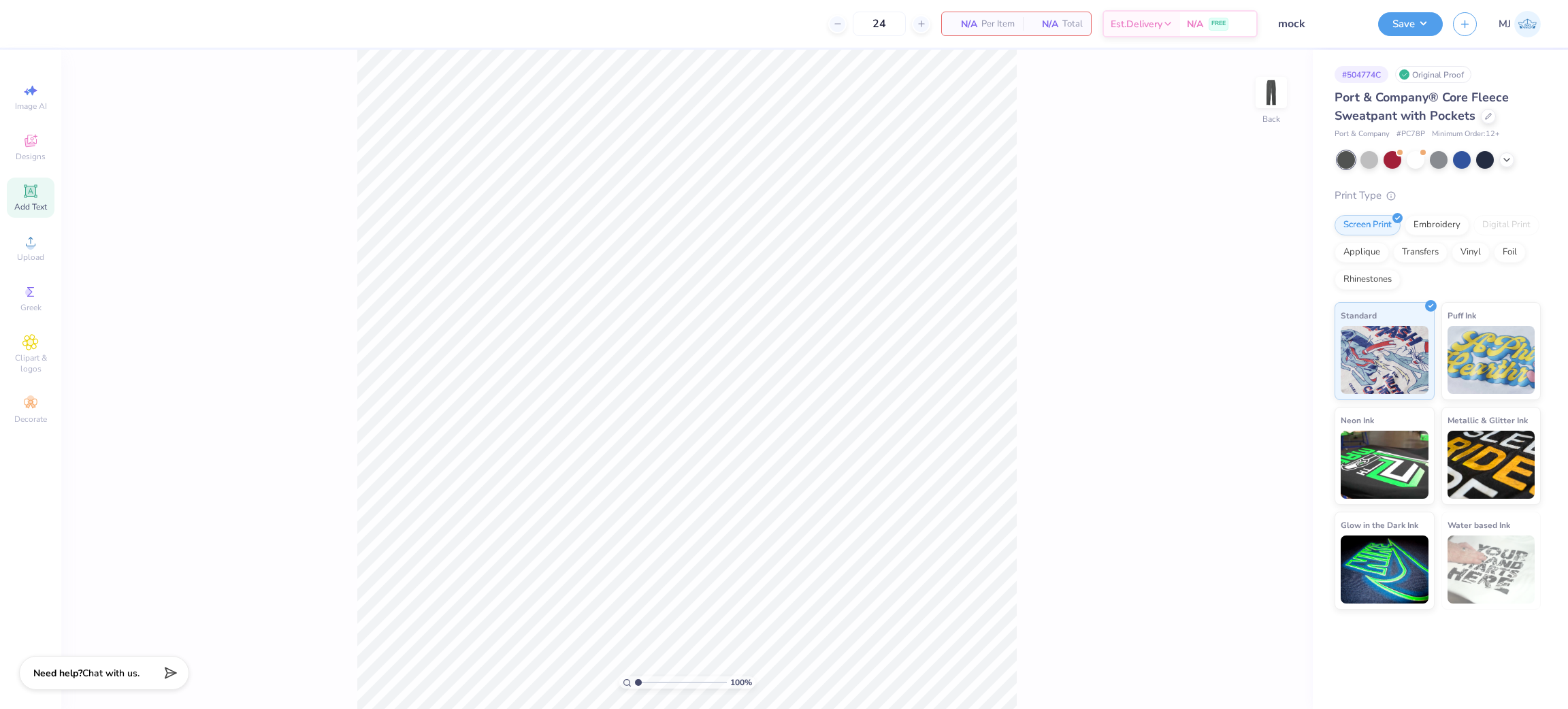
click at [40, 193] on div "Add Text" at bounding box center [30, 197] width 48 height 40
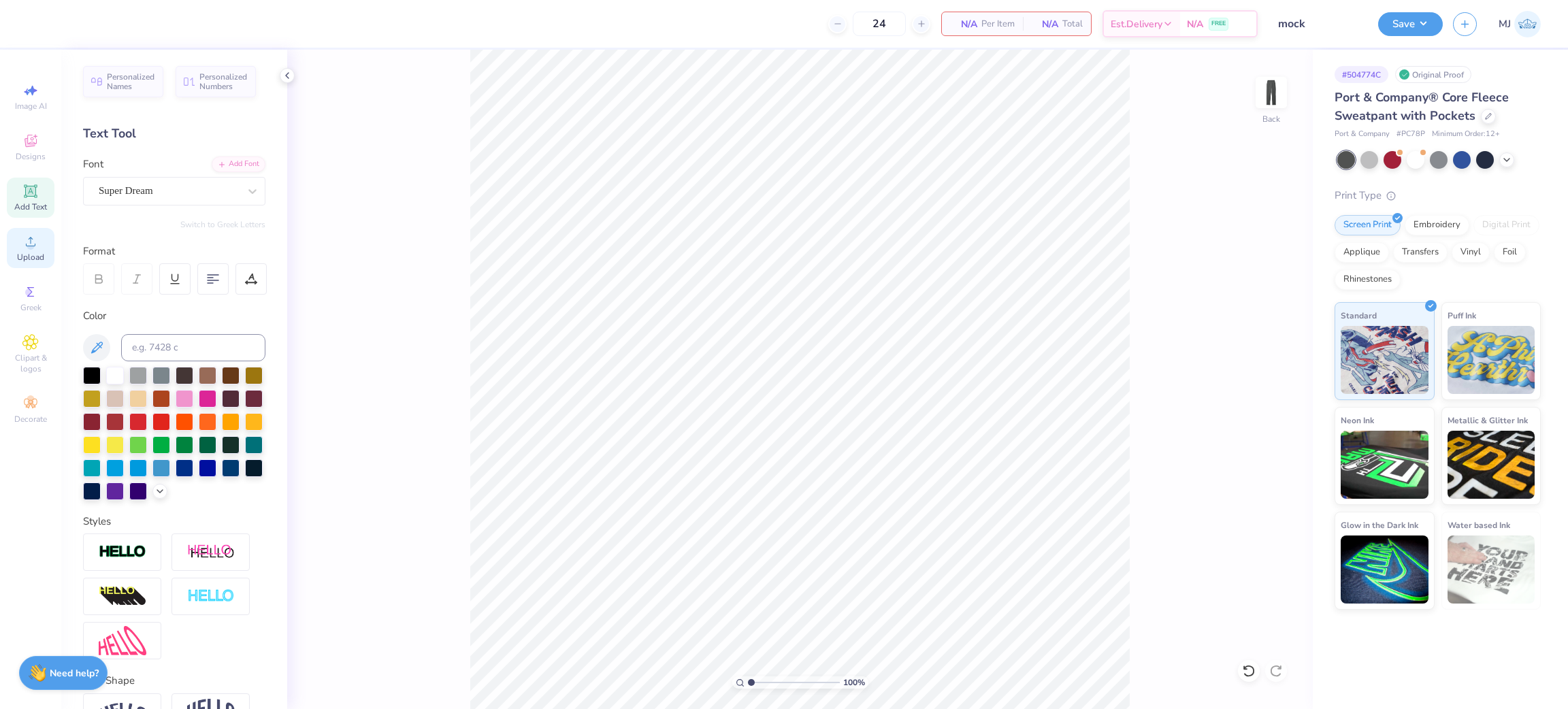
click at [19, 241] on div "Upload" at bounding box center [30, 247] width 48 height 40
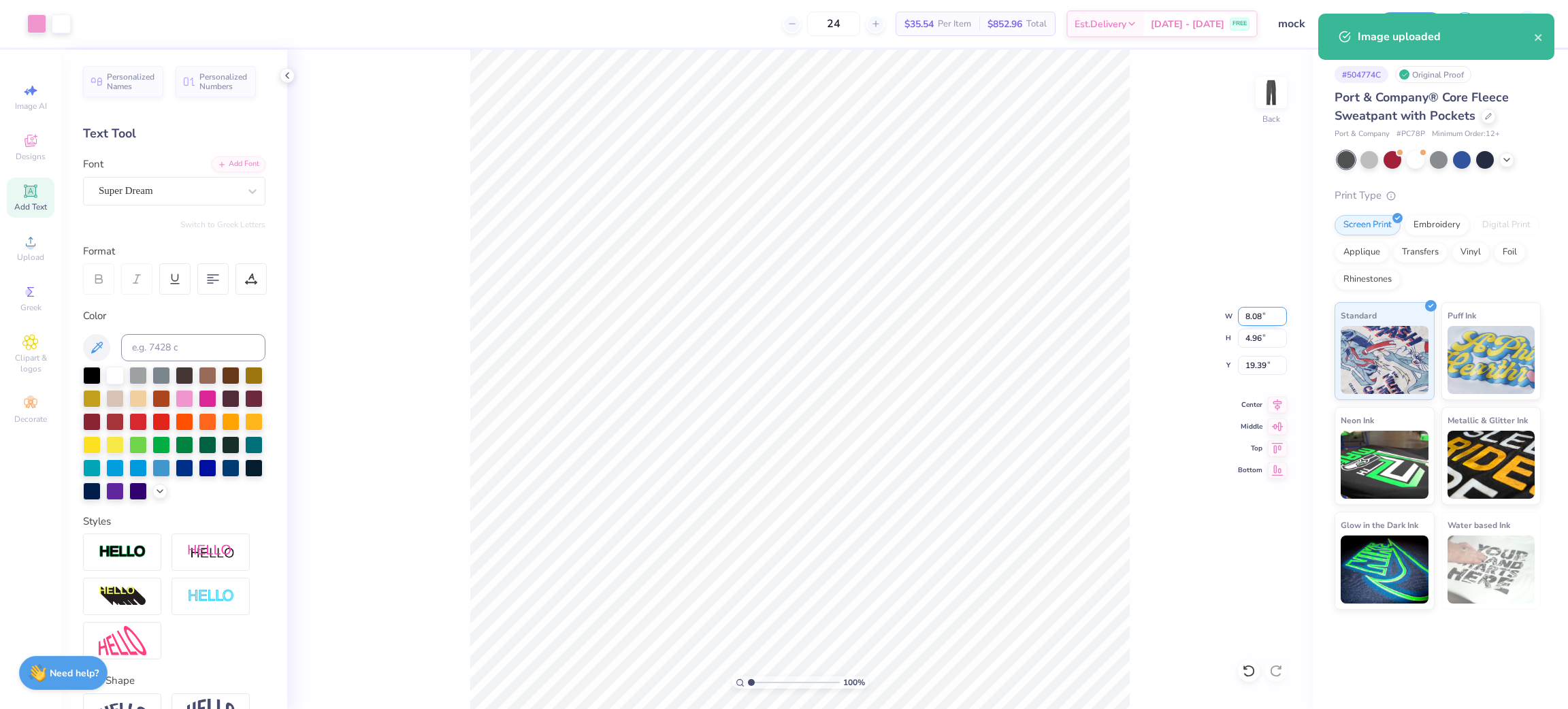
click at [1247, 316] on input "8.08" at bounding box center [1263, 316] width 49 height 19
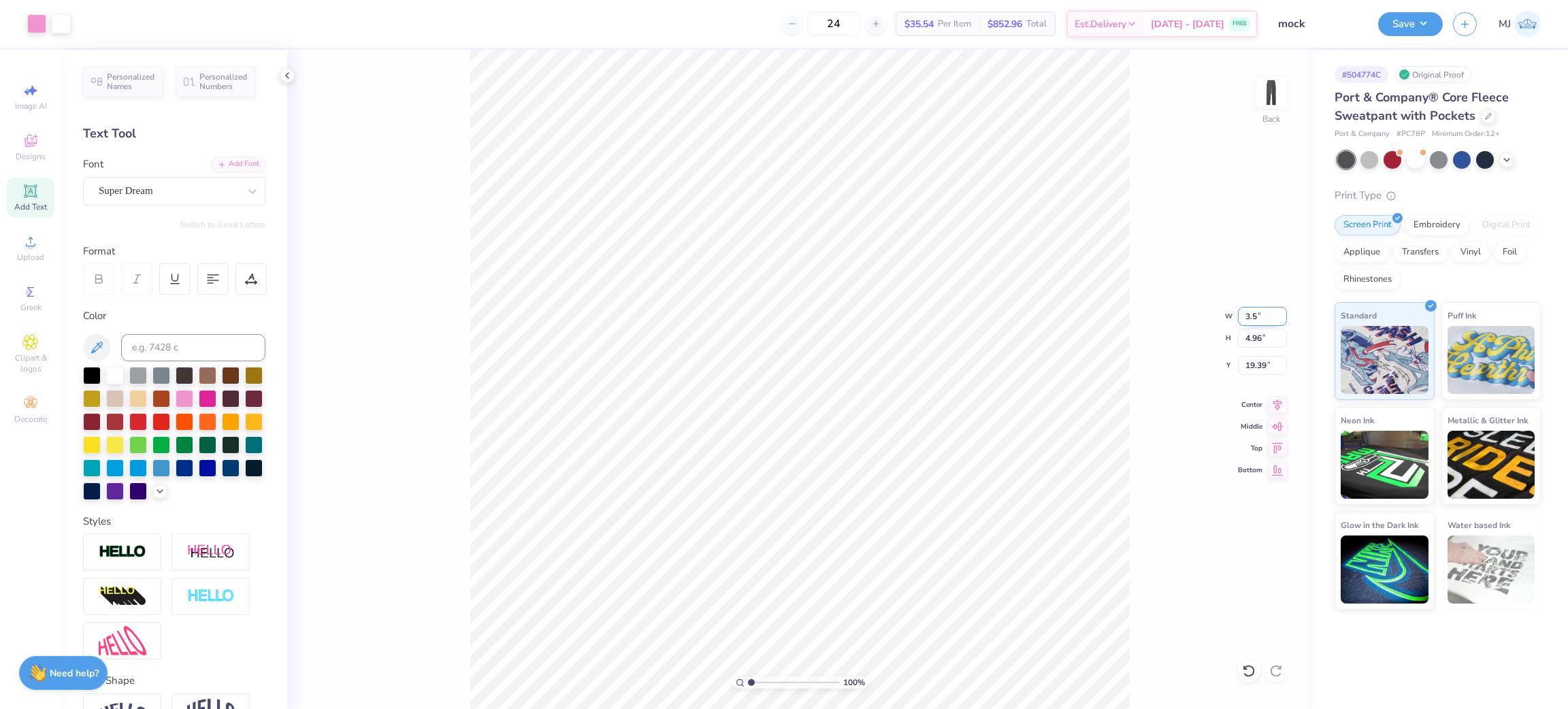
type input "3.50"
type input "2.15"
type input "20.80"
type input "1.35006141736884"
click at [1271, 400] on icon at bounding box center [1277, 402] width 19 height 16
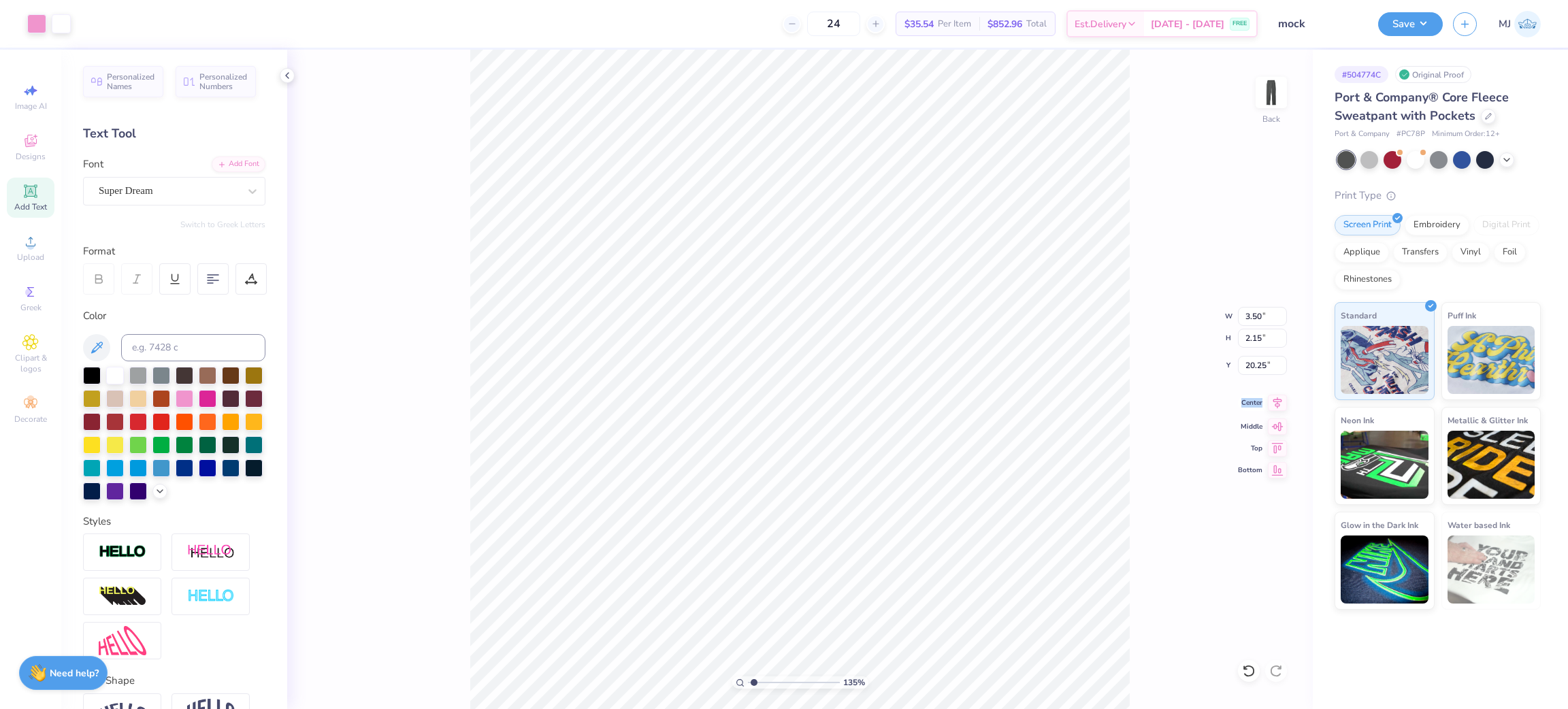
click at [1271, 399] on icon at bounding box center [1277, 402] width 19 height 16
click at [1247, 370] on input "20.25" at bounding box center [1263, 365] width 49 height 19
type input "20"
type input "1.35006141736884"
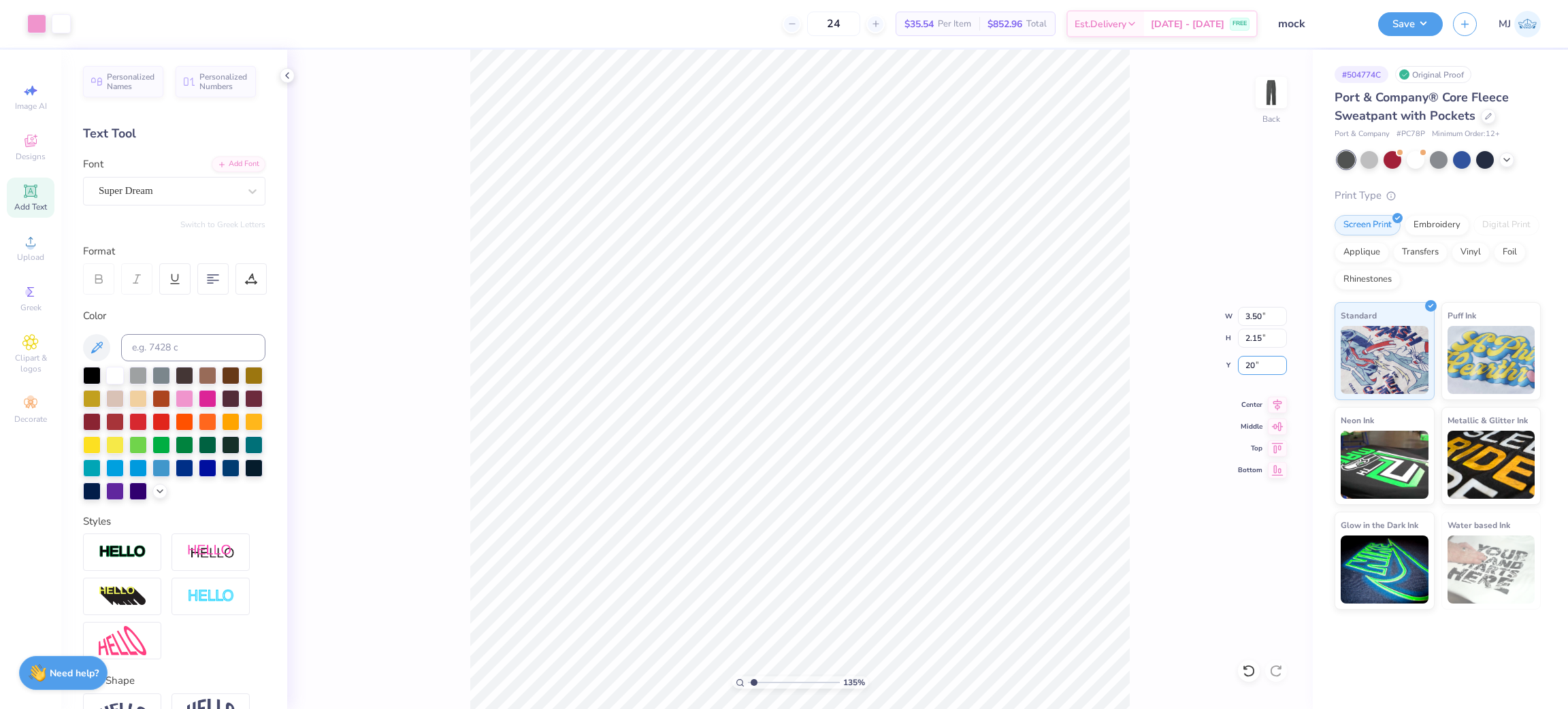
type input "20.00"
click at [1149, 373] on div "135 % Back W 3.50 3.50 " H 2.15 2.15 " Y 20.00 20.00 " Center Middle Top Bottom" at bounding box center [800, 379] width 1026 height 660
type input "1"
click at [1281, 428] on icon at bounding box center [1277, 424] width 19 height 16
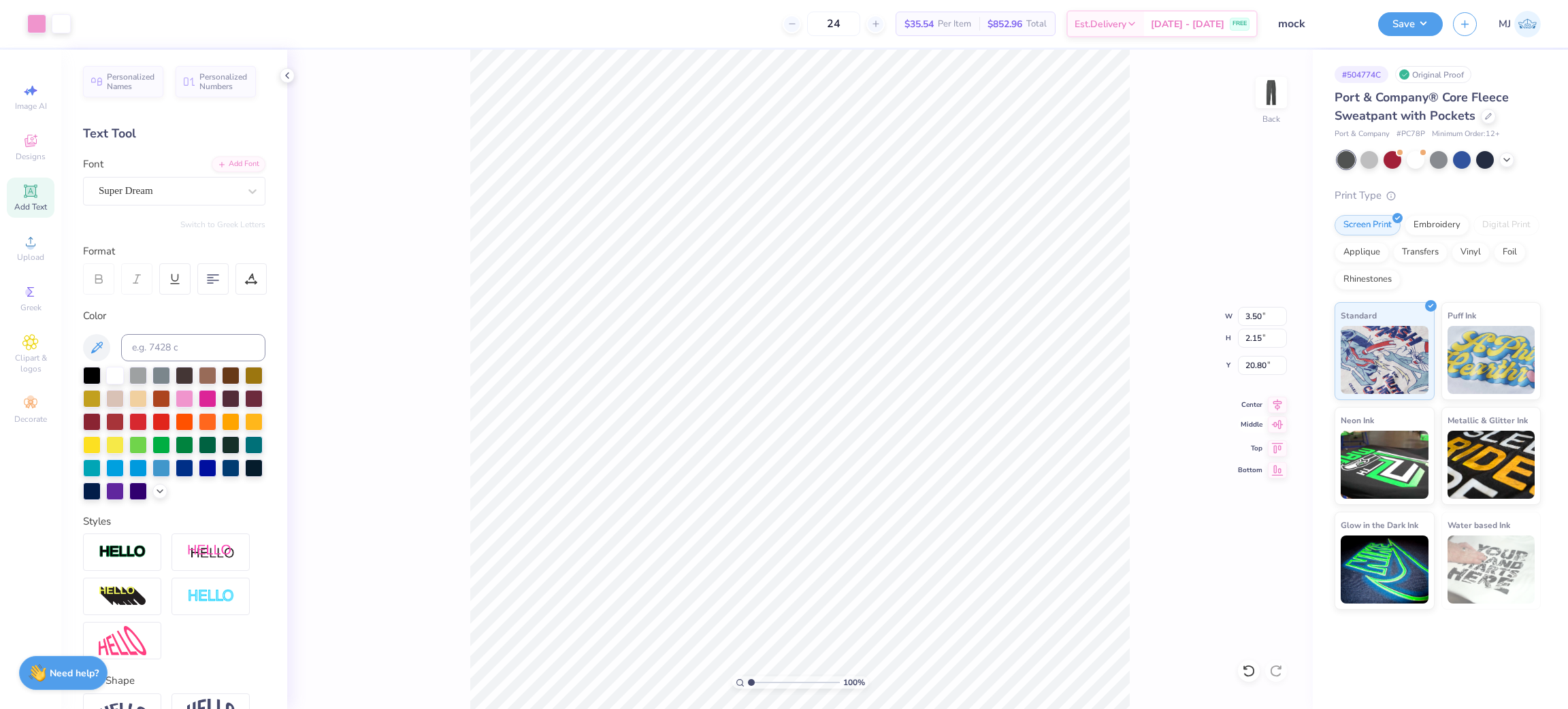
click at [1281, 428] on icon at bounding box center [1277, 424] width 19 height 16
click at [1260, 365] on input "20.80" at bounding box center [1263, 365] width 49 height 19
type input "20.00"
click at [284, 77] on icon at bounding box center [286, 75] width 11 height 11
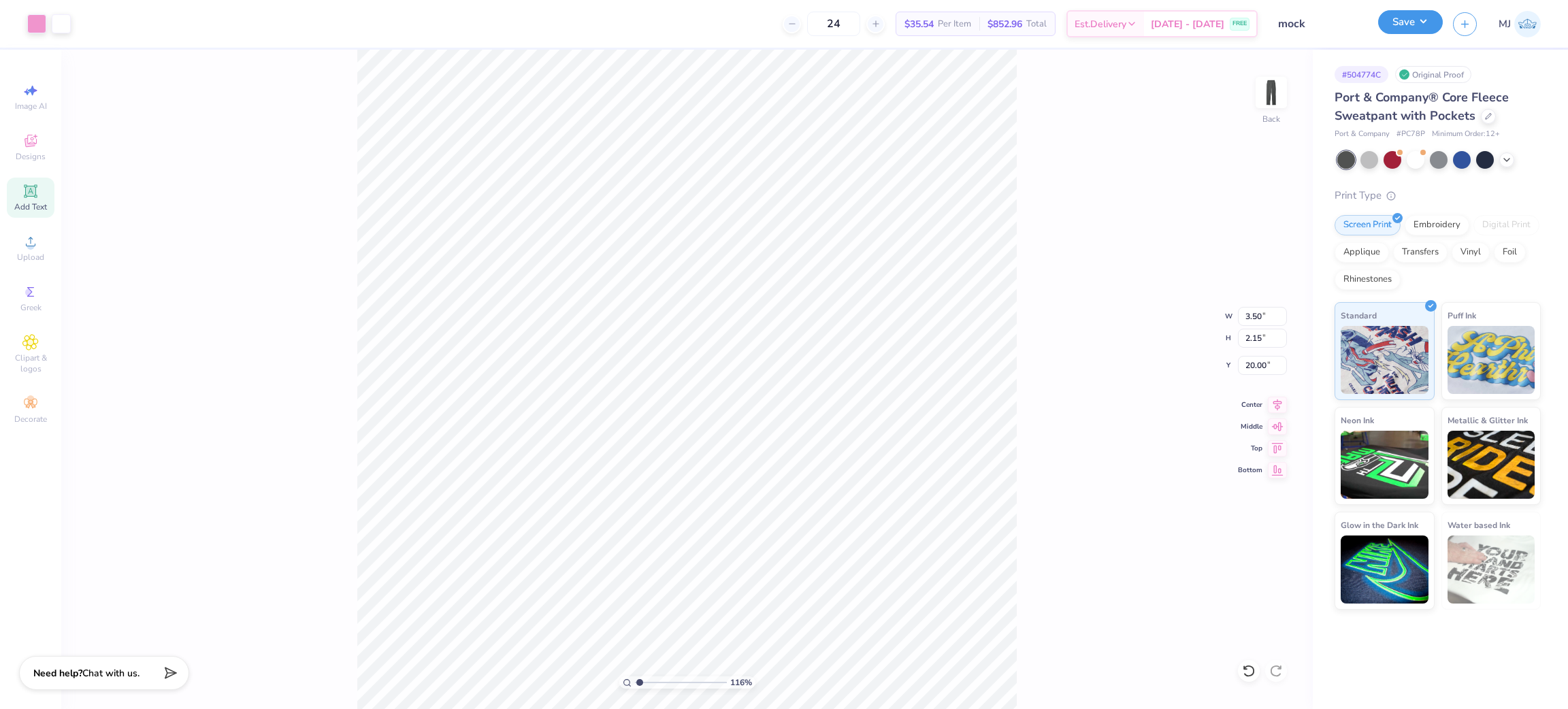
click at [1424, 22] on button "Save" at bounding box center [1411, 22] width 65 height 24
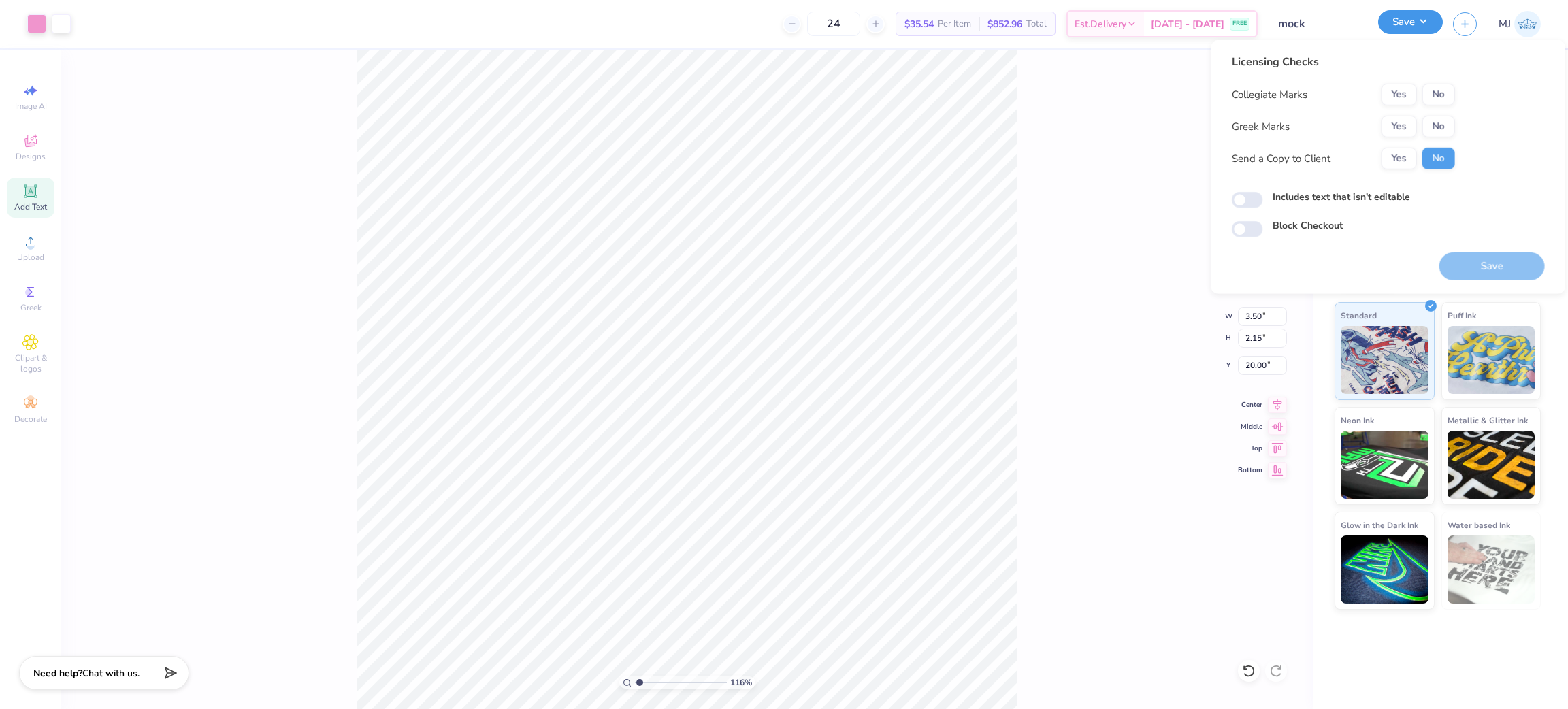
click at [1428, 19] on button "Save" at bounding box center [1411, 22] width 65 height 24
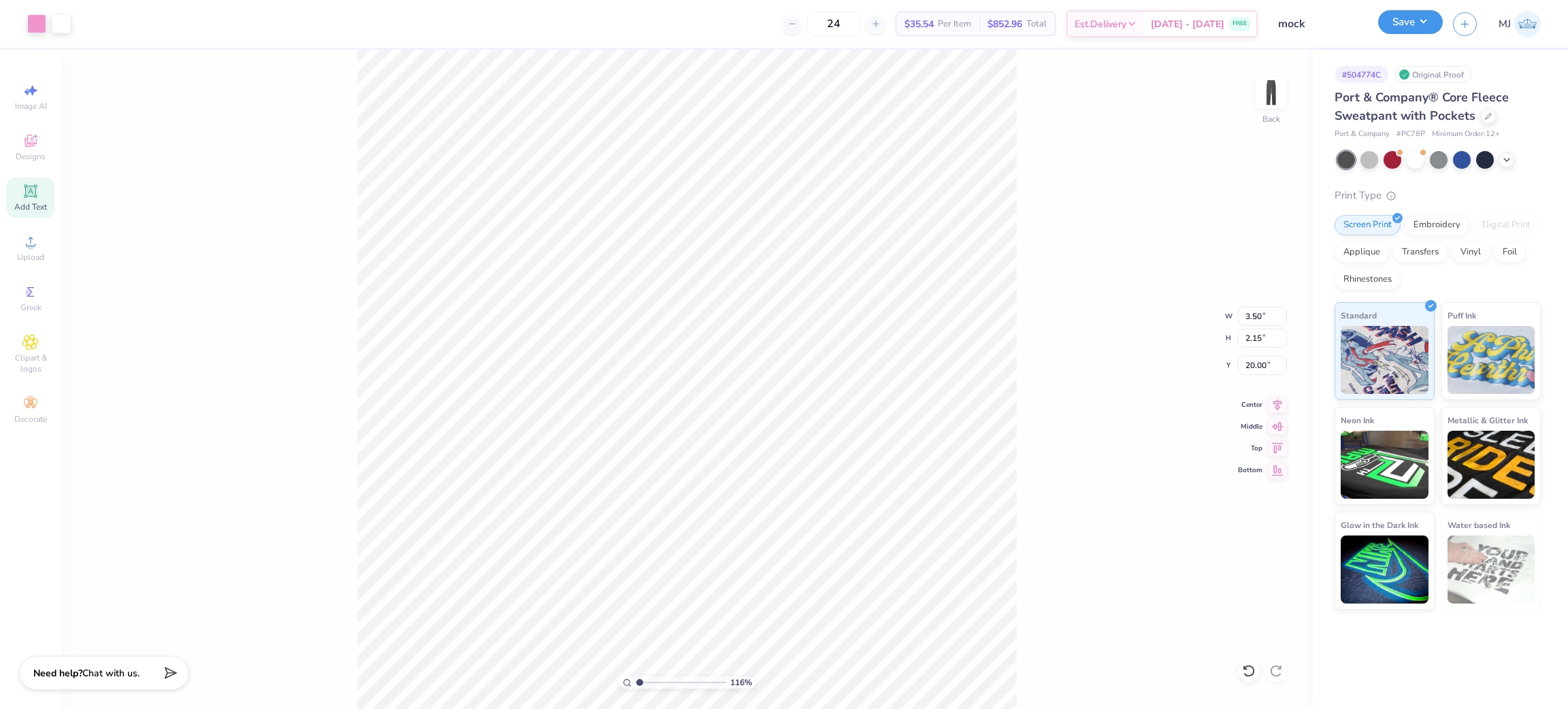
click at [1424, 19] on button "Save" at bounding box center [1411, 22] width 65 height 24
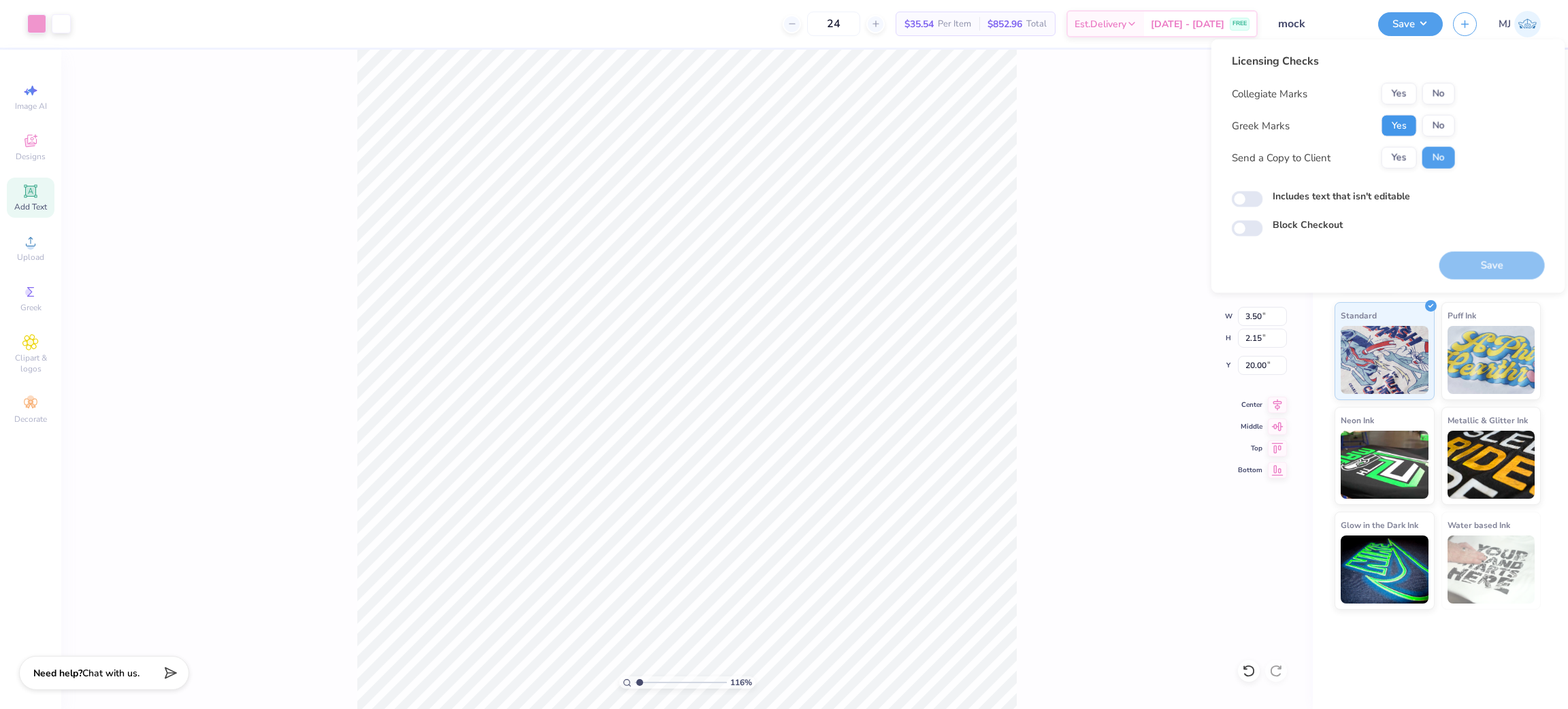
click at [1402, 127] on button "Yes" at bounding box center [1400, 126] width 36 height 22
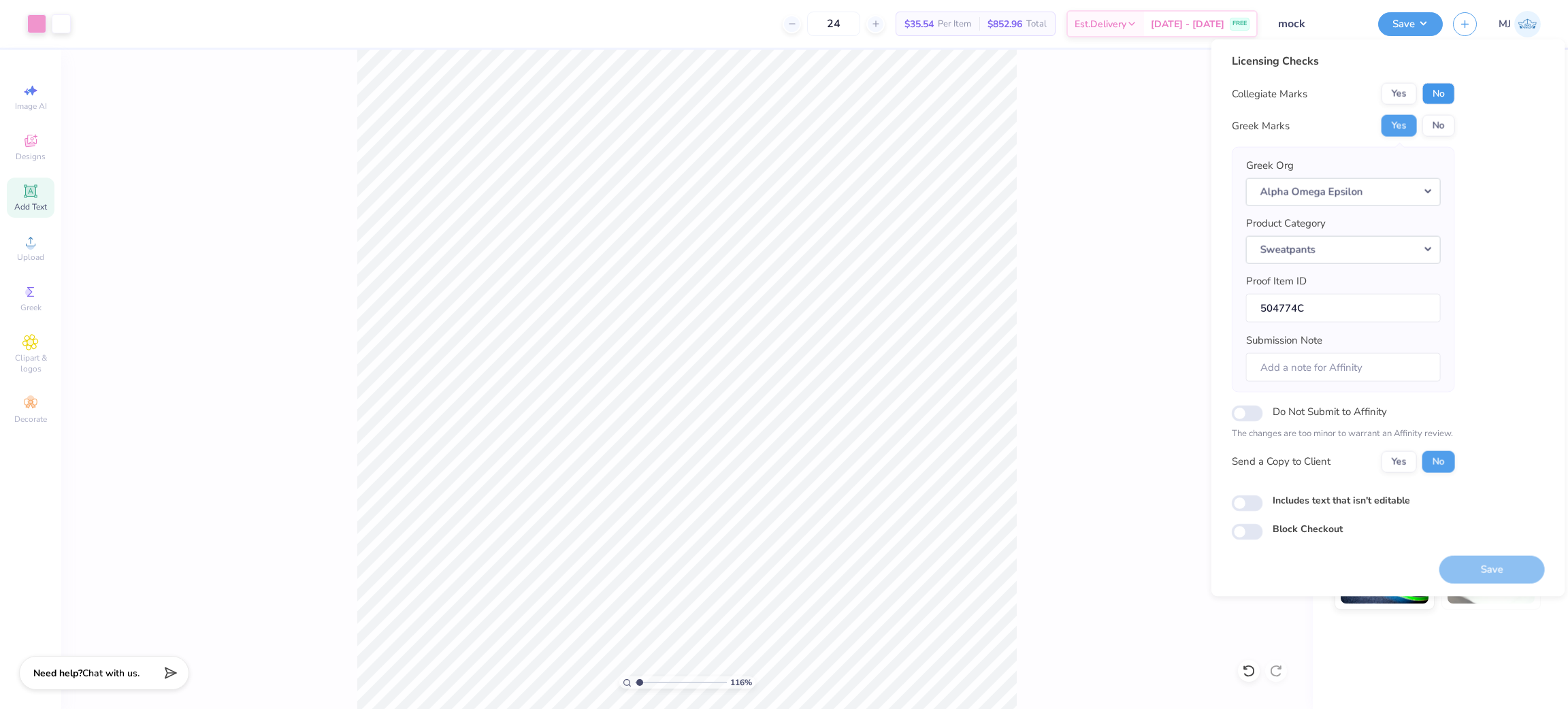
click at [1432, 94] on button "No" at bounding box center [1439, 93] width 32 height 22
type input "1"
click at [1423, 19] on button "Save" at bounding box center [1411, 22] width 65 height 24
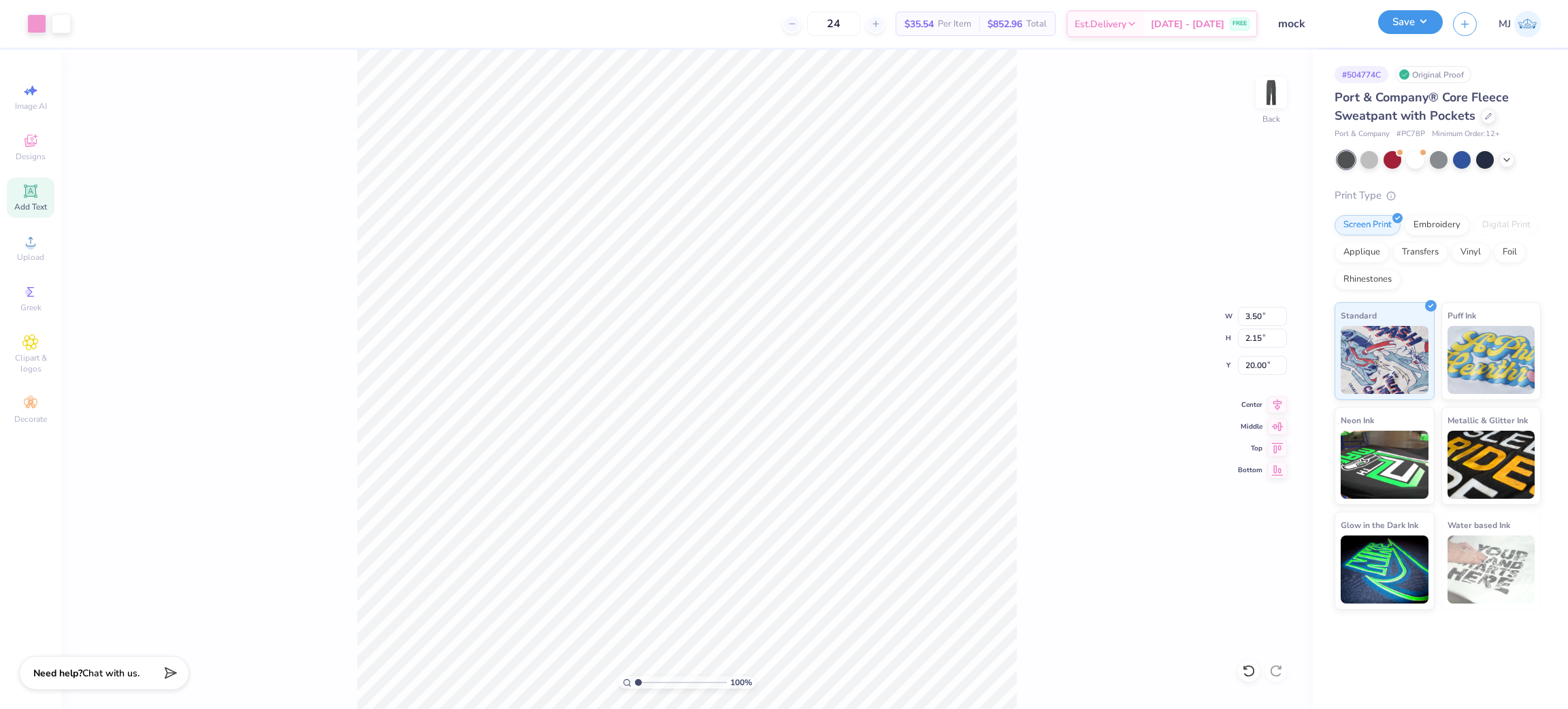
click at [1420, 15] on button "Save" at bounding box center [1411, 22] width 65 height 24
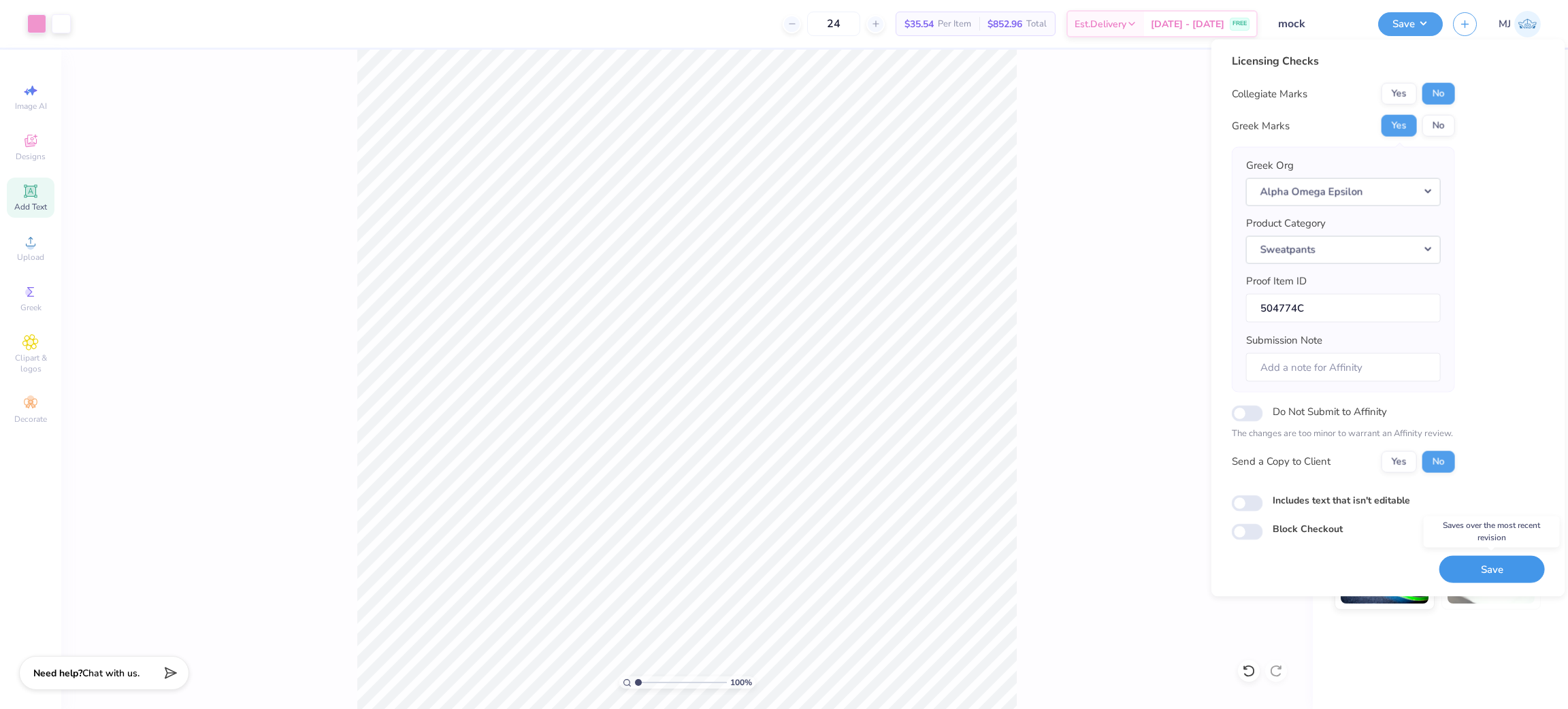
click at [1501, 565] on button "Save" at bounding box center [1493, 569] width 106 height 28
